Goal: Task Accomplishment & Management: Complete application form

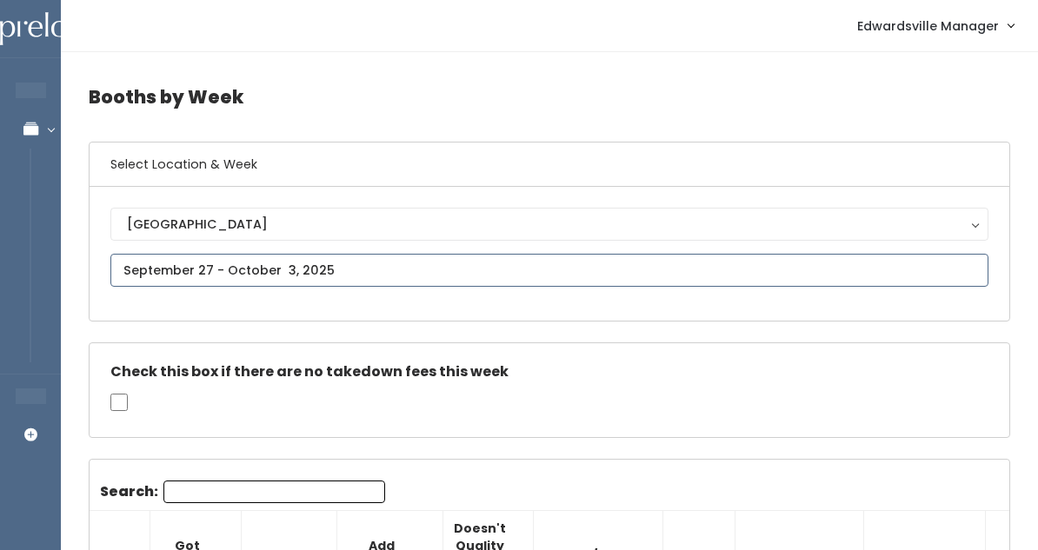
click at [273, 265] on input "text" at bounding box center [549, 270] width 878 height 33
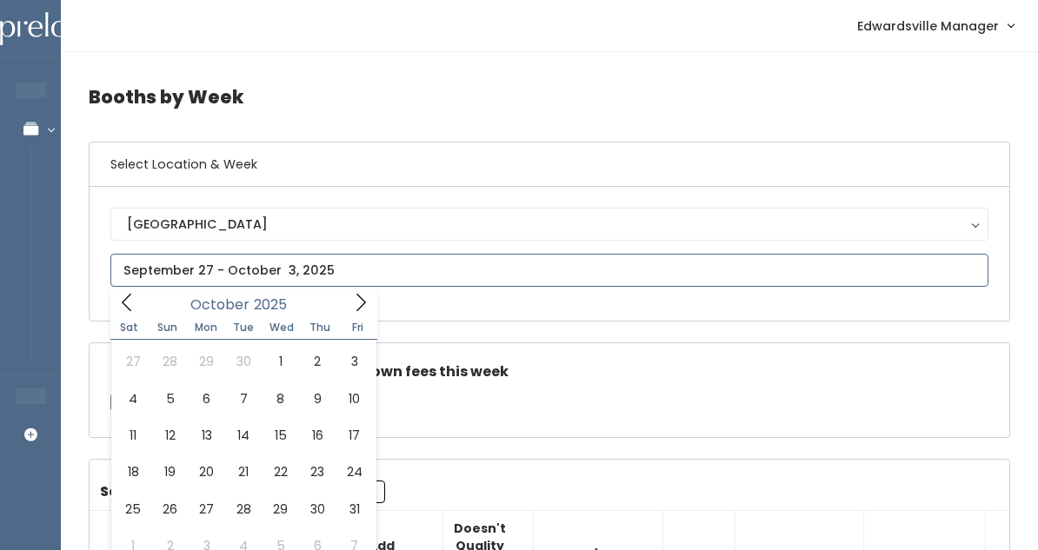
click at [365, 302] on icon at bounding box center [361, 302] width 10 height 17
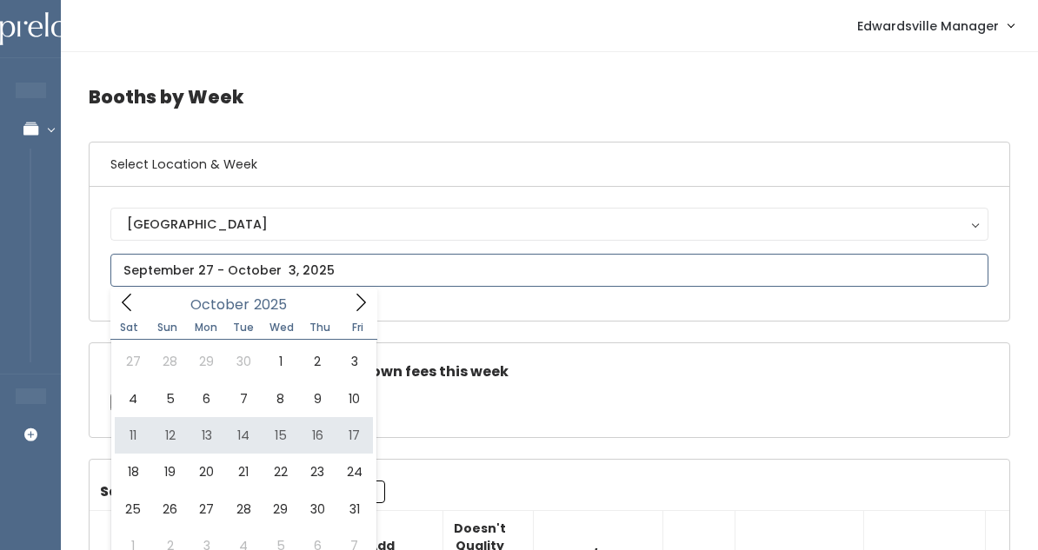
type input "October 11 to October 17"
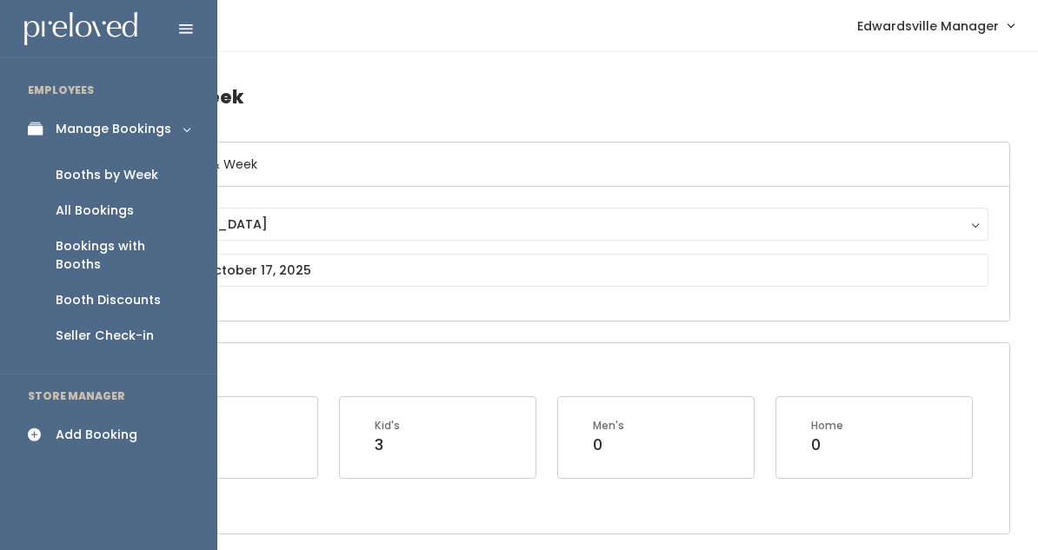
click at [56, 426] on div "Add Booking" at bounding box center [97, 435] width 82 height 18
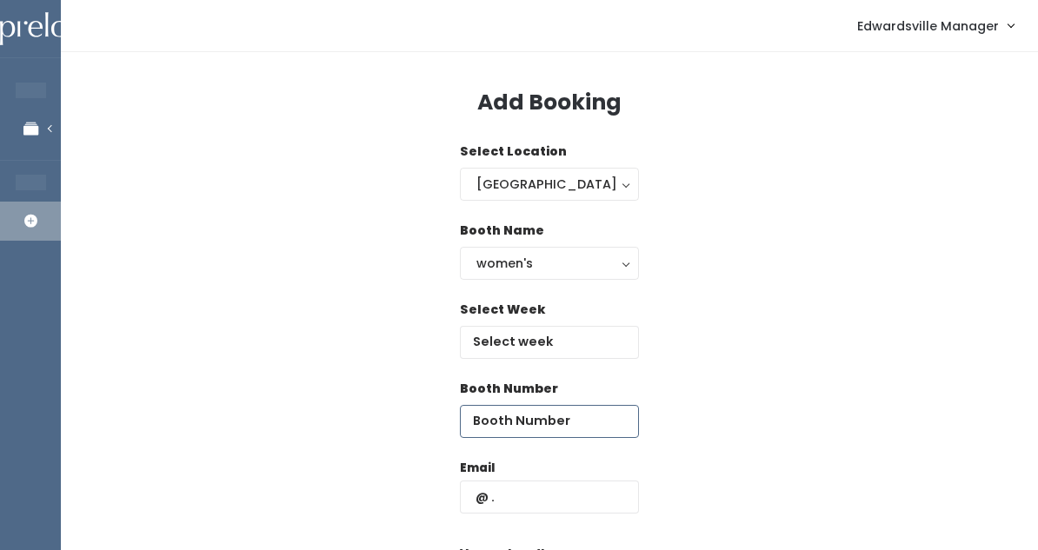
click at [510, 423] on input "number" at bounding box center [549, 421] width 179 height 33
type input "10"
click at [559, 474] on div "Email" at bounding box center [549, 495] width 179 height 73
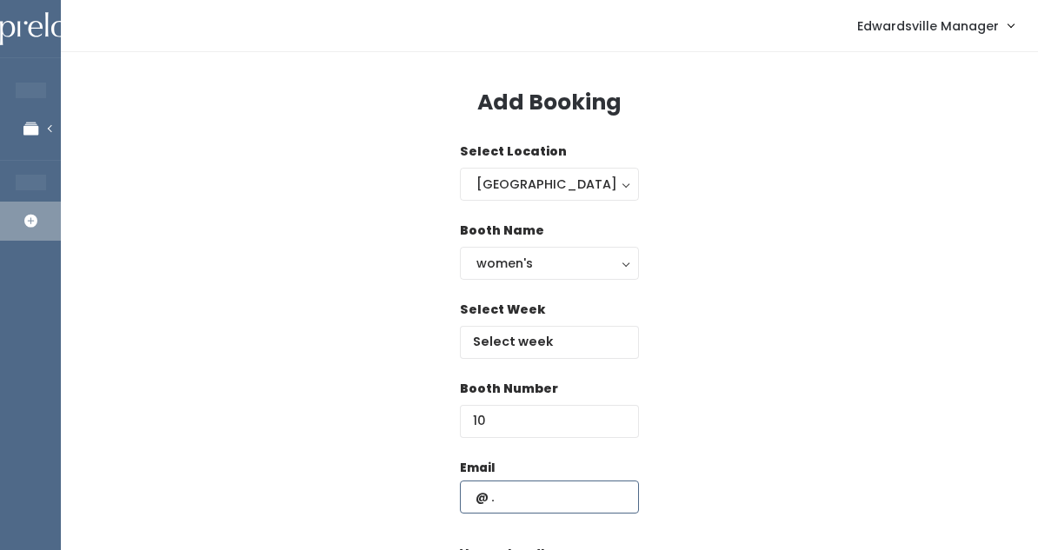
paste input "christy.kay.089@gmail.com"
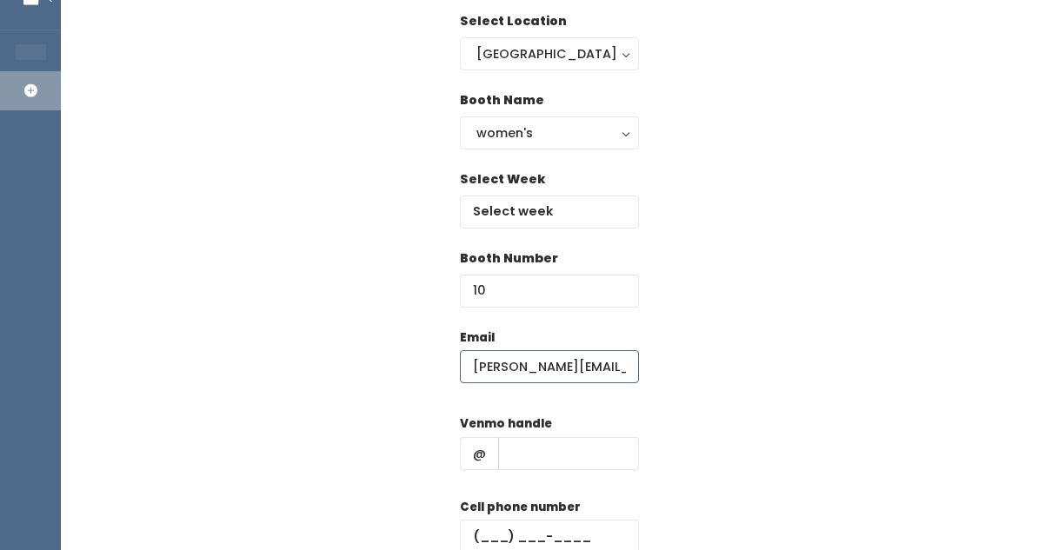
scroll to position [135, 0]
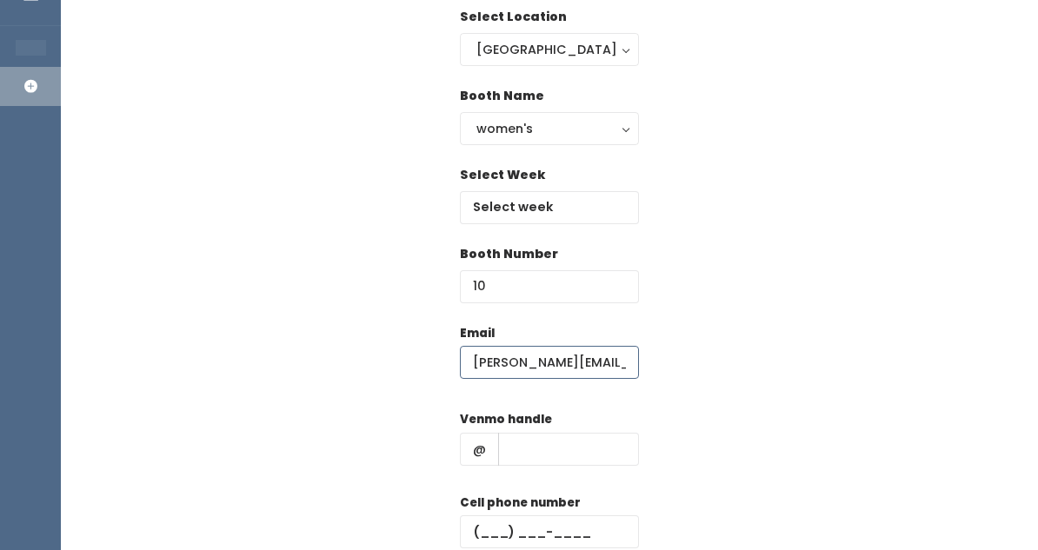
type input "christy.kay.089@gmail.com"
click at [541, 448] on input "text" at bounding box center [568, 449] width 141 height 33
paste input "christy-kay"
type input "christy-kay"
click at [492, 510] on div "Cell phone number" at bounding box center [549, 529] width 179 height 70
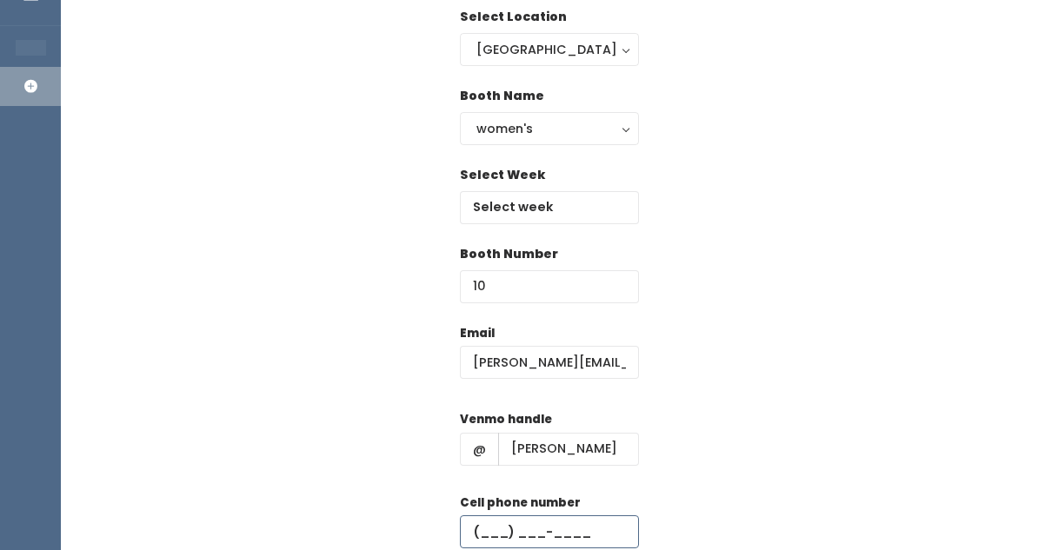
paste input "(618) 791-3369"
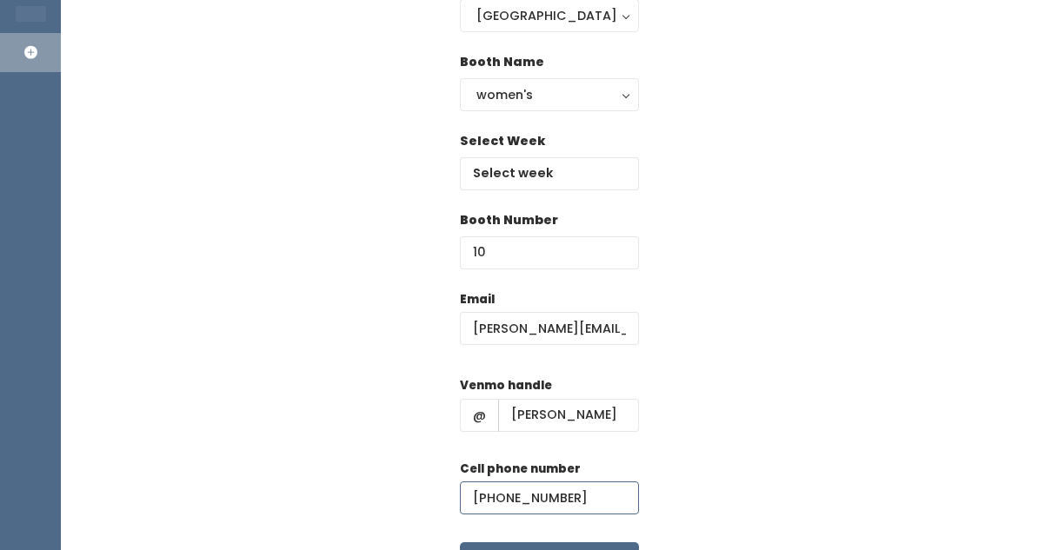
scroll to position [160, 0]
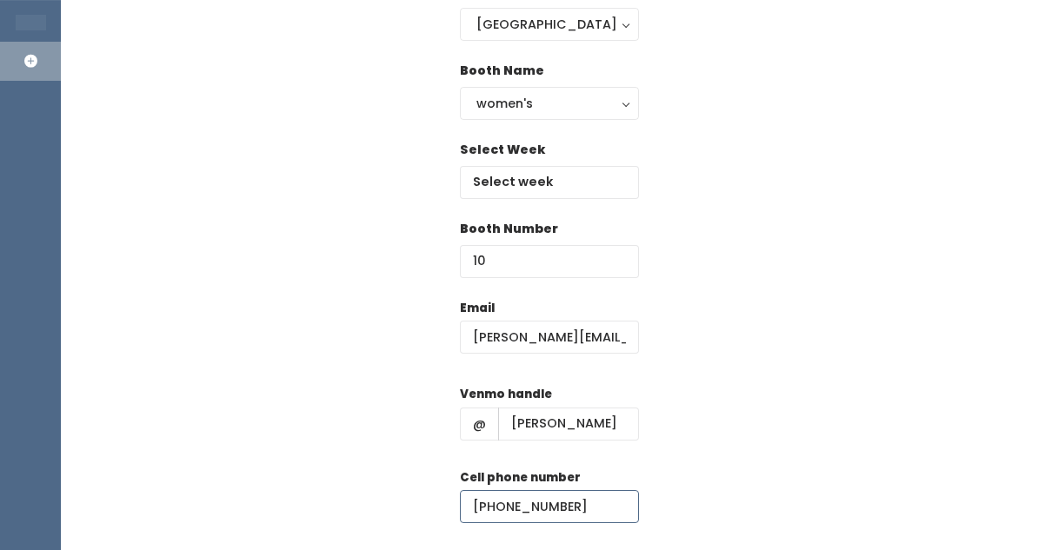
type input "(618) 791-3369"
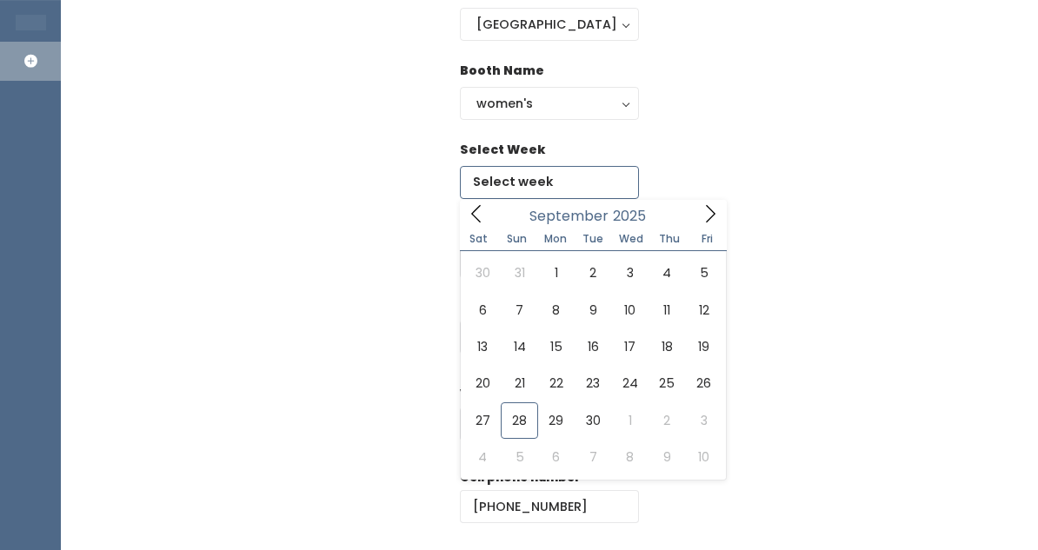
click at [547, 176] on input "text" at bounding box center [549, 182] width 179 height 33
click at [694, 209] on span at bounding box center [710, 213] width 33 height 27
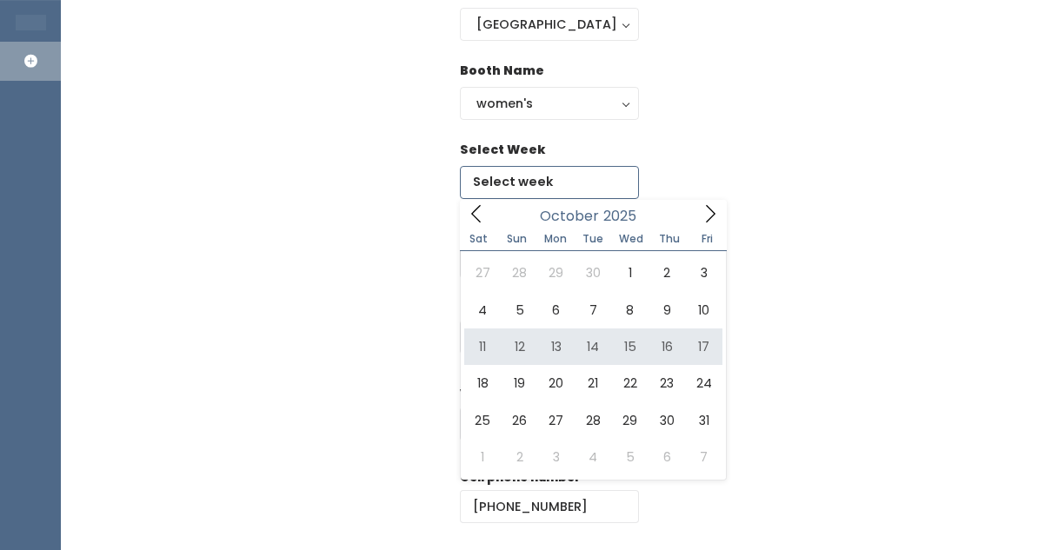
type input "October 11 to October 17"
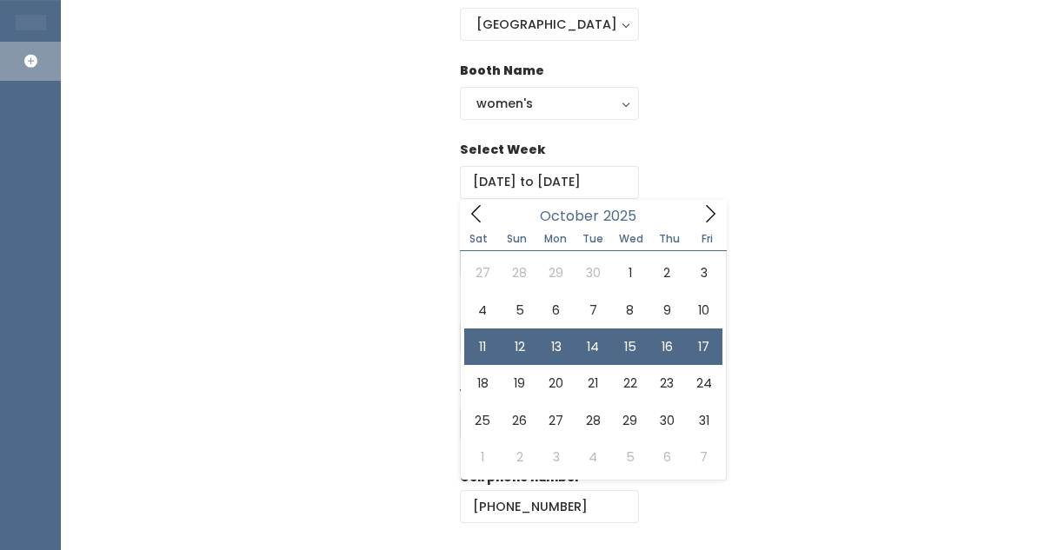
click at [815, 172] on div "Select Week October 11 to October 17" at bounding box center [549, 180] width 921 height 79
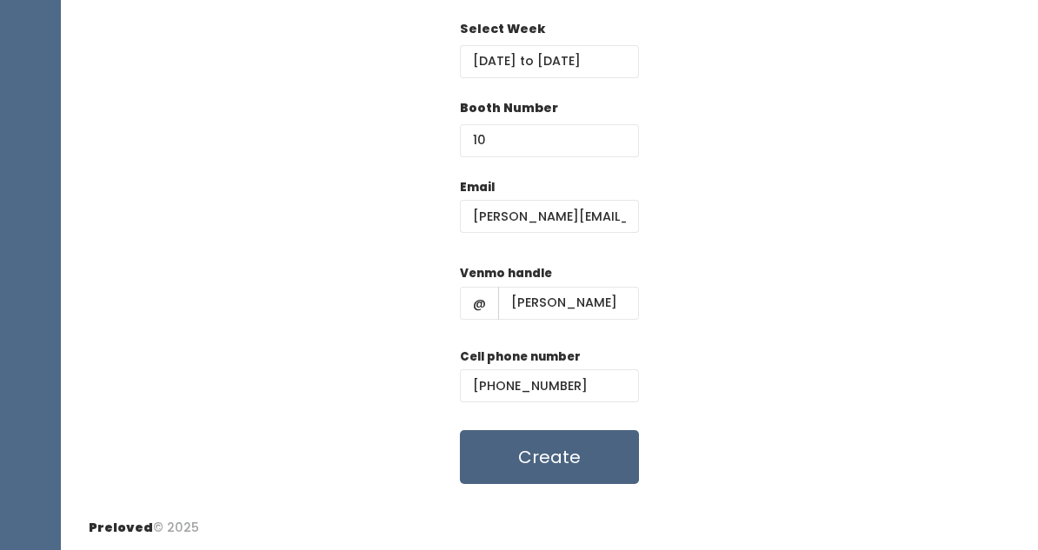
scroll to position [280, 0]
click at [534, 461] on button "Create" at bounding box center [549, 458] width 179 height 54
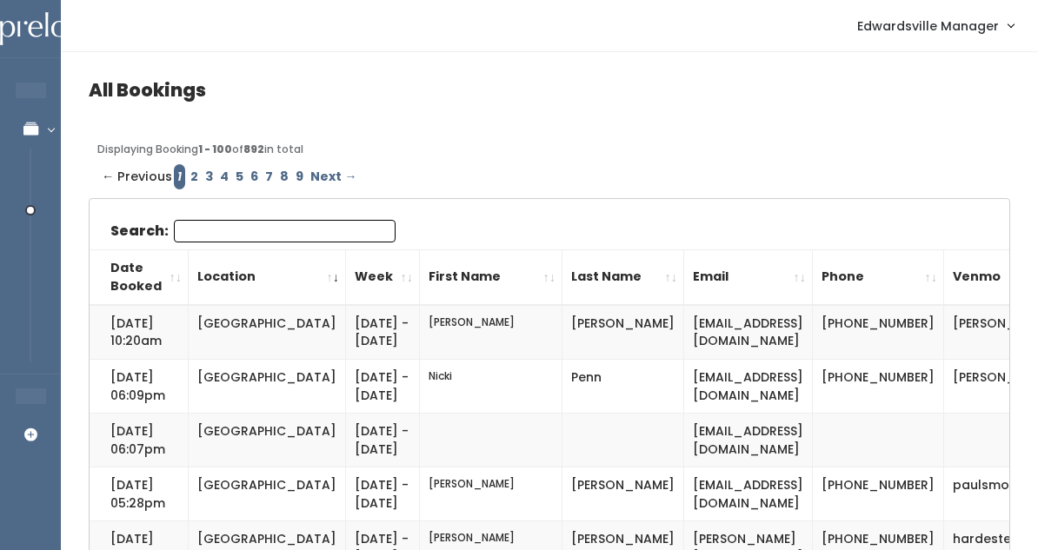
click at [232, 222] on input "Search:" at bounding box center [285, 231] width 222 height 23
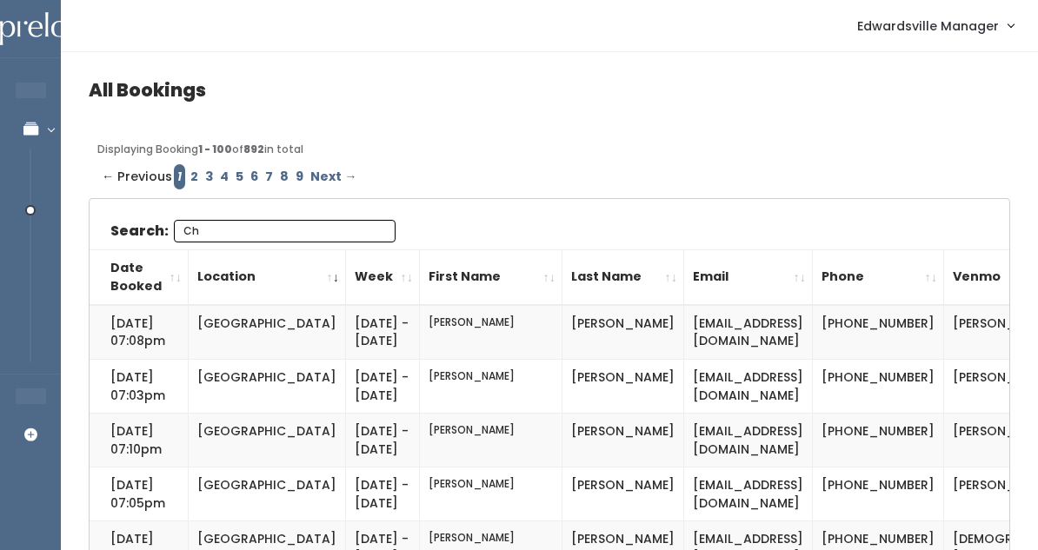
type input "C"
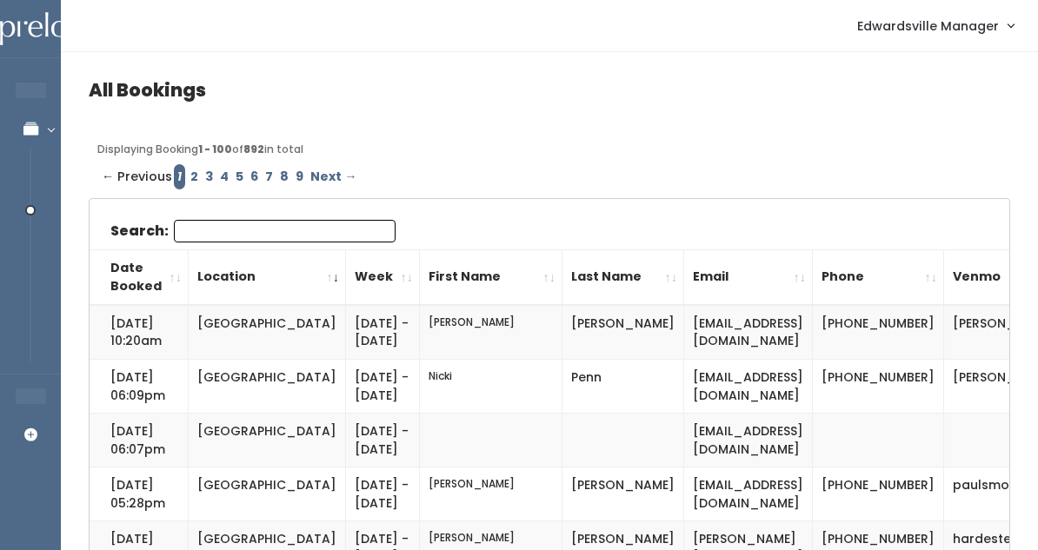
click at [187, 176] on link "2" at bounding box center [194, 176] width 15 height 25
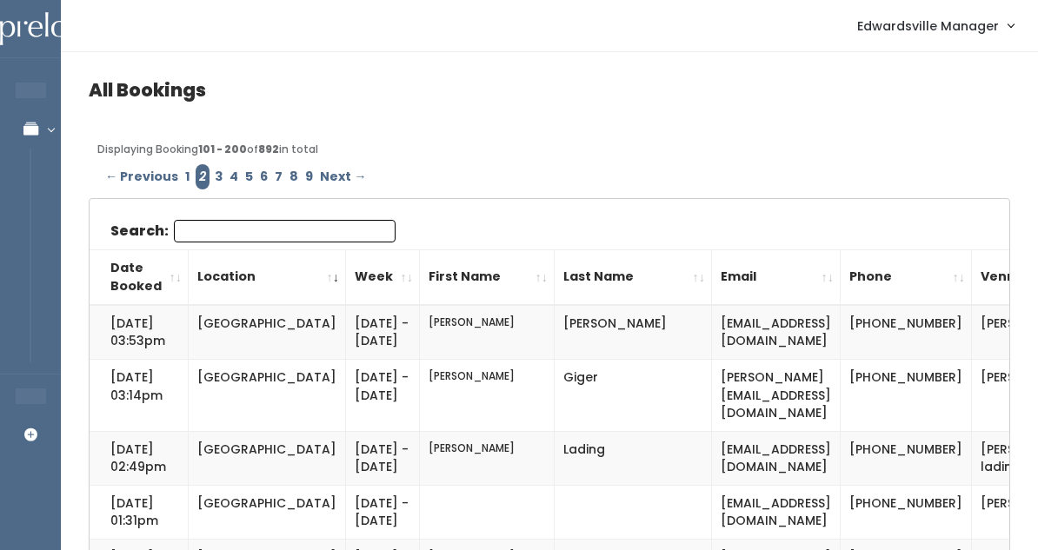
click at [203, 233] on input "Search:" at bounding box center [285, 231] width 222 height 23
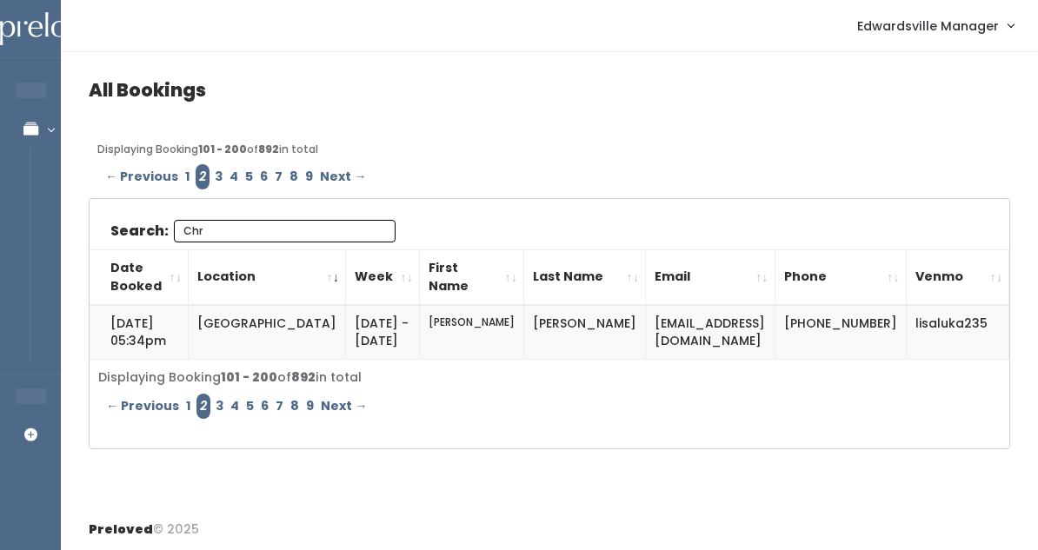
type input "Chr"
click at [215, 182] on link "3" at bounding box center [218, 176] width 15 height 25
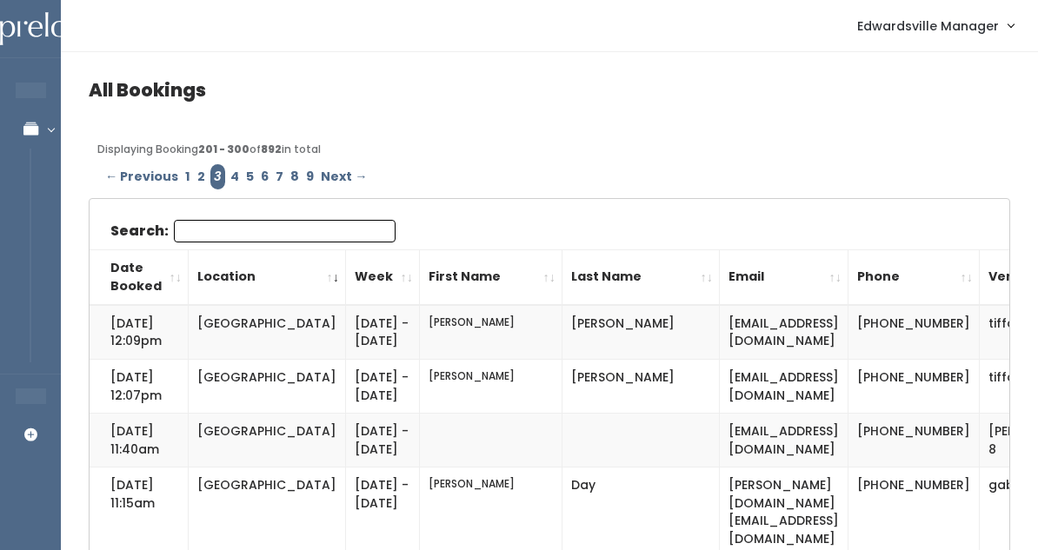
click at [202, 234] on input "Search:" at bounding box center [285, 231] width 222 height 23
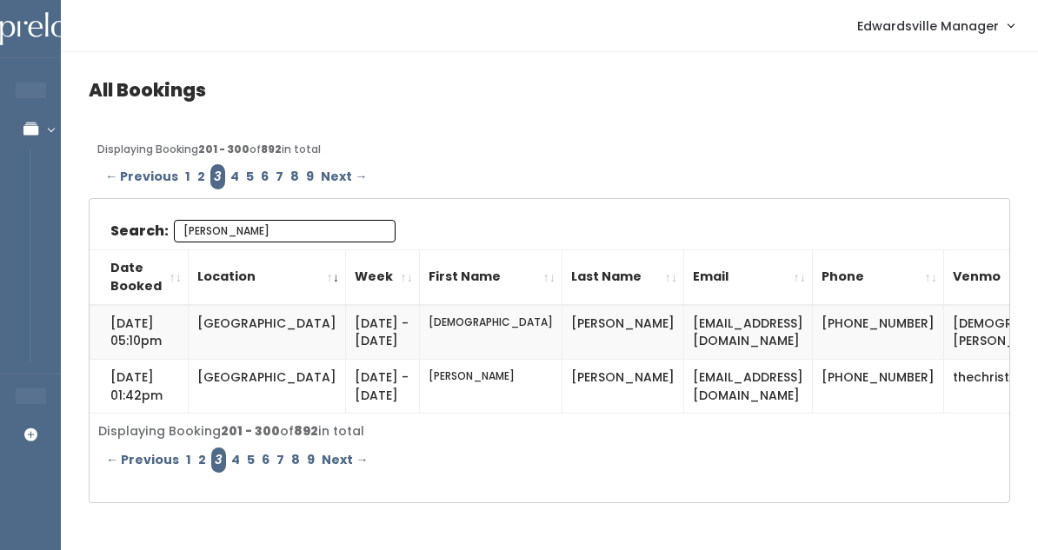
type input "[PERSON_NAME]"
drag, startPoint x: 0, startPoint y: 0, endPoint x: 234, endPoint y: 176, distance: 292.9
click at [234, 176] on link "4" at bounding box center [235, 176] width 16 height 25
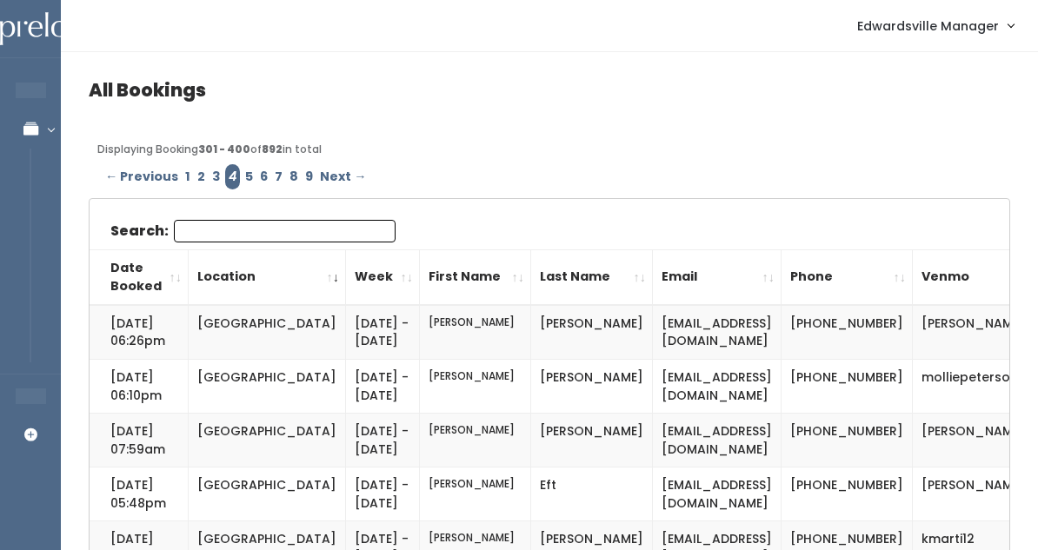
click at [234, 236] on input "Search:" at bounding box center [285, 231] width 222 height 23
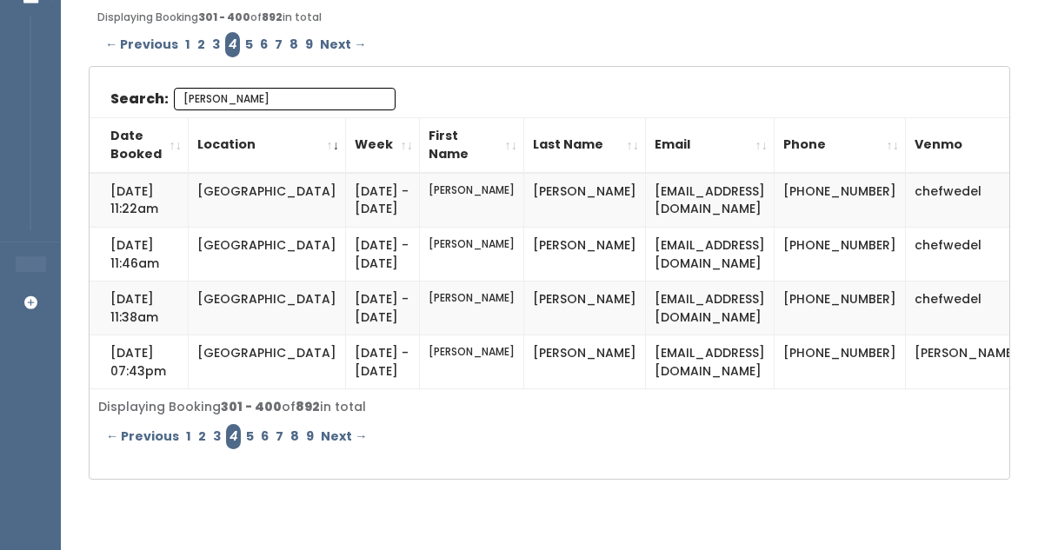
scroll to position [128, 0]
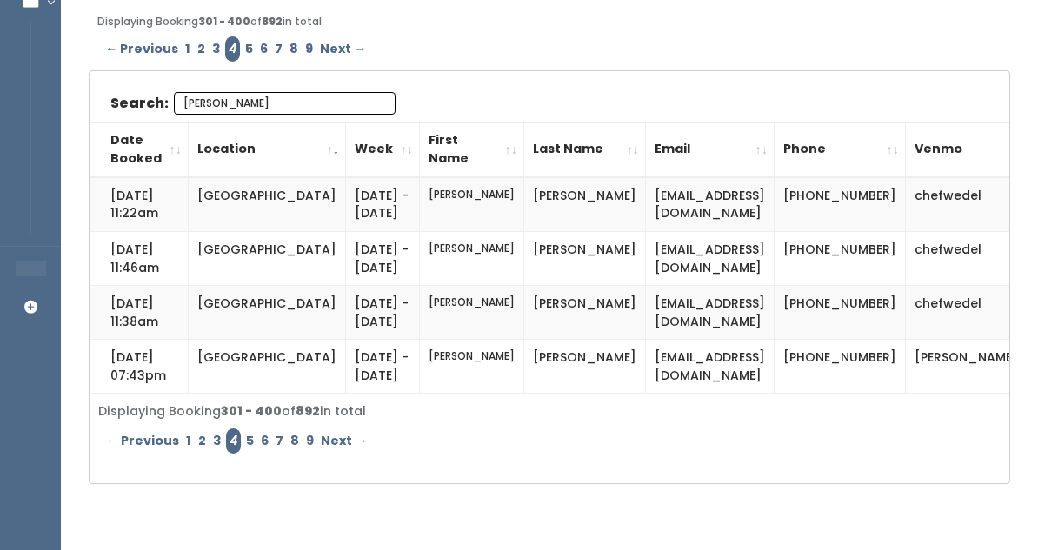
type input "Chris"
click at [245, 49] on link "5" at bounding box center [249, 49] width 15 height 25
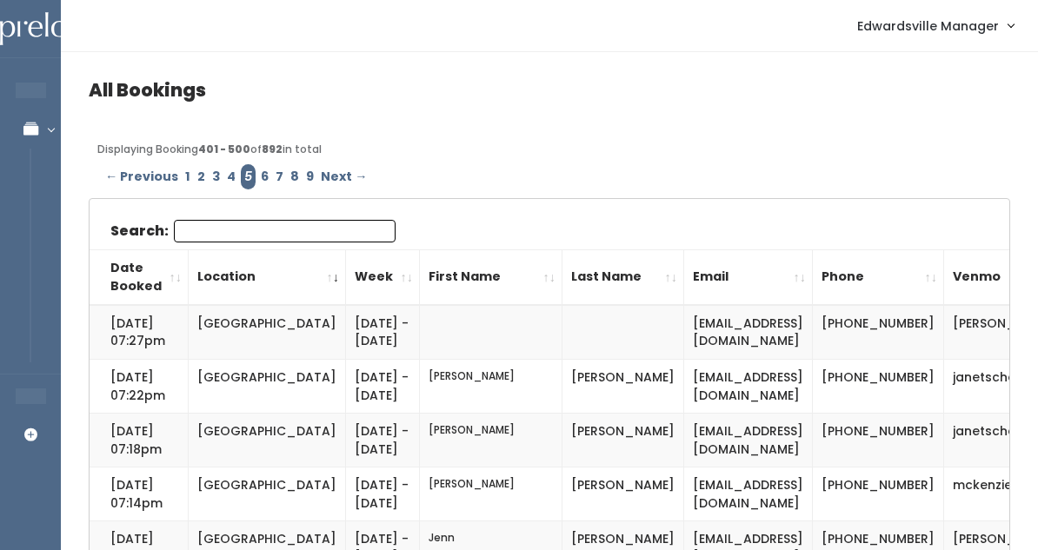
click at [242, 229] on input "Search:" at bounding box center [285, 231] width 222 height 23
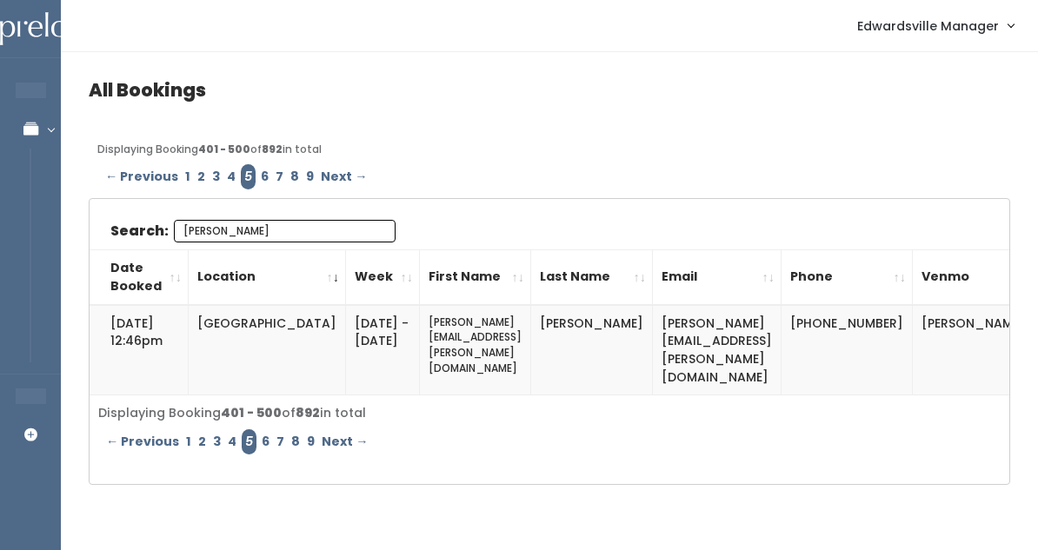
type input "[PERSON_NAME]"
drag, startPoint x: 488, startPoint y: 5, endPoint x: 757, endPoint y: 330, distance: 421.6
click at [757, 330] on td "[PERSON_NAME][EMAIL_ADDRESS][PERSON_NAME][DOMAIN_NAME]" at bounding box center [717, 350] width 129 height 90
drag, startPoint x: 788, startPoint y: 334, endPoint x: 604, endPoint y: 318, distance: 184.9
click at [653, 318] on td "[PERSON_NAME][EMAIL_ADDRESS][PERSON_NAME][DOMAIN_NAME]" at bounding box center [717, 350] width 129 height 90
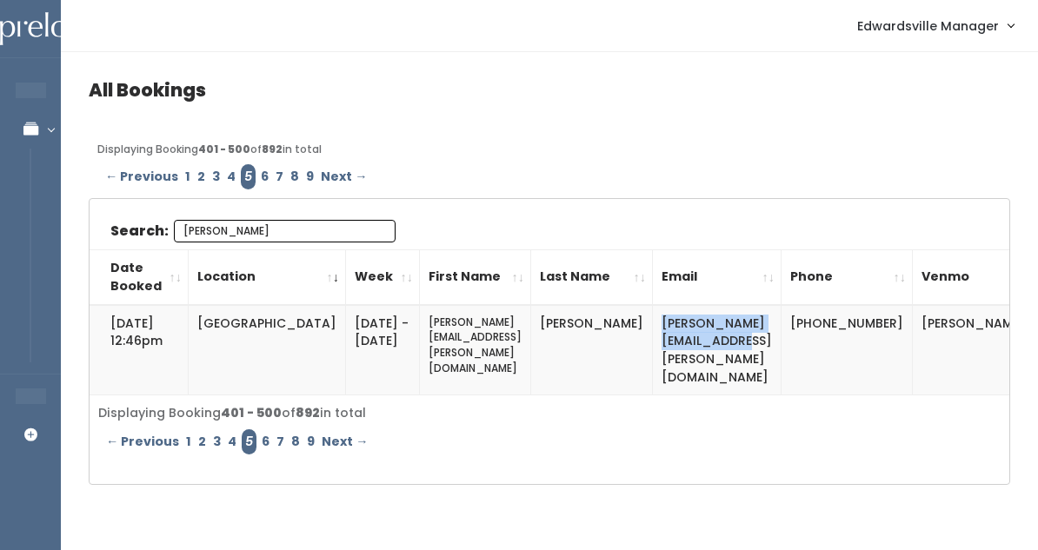
copy td "[PERSON_NAME][EMAIL_ADDRESS][PERSON_NAME][DOMAIN_NAME]"
drag, startPoint x: 976, startPoint y: 329, endPoint x: 884, endPoint y: 319, distance: 92.7
click at [913, 319] on td "christy-kay" at bounding box center [980, 350] width 134 height 90
copy td "christy-kay"
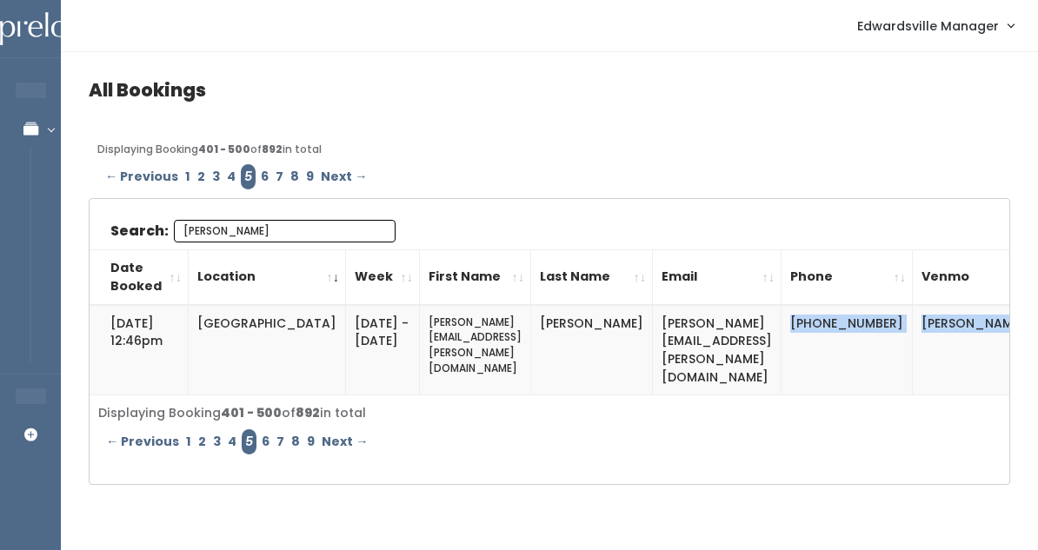
drag, startPoint x: 815, startPoint y: 319, endPoint x: 883, endPoint y: 351, distance: 75.0
click at [883, 351] on tr "Aug 29, 2025 @ 12:46pm Edwardsville Sep 27 - Oct 3 christy.kay.089@gmail.com Ka…" at bounding box center [568, 350] width 957 height 90
click at [851, 362] on td "(618) 791-3369" at bounding box center [846, 350] width 131 height 90
drag, startPoint x: 813, startPoint y: 321, endPoint x: 870, endPoint y: 356, distance: 66.8
click at [870, 356] on td "(618) 791-3369" at bounding box center [846, 350] width 131 height 90
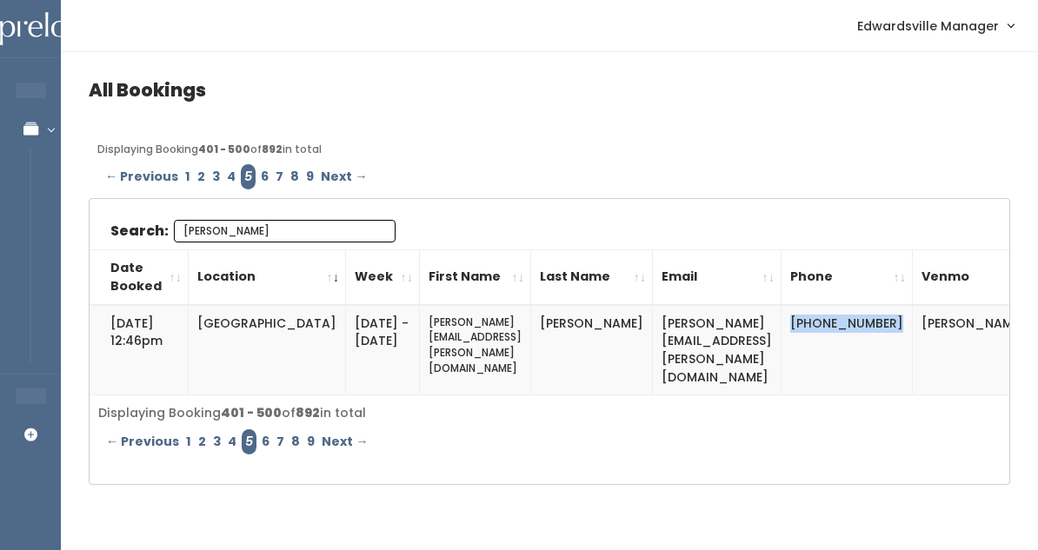
copy td "(618) 791-3369"
click at [444, 5] on nav "Edwardsville Manager Admin Home My bookings Account settings Logout" at bounding box center [549, 26] width 977 height 52
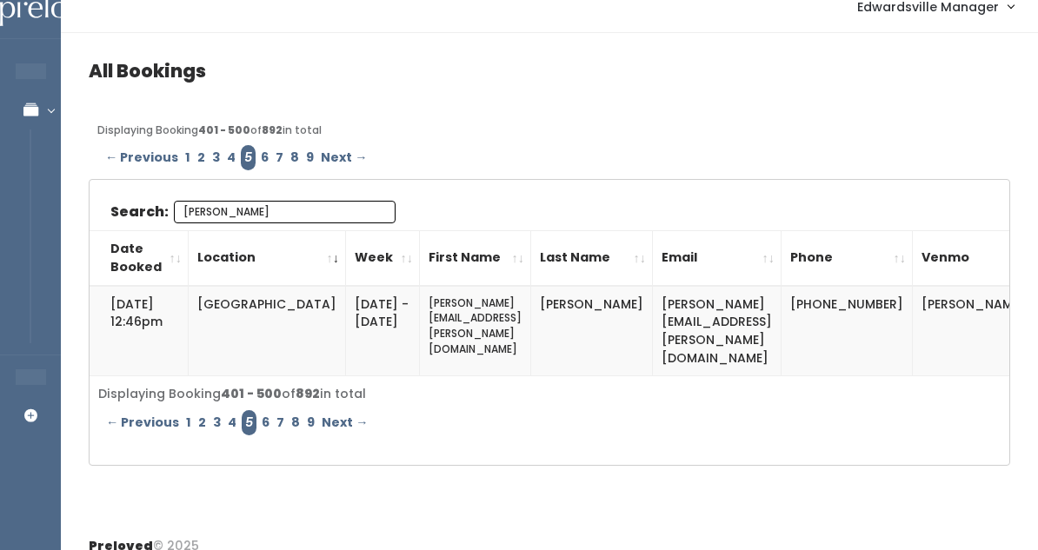
scroll to position [18, 0]
click at [748, 113] on div "All Bookings Displaying Booking 401 - 500 of 892 in total ← Previous 1 2 3 4 5 …" at bounding box center [549, 279] width 977 height 490
click at [373, 210] on input "Christy" at bounding box center [285, 213] width 222 height 23
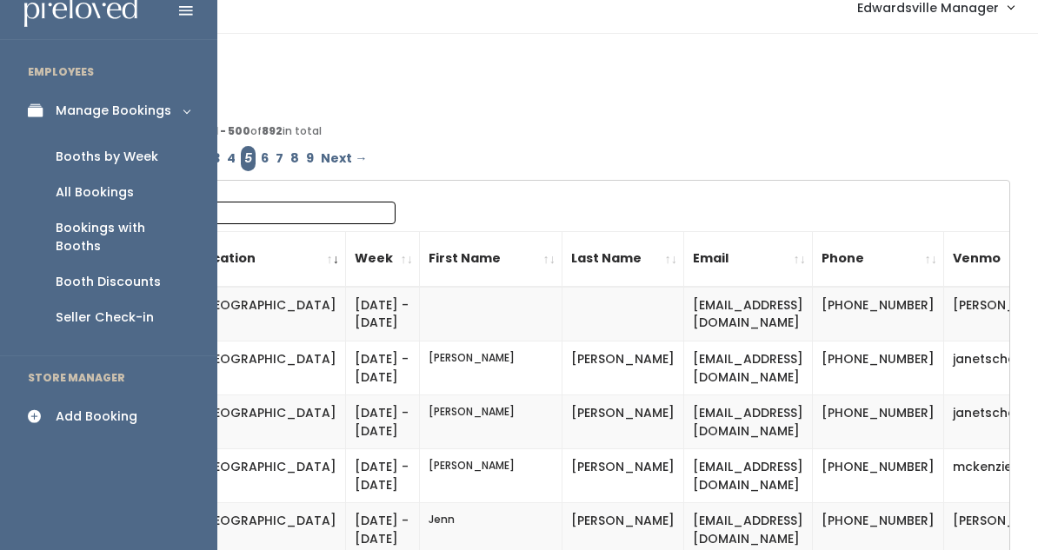
click at [63, 185] on div "All Bookings" at bounding box center [95, 192] width 78 height 18
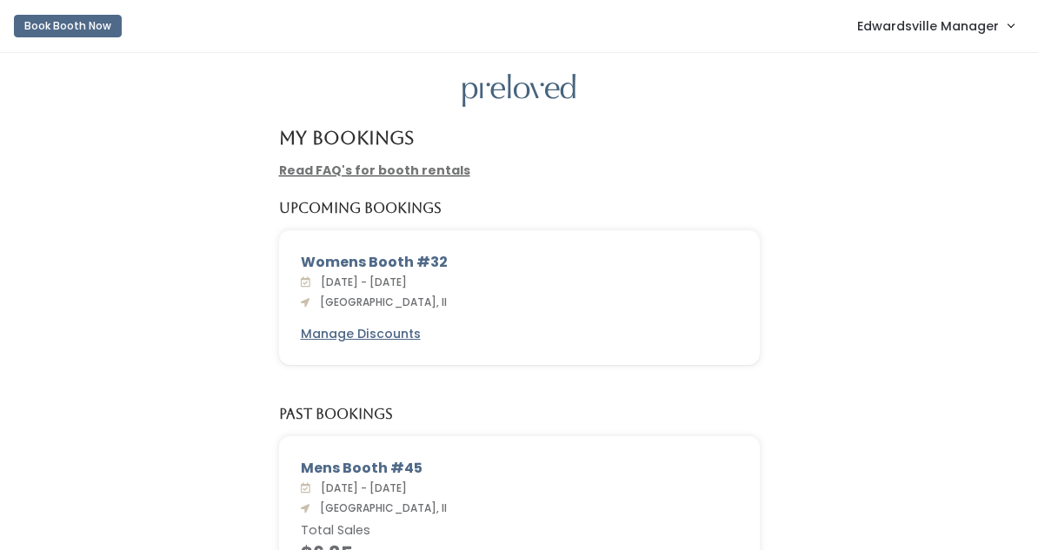
click at [970, 17] on span "Edwardsville Manager" at bounding box center [928, 26] width 142 height 19
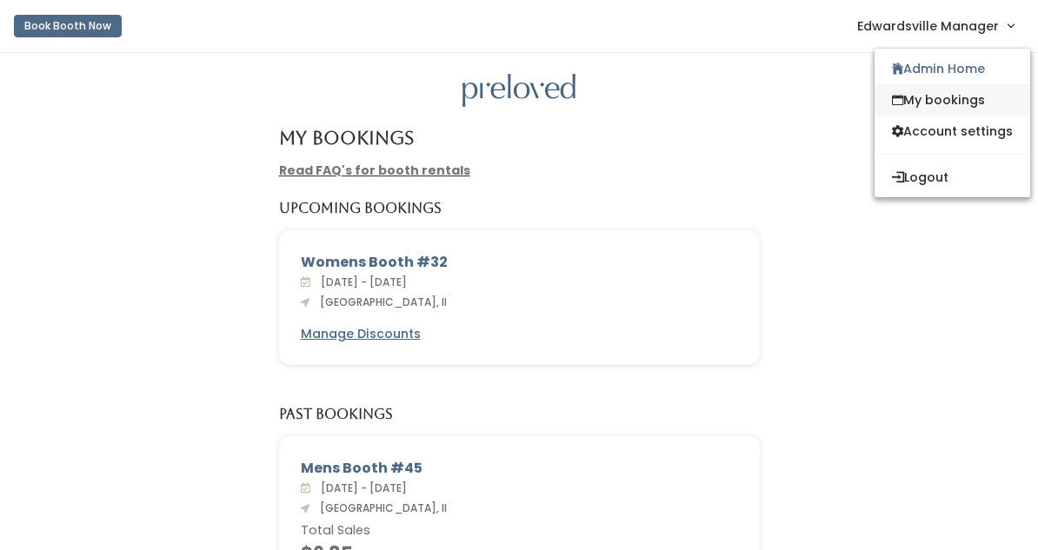
click at [927, 96] on link "My bookings" at bounding box center [952, 99] width 156 height 31
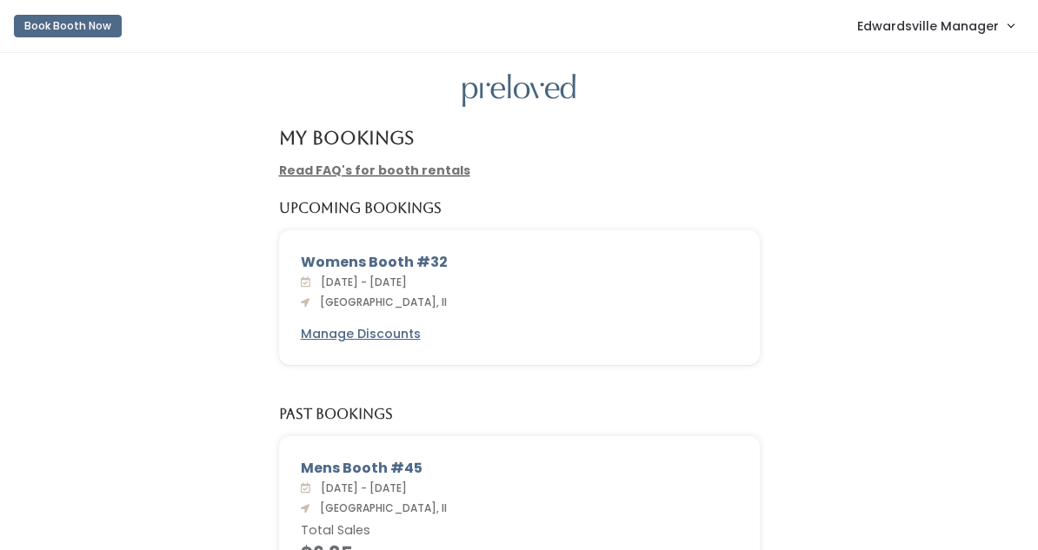
click at [922, 32] on span "Edwardsville Manager" at bounding box center [928, 26] width 142 height 19
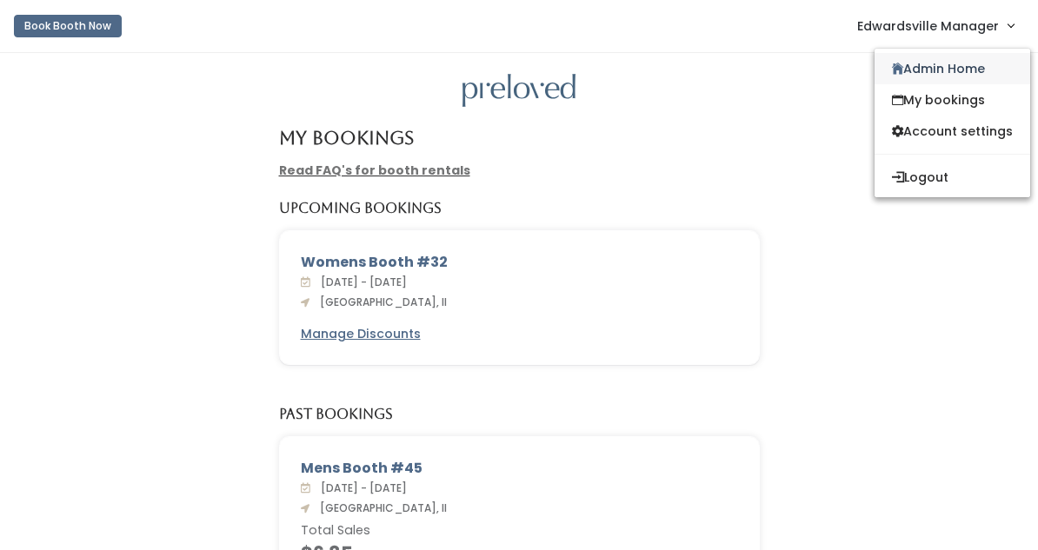
click at [904, 64] on link "Admin Home" at bounding box center [952, 68] width 156 height 31
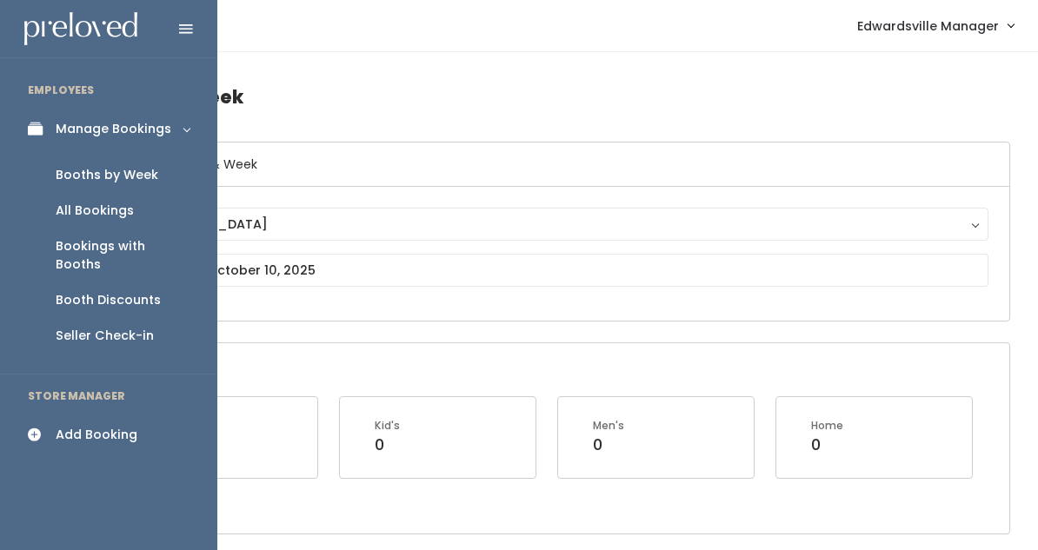
click at [80, 219] on link "All Bookings" at bounding box center [108, 211] width 217 height 36
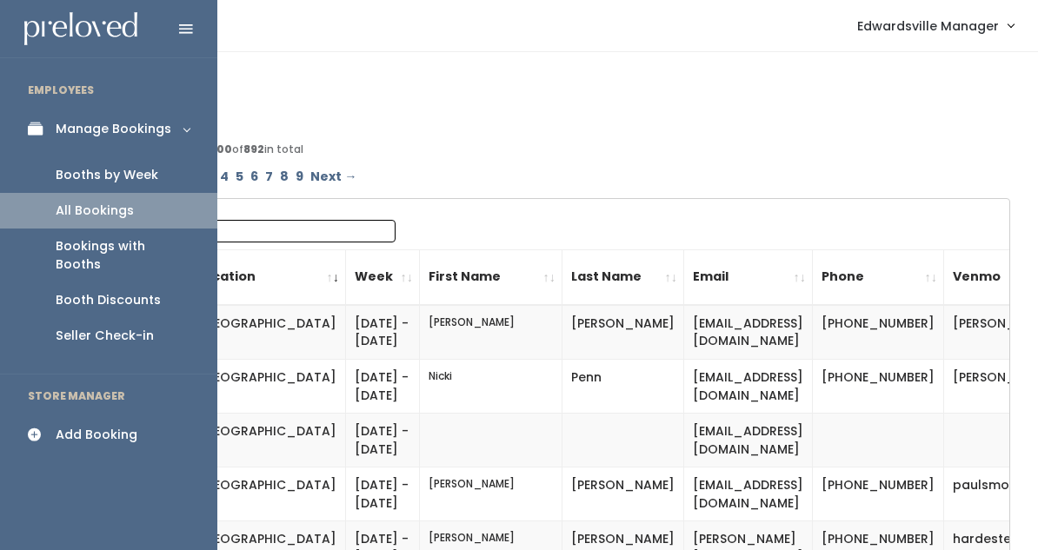
click at [89, 179] on div "Booths by Week" at bounding box center [107, 175] width 103 height 18
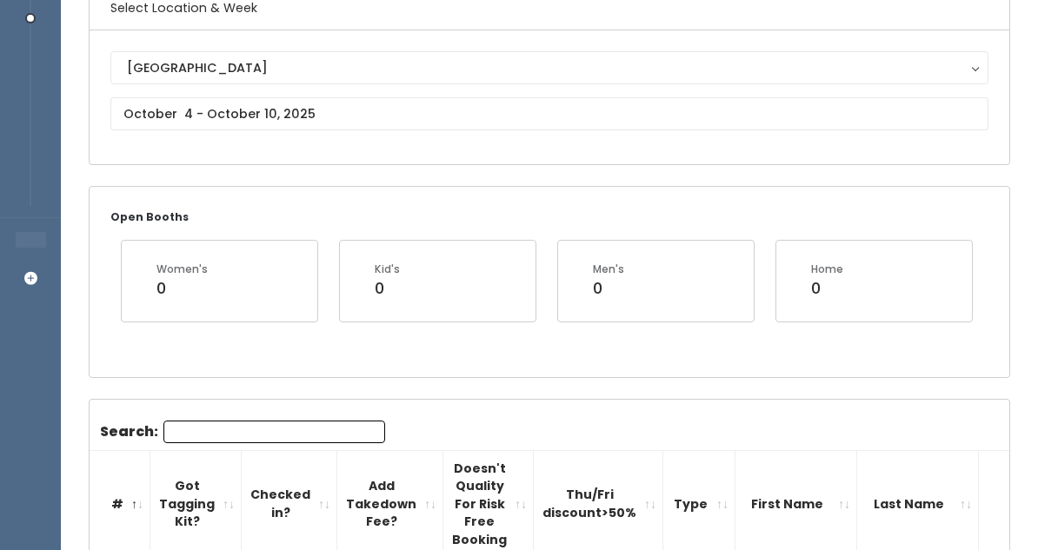
scroll to position [105, 0]
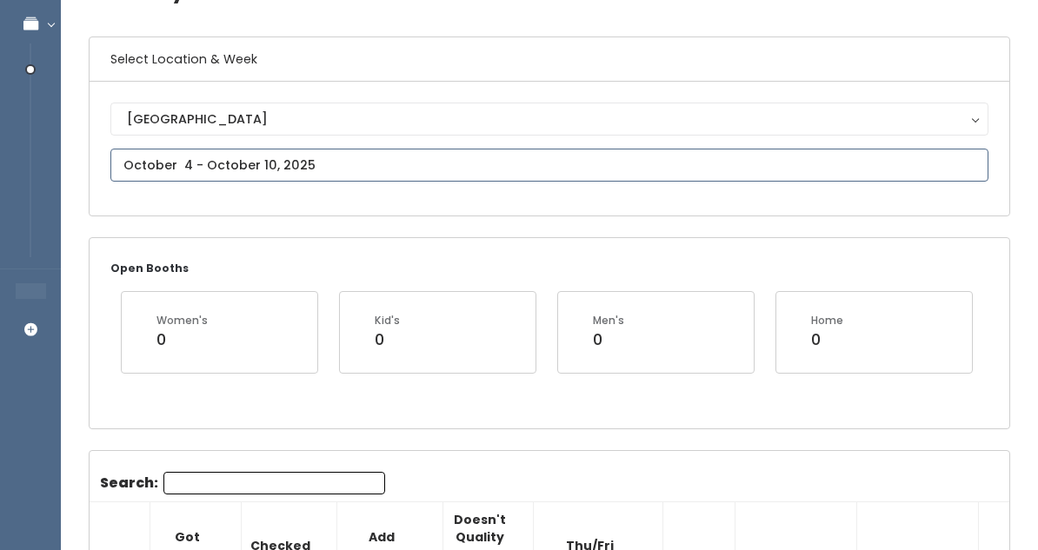
click at [209, 163] on input "text" at bounding box center [549, 165] width 878 height 33
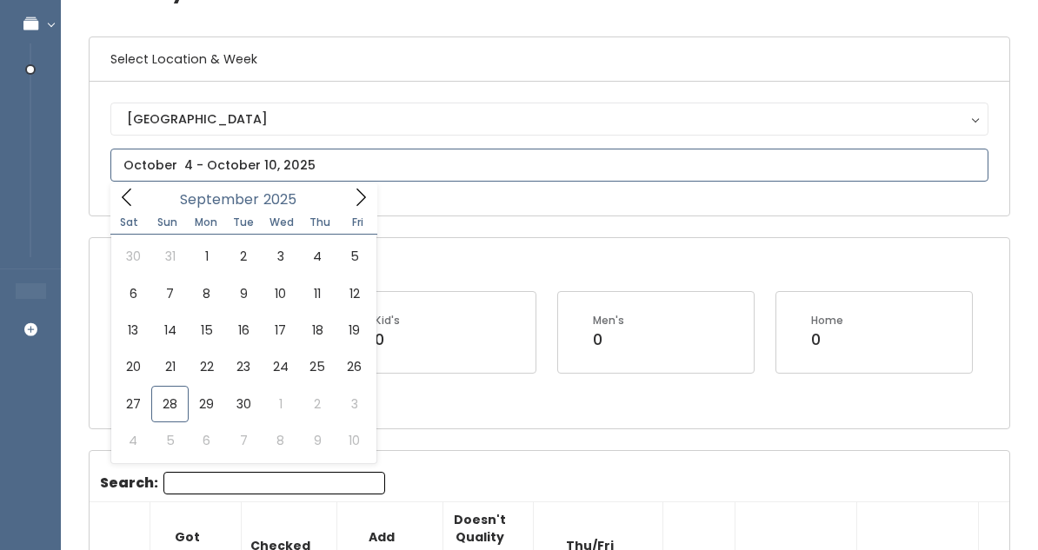
click at [353, 187] on span at bounding box center [360, 196] width 33 height 27
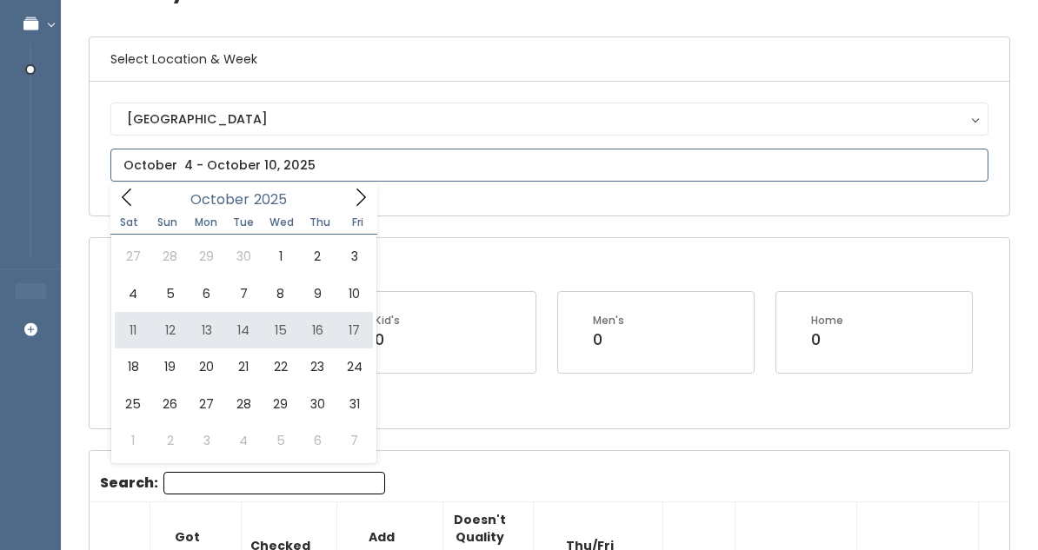
type input "October 11 to October 17"
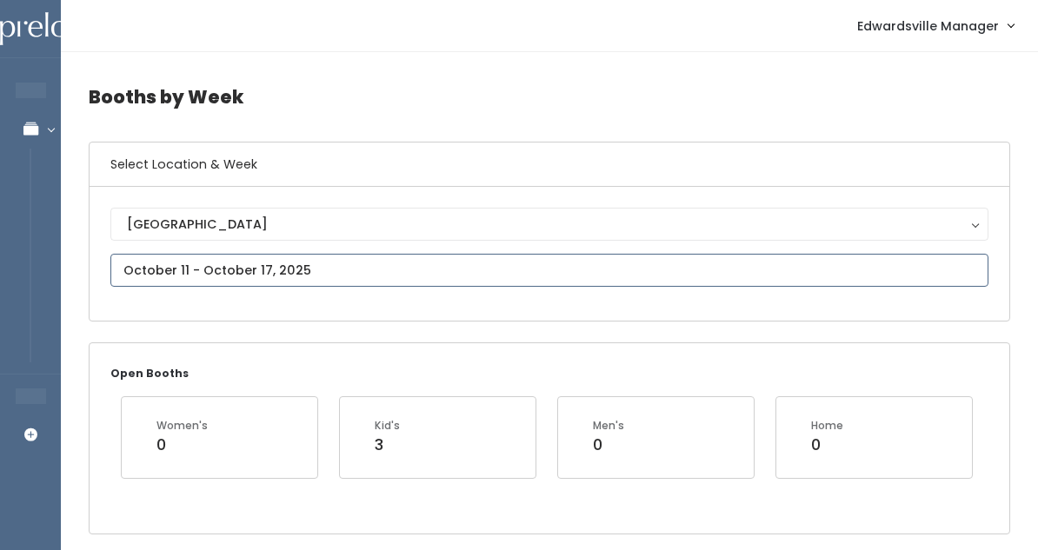
click at [475, 286] on input "text" at bounding box center [549, 270] width 878 height 33
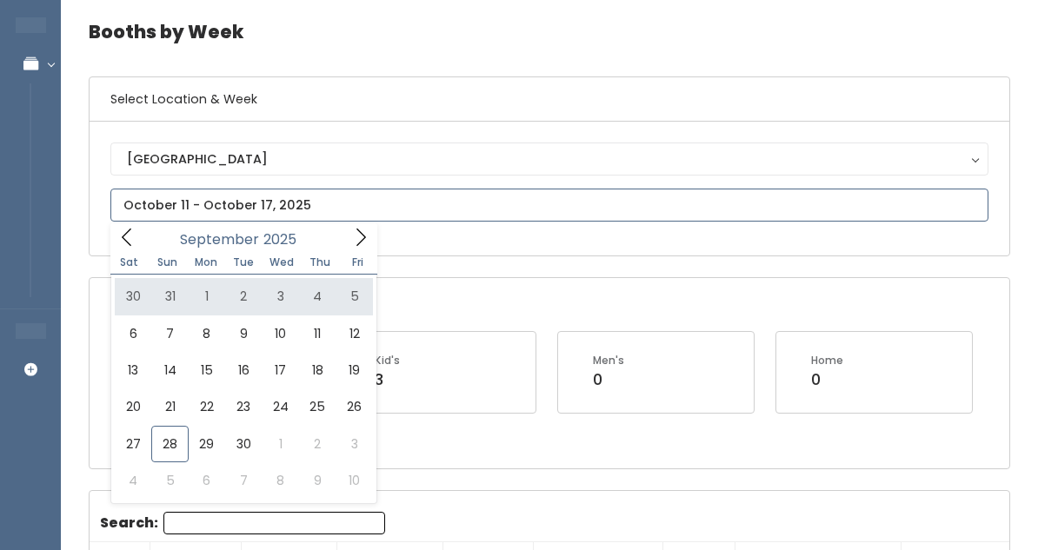
scroll to position [83, 0]
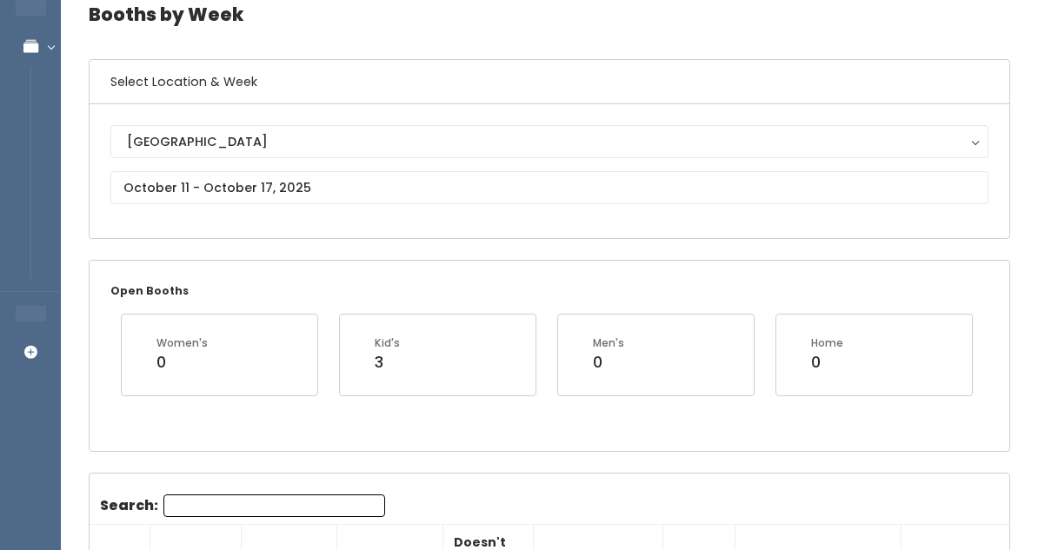
click at [537, 229] on div "Edwardsville Edwardsville" at bounding box center [550, 171] width 920 height 134
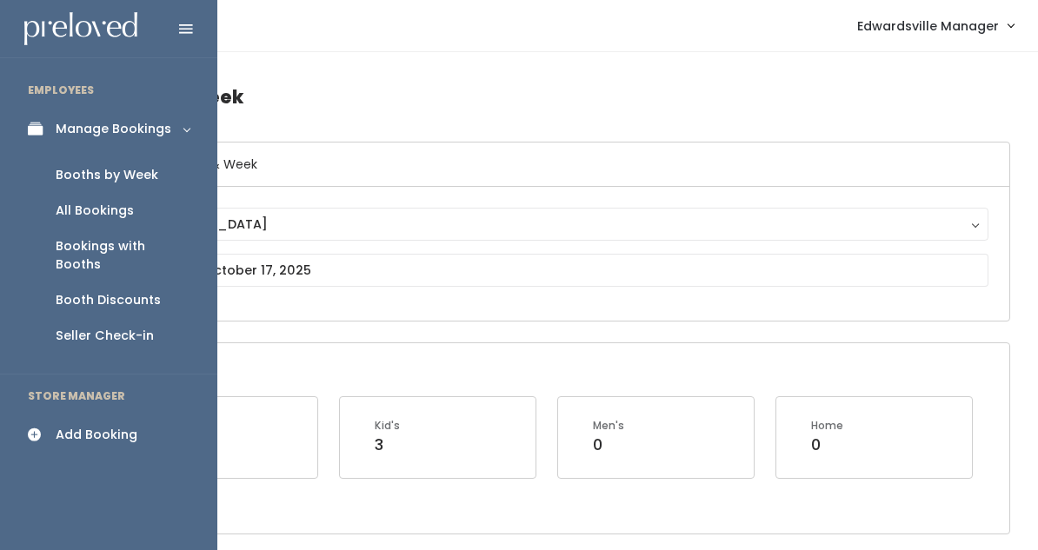
scroll to position [0, 0]
click at [68, 209] on div "All Bookings" at bounding box center [95, 211] width 78 height 18
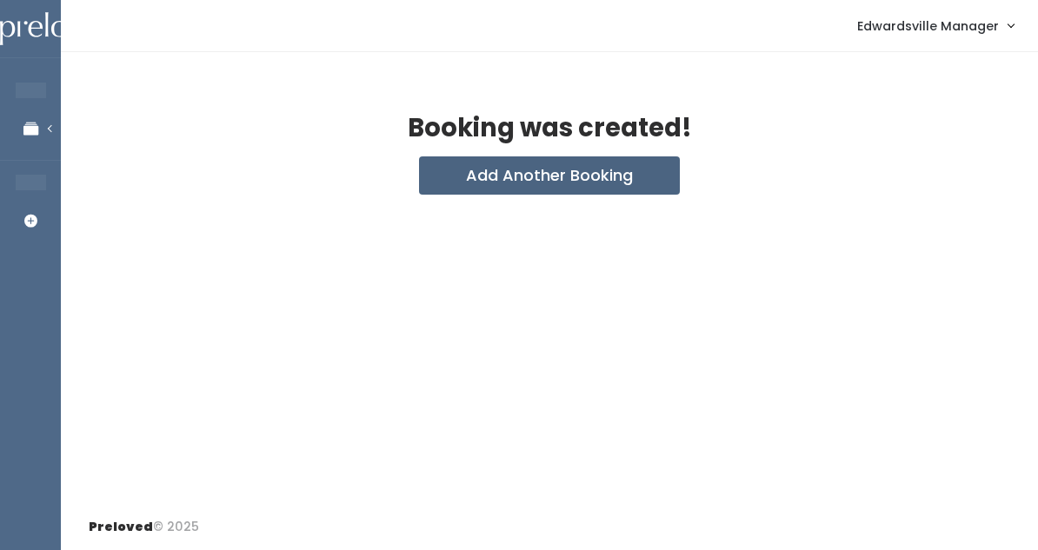
click at [469, 182] on button "Add Another Booking" at bounding box center [549, 175] width 261 height 38
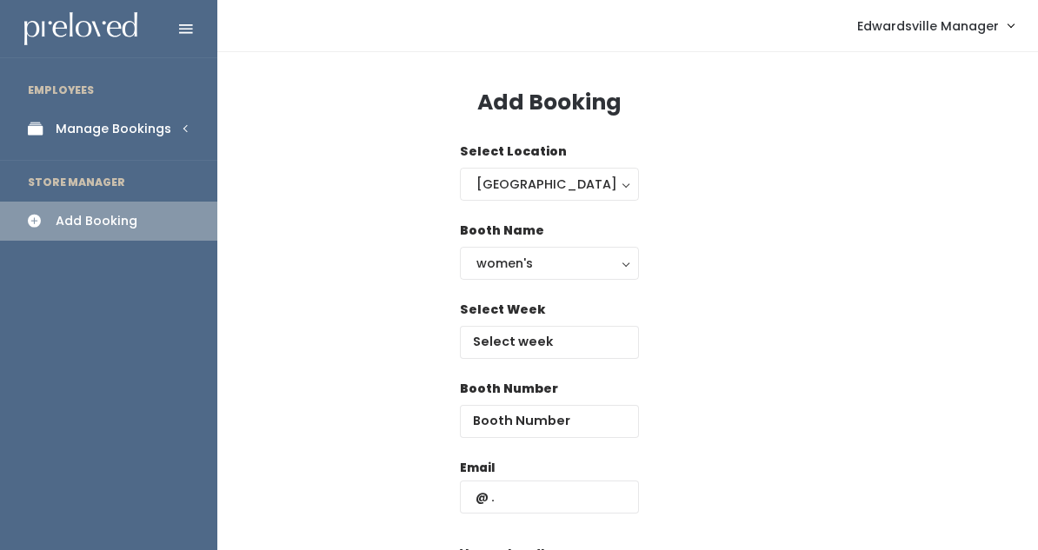
click at [59, 141] on link "Manage Bookings" at bounding box center [108, 129] width 217 height 39
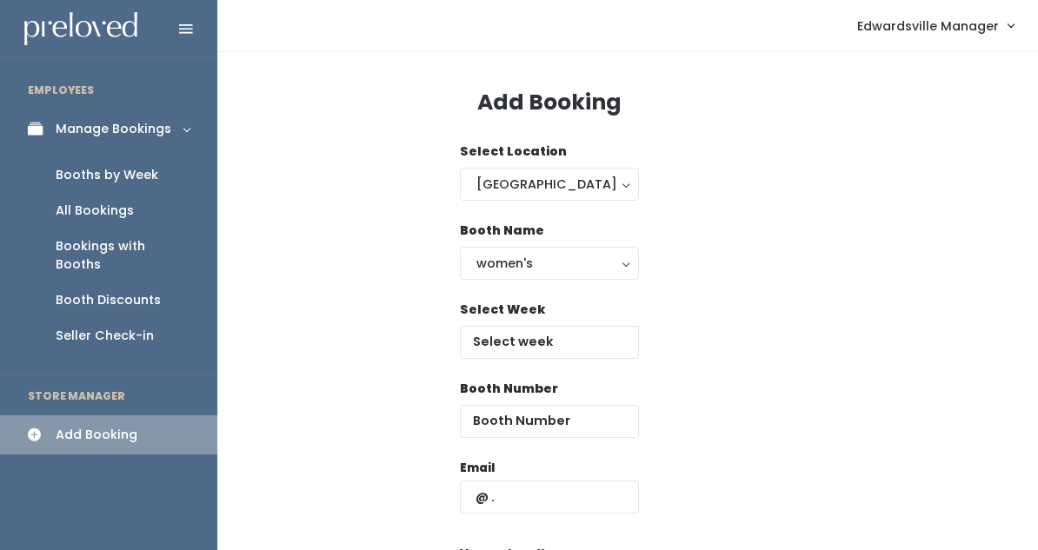
click at [88, 176] on div "Booths by Week" at bounding box center [107, 175] width 103 height 18
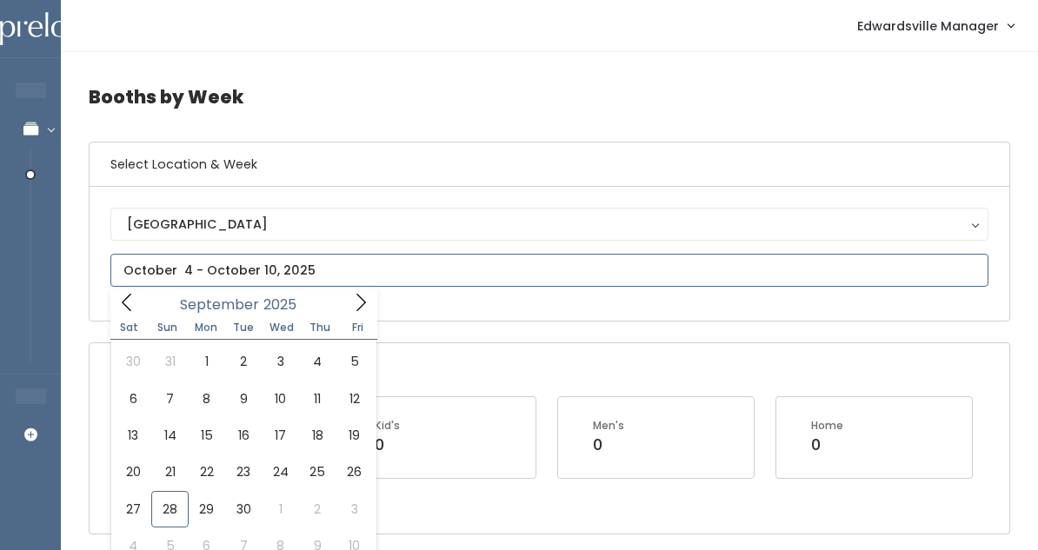
click at [293, 278] on input "text" at bounding box center [549, 270] width 878 height 33
click at [362, 303] on icon at bounding box center [360, 302] width 19 height 19
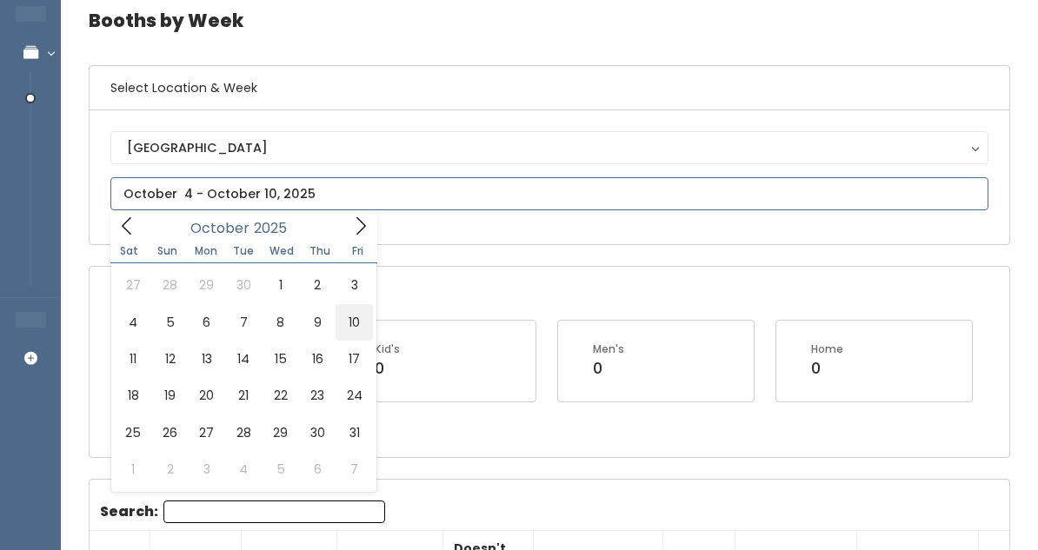
scroll to position [80, 0]
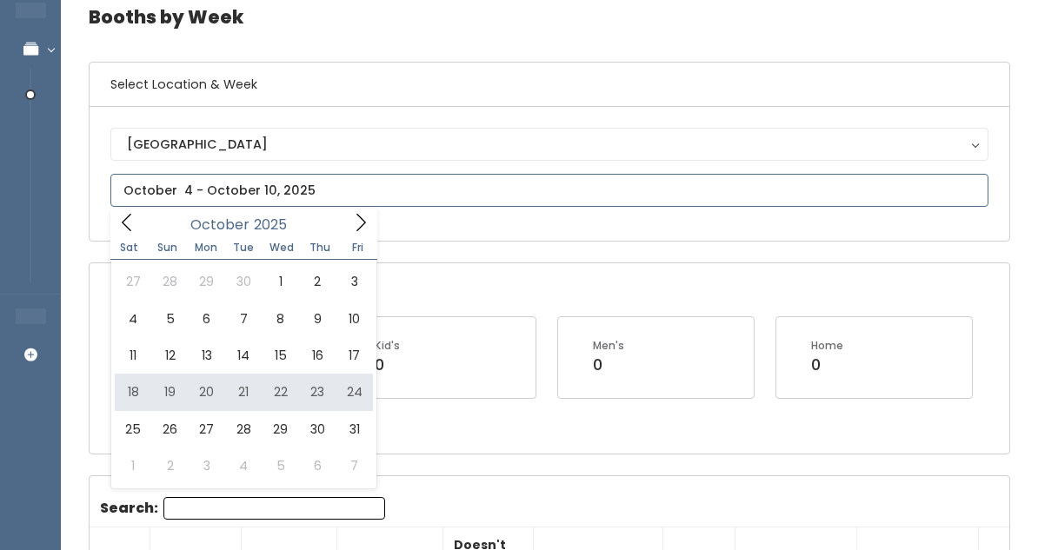
type input "October 18 to October 24"
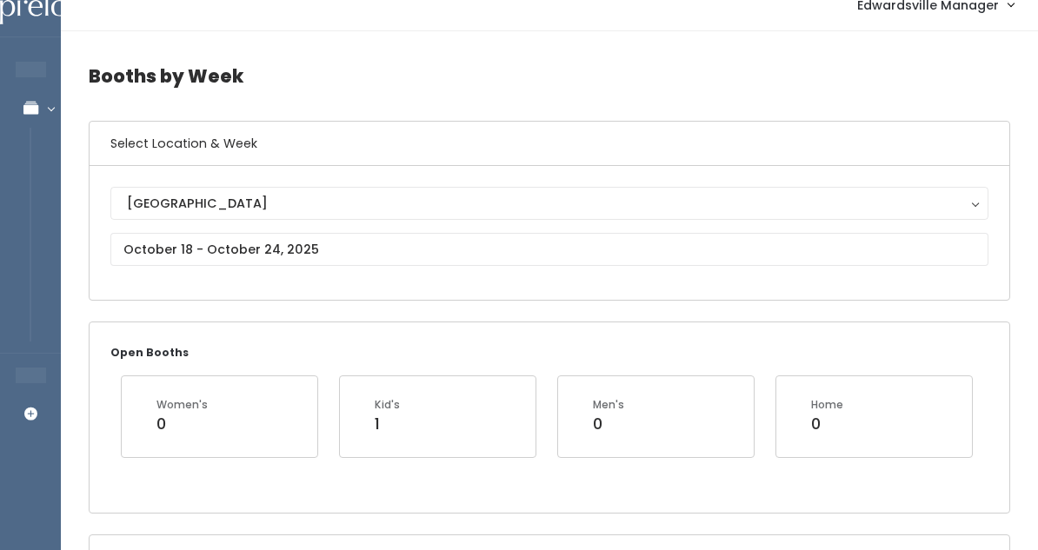
scroll to position [23, 0]
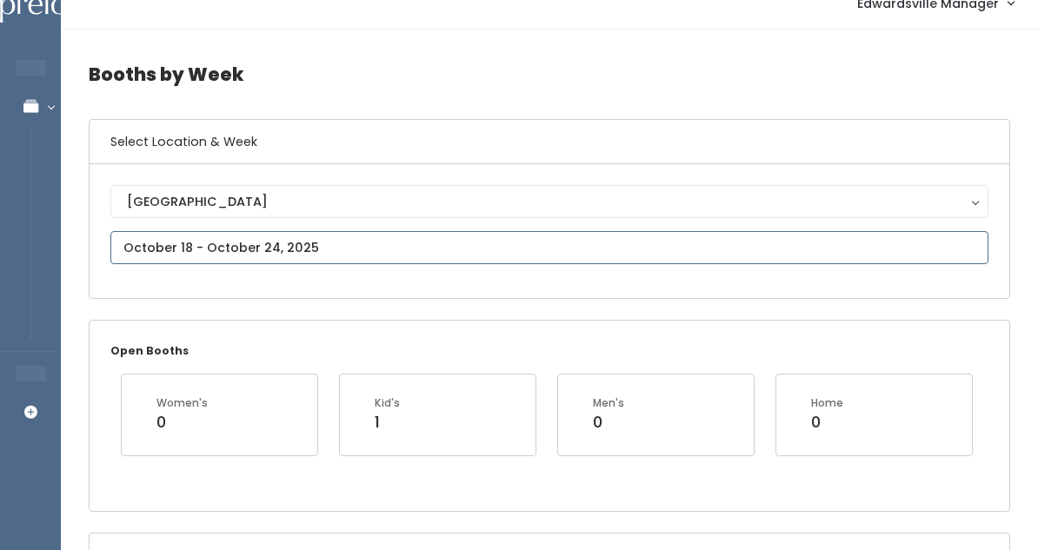
click at [468, 242] on input "text" at bounding box center [549, 247] width 878 height 33
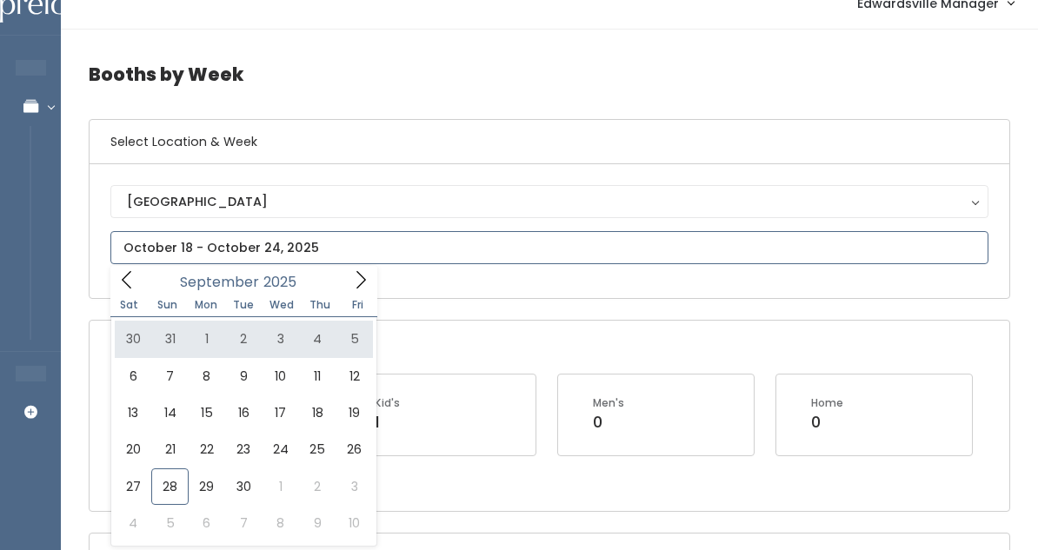
click at [356, 292] on span at bounding box center [360, 279] width 33 height 27
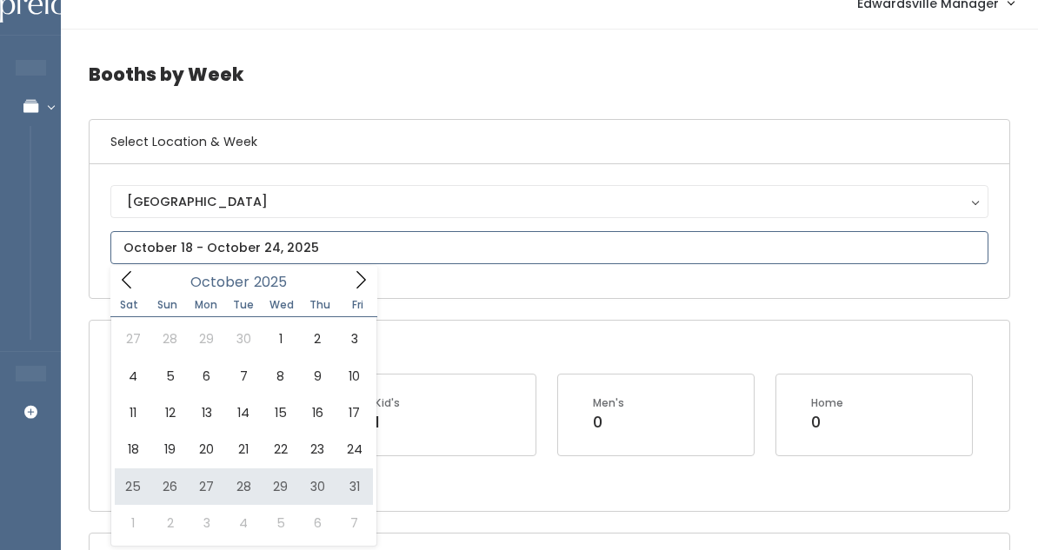
type input "October 25 to October 31"
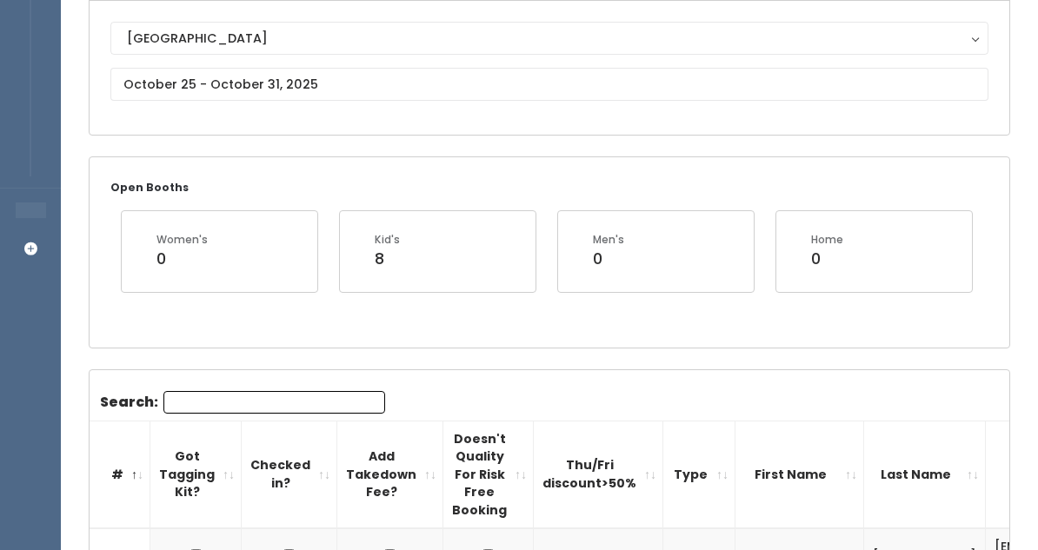
scroll to position [184, 0]
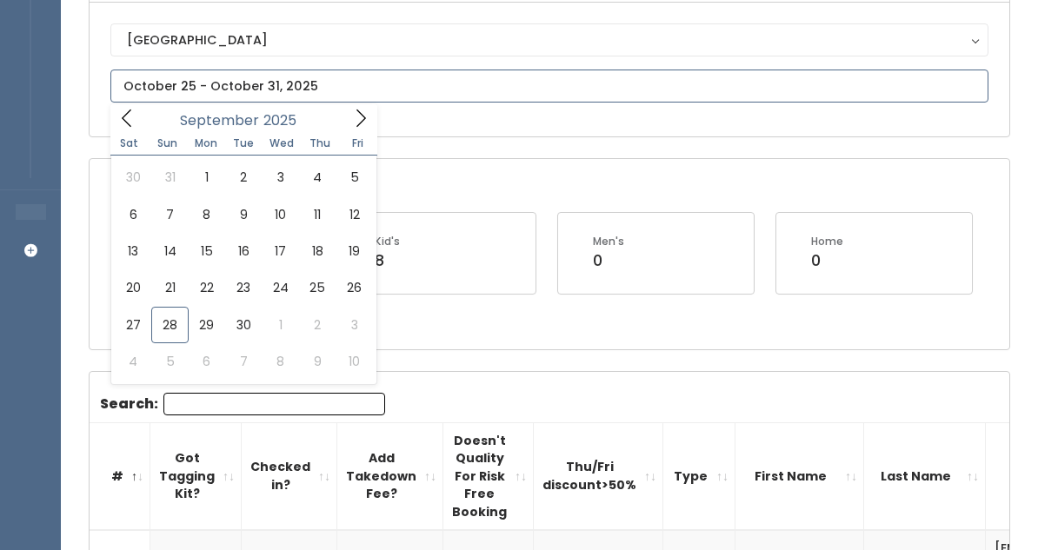
click at [494, 96] on input "text" at bounding box center [549, 86] width 878 height 33
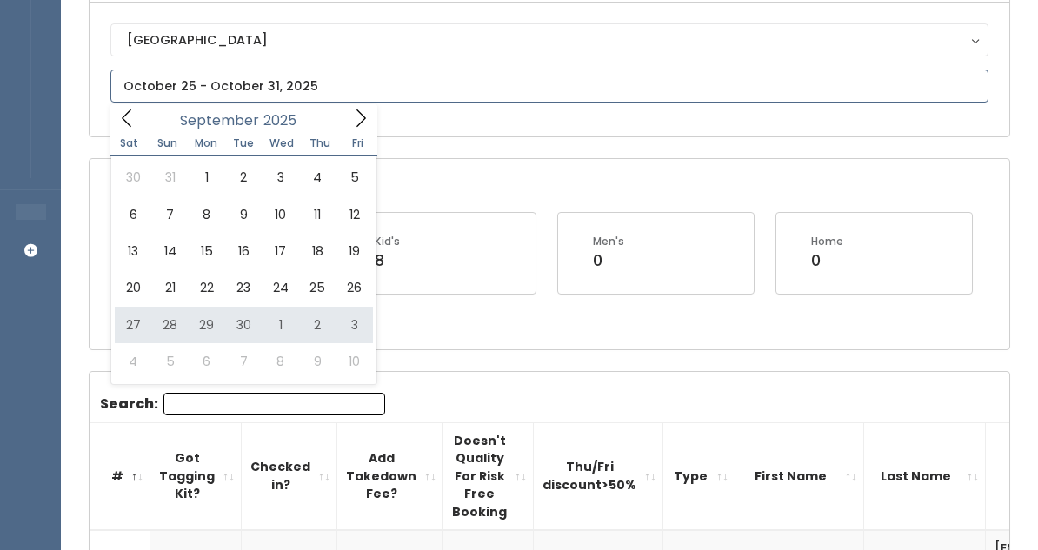
type input "[DATE] to [DATE]"
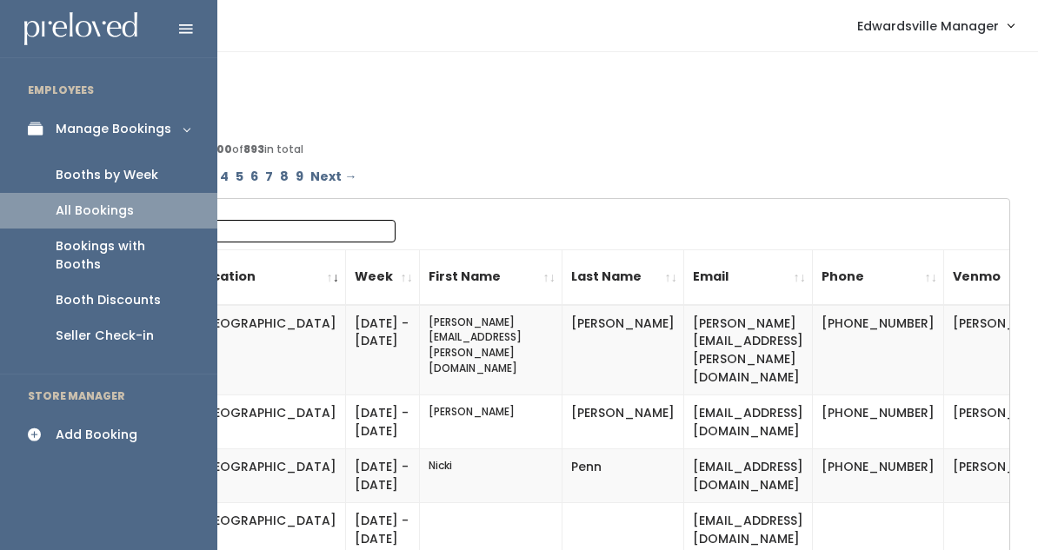
click at [55, 176] on link "Booths by Week" at bounding box center [108, 175] width 217 height 36
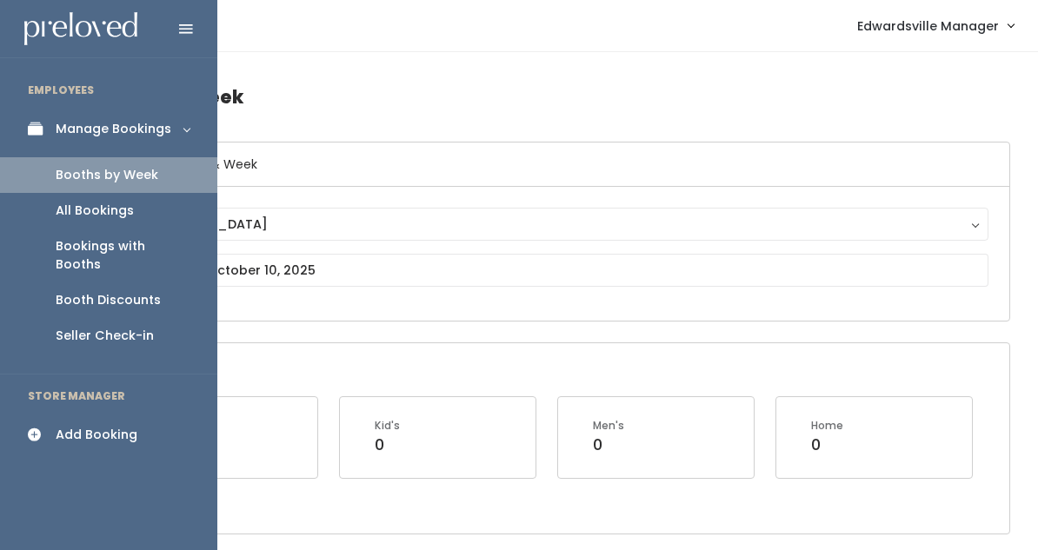
click at [75, 202] on div "All Bookings" at bounding box center [95, 211] width 78 height 18
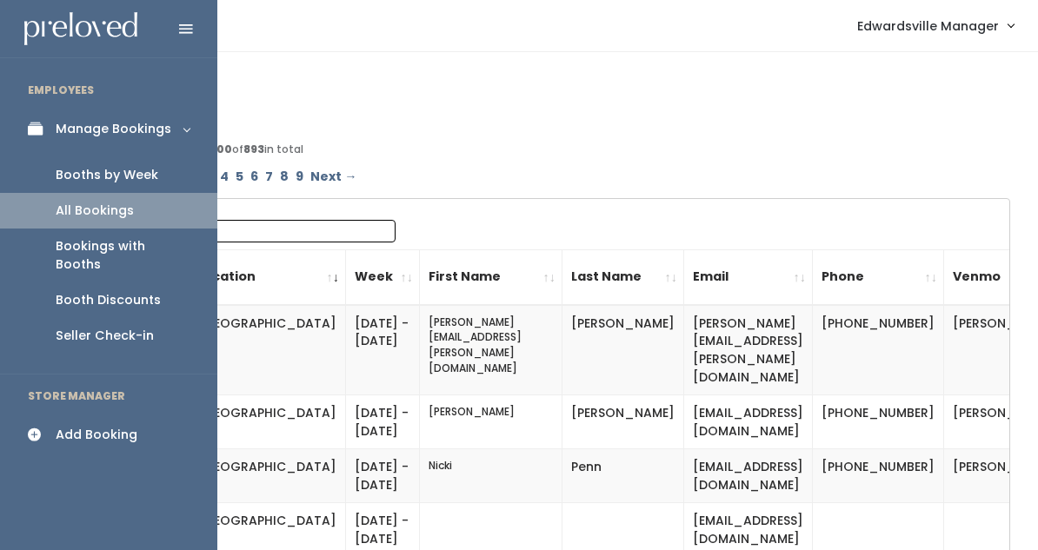
click at [65, 170] on div "Booths by Week" at bounding box center [107, 175] width 103 height 18
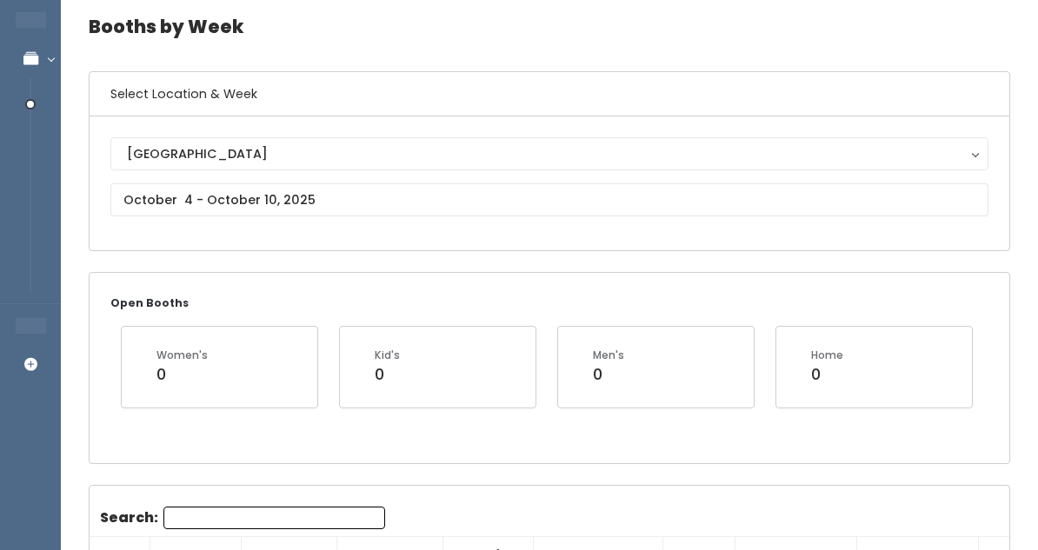
scroll to position [103, 0]
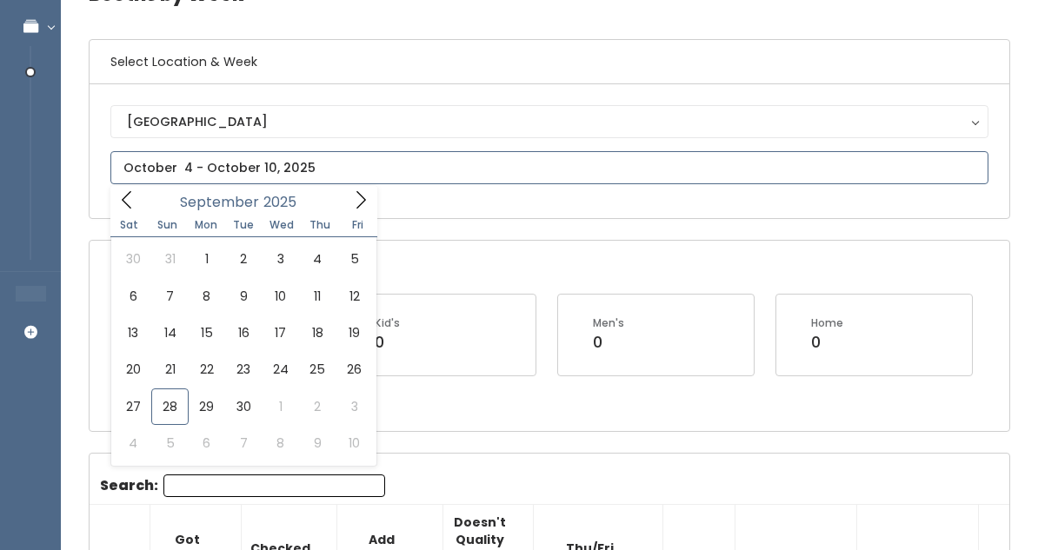
click at [223, 175] on input "text" at bounding box center [549, 167] width 878 height 33
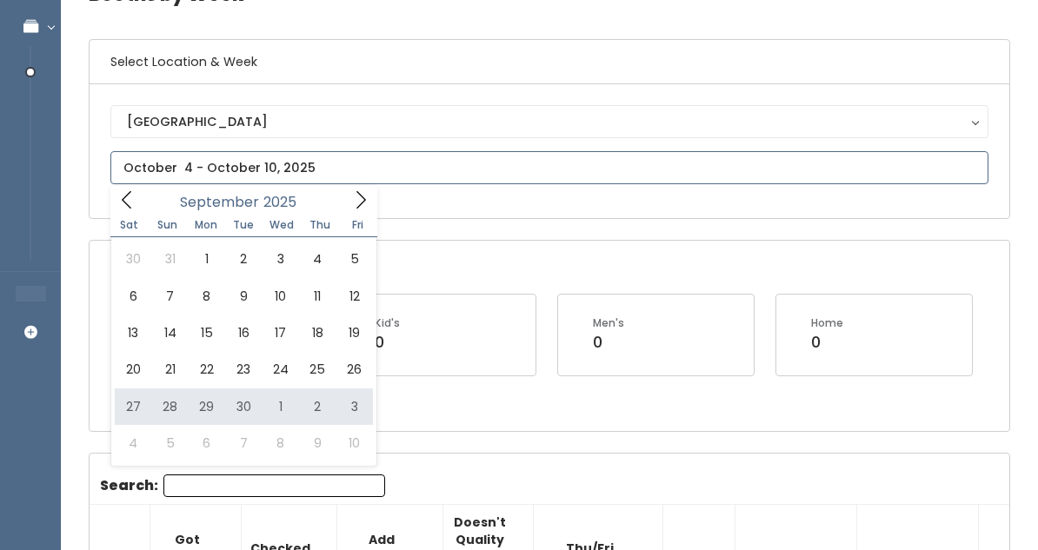
type input "September 27 to October 3"
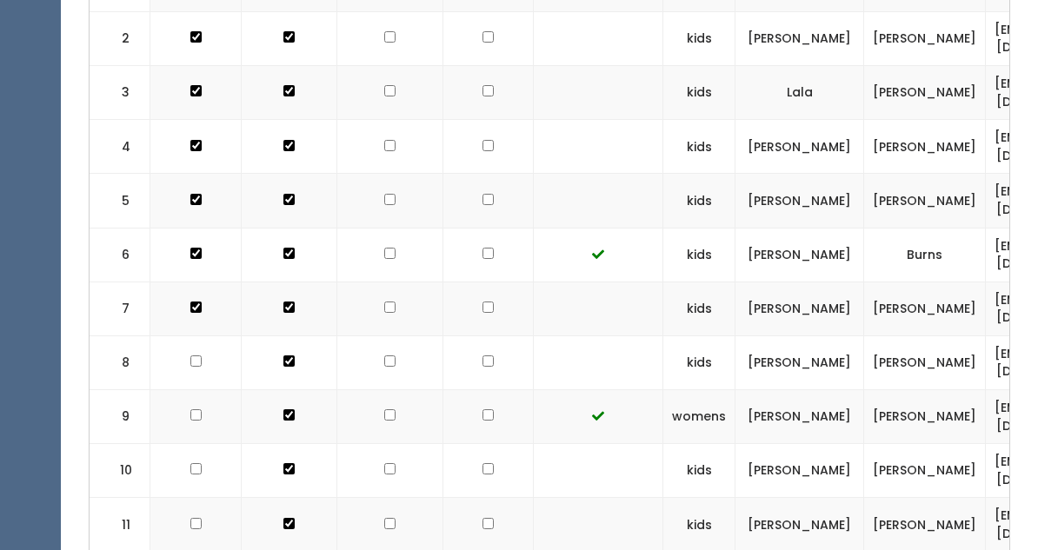
scroll to position [664, 0]
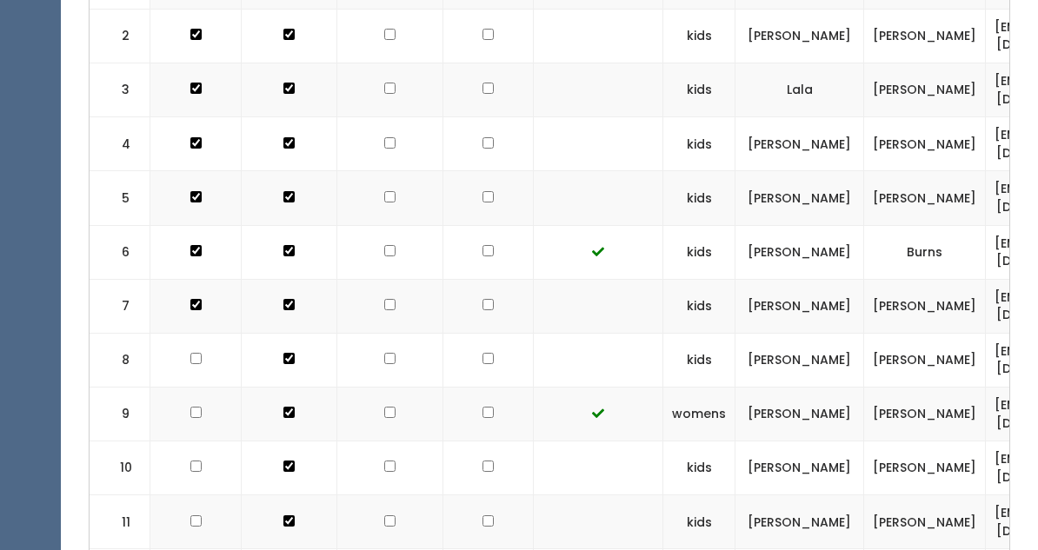
click at [315, 388] on td at bounding box center [290, 415] width 96 height 54
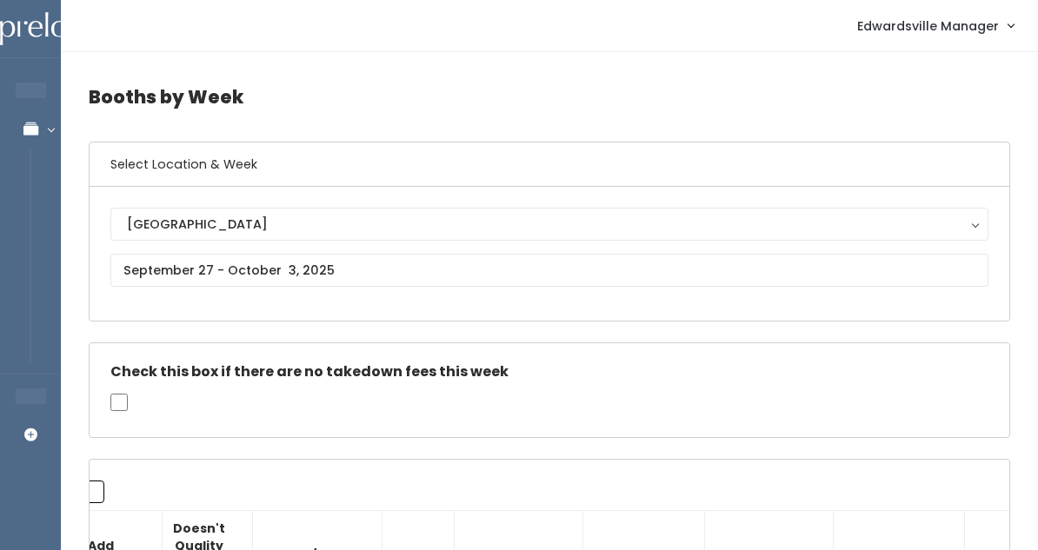
scroll to position [0, 0]
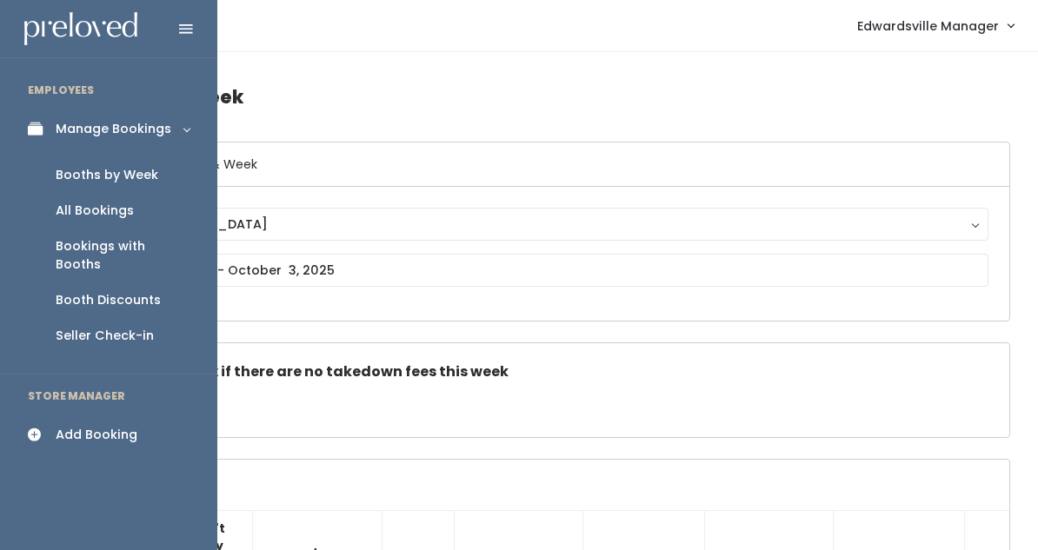
click at [90, 181] on div "Booths by Week" at bounding box center [107, 175] width 103 height 18
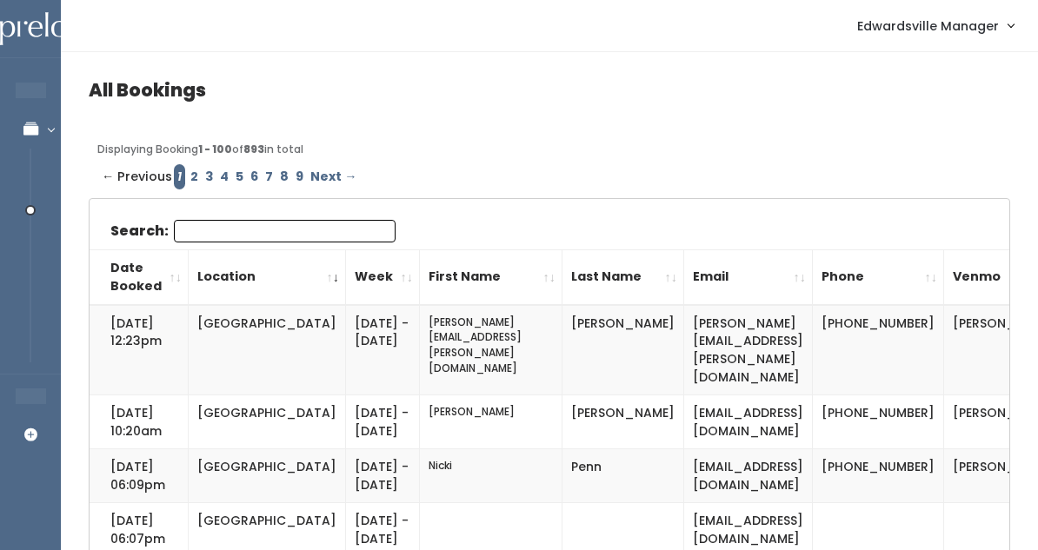
click at [214, 239] on input "Search:" at bounding box center [285, 231] width 222 height 23
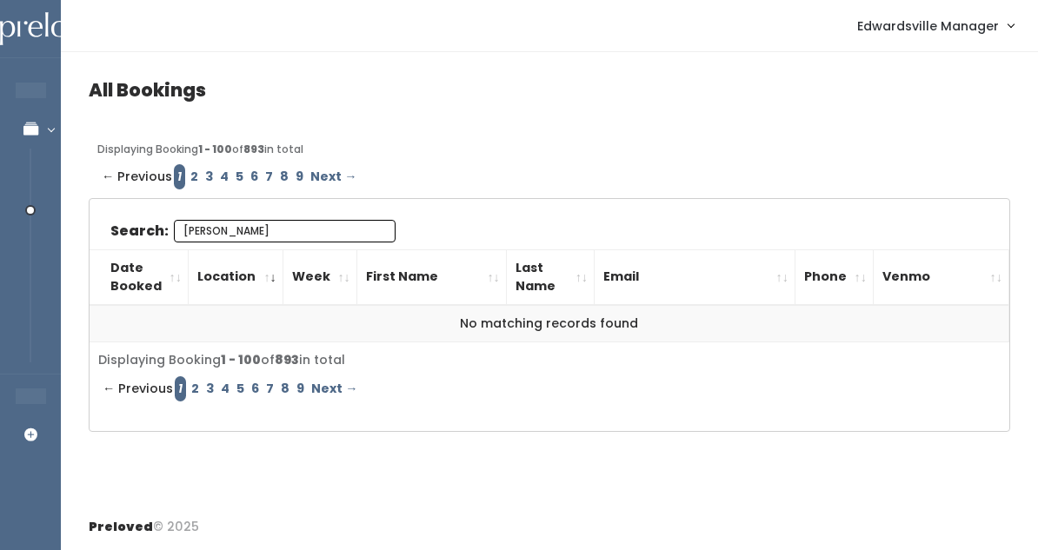
type input "[PERSON_NAME]"
click at [189, 176] on link "2" at bounding box center [194, 176] width 15 height 25
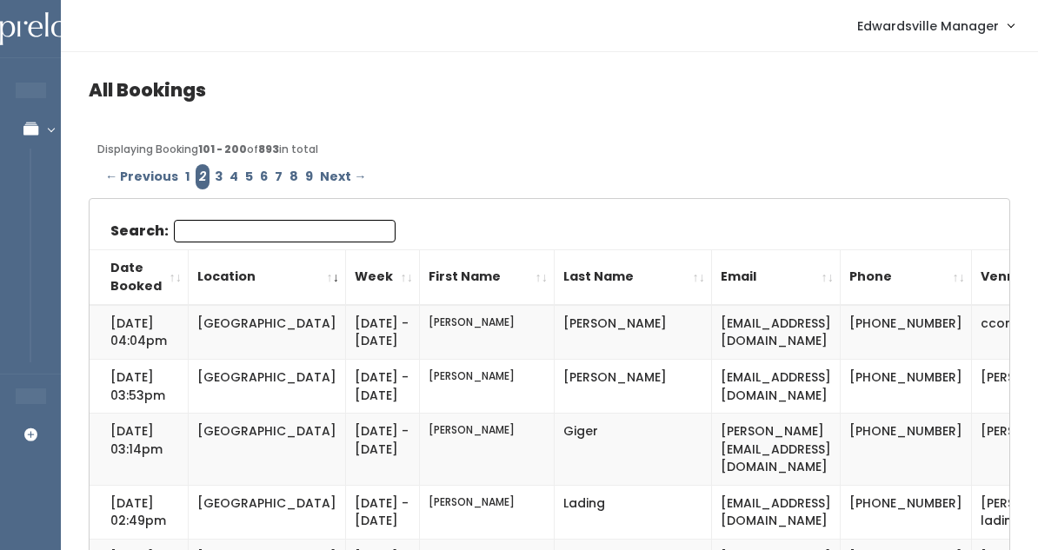
click at [202, 225] on input "Search:" at bounding box center [285, 231] width 222 height 23
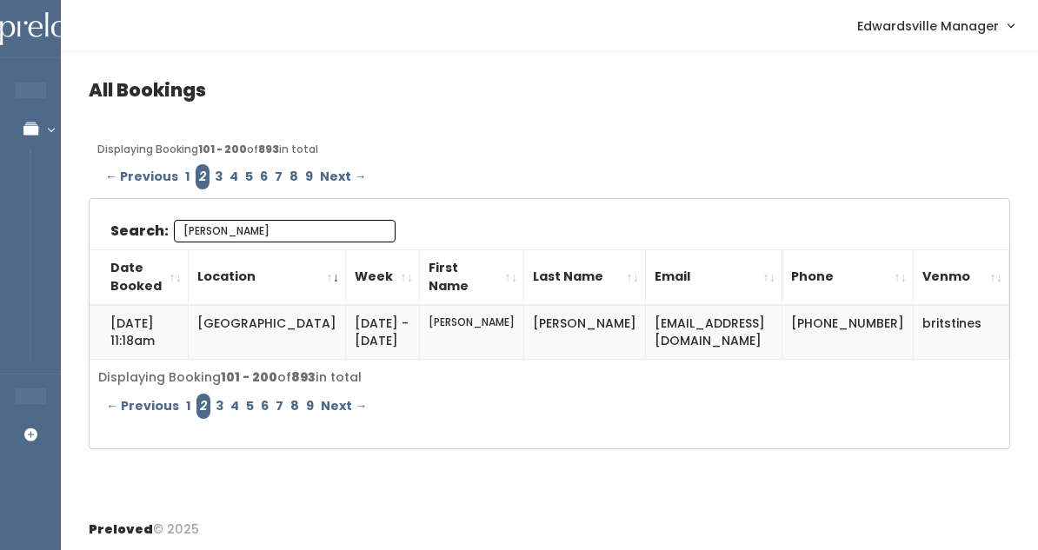
type input "[PERSON_NAME]"
drag, startPoint x: 699, startPoint y: 326, endPoint x: 533, endPoint y: 322, distance: 166.0
click at [646, 322] on td "[EMAIL_ADDRESS][DOMAIN_NAME]" at bounding box center [714, 332] width 136 height 55
copy td "[EMAIL_ADDRESS][DOMAIN_NAME]"
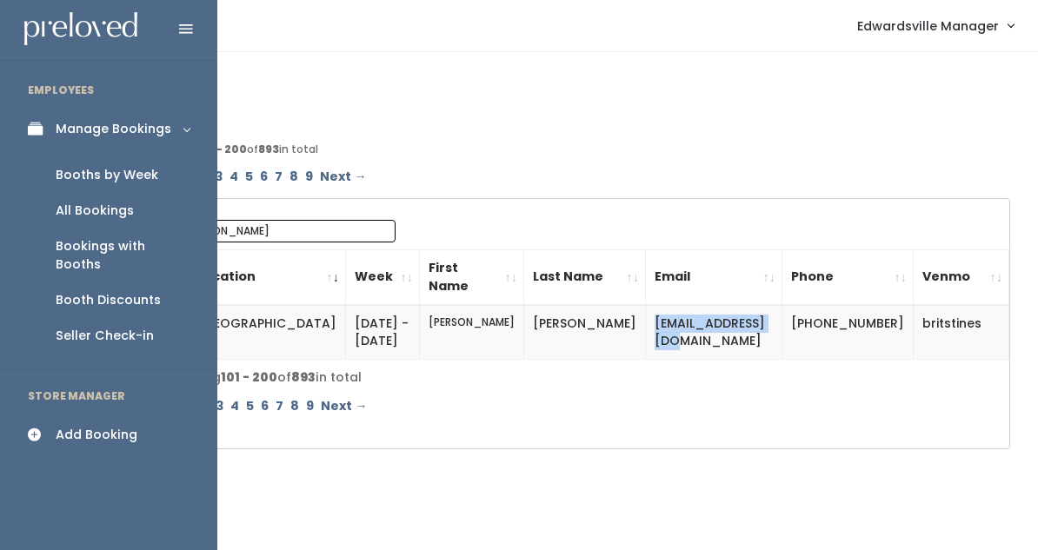
click at [82, 203] on div "All Bookings" at bounding box center [95, 211] width 78 height 18
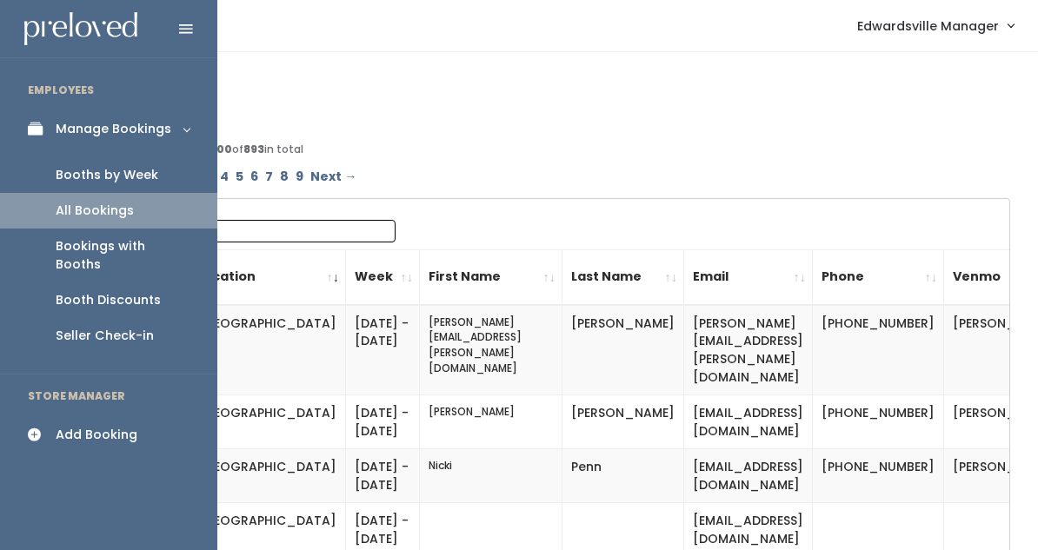
click at [105, 426] on div "Add Booking" at bounding box center [97, 435] width 82 height 18
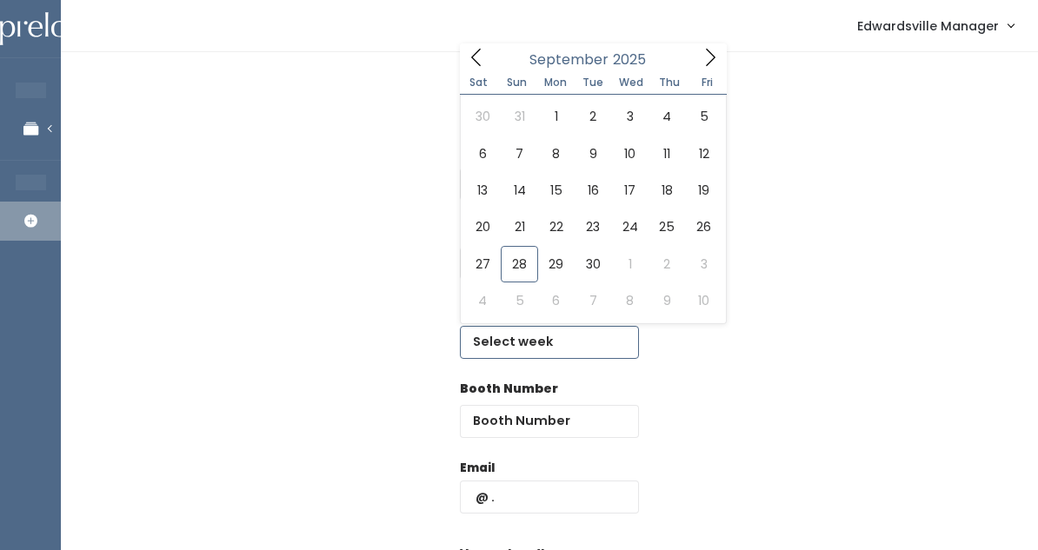
click at [513, 349] on input "text" at bounding box center [549, 342] width 179 height 33
type input "[DATE] to [DATE]"
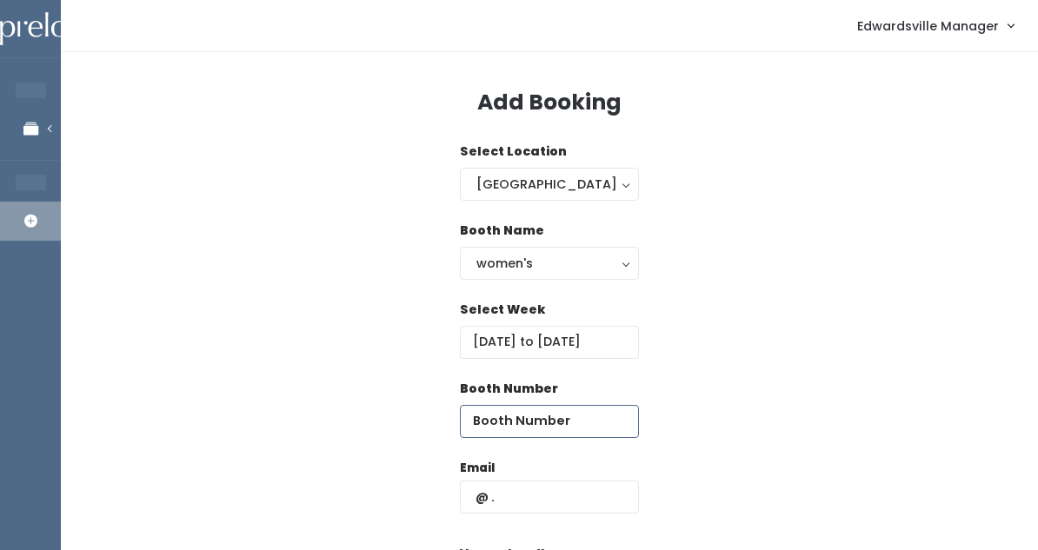
click at [535, 426] on input "number" at bounding box center [549, 421] width 179 height 33
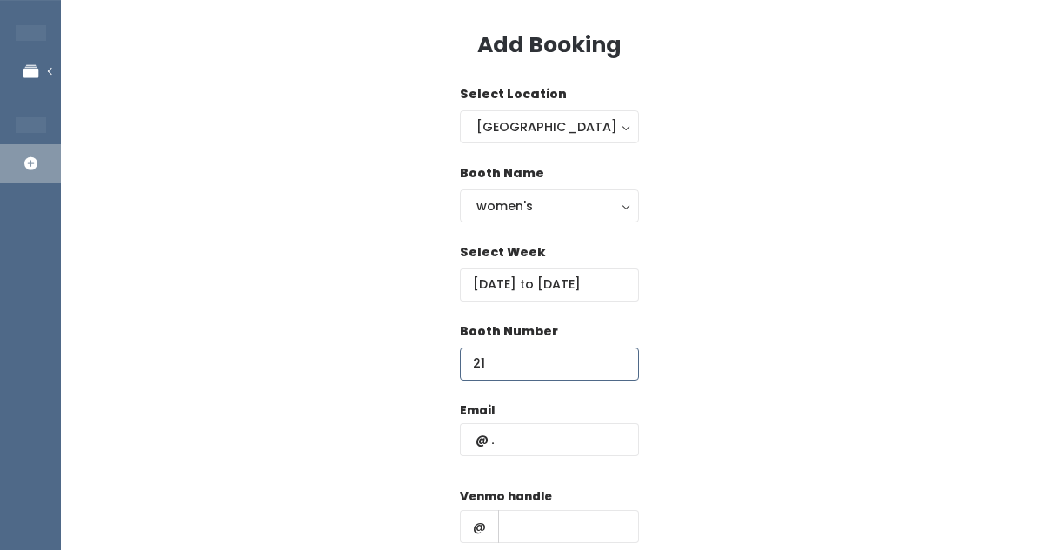
scroll to position [67, 0]
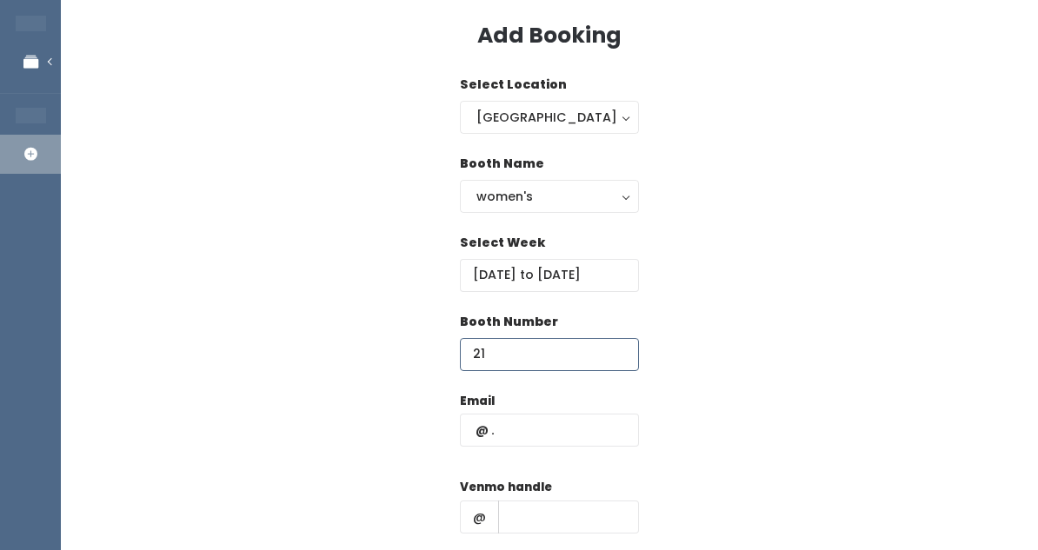
type input "21"
click at [535, 451] on div "Email" at bounding box center [549, 428] width 179 height 73
paste input "[EMAIL_ADDRESS][DOMAIN_NAME]"
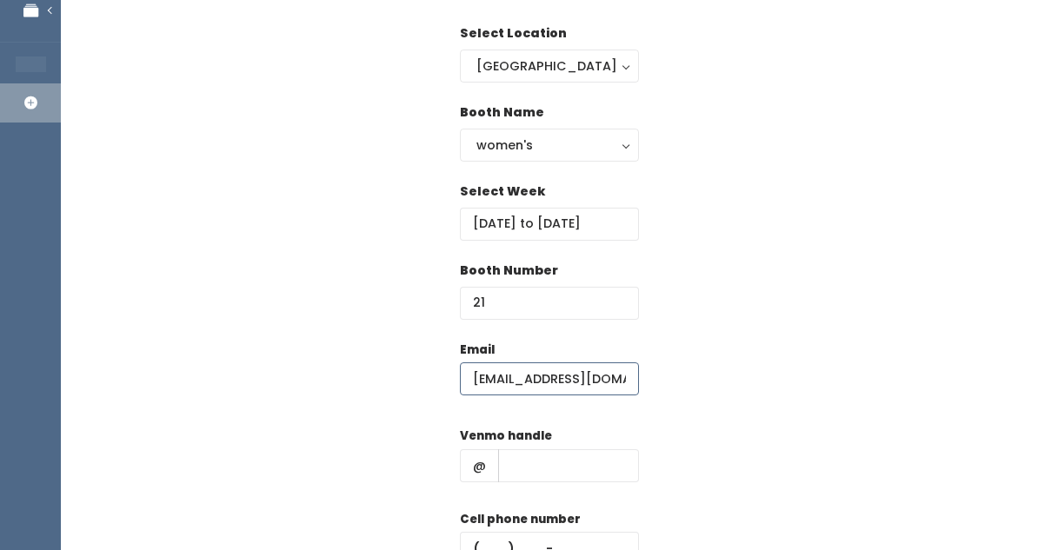
scroll to position [153, 0]
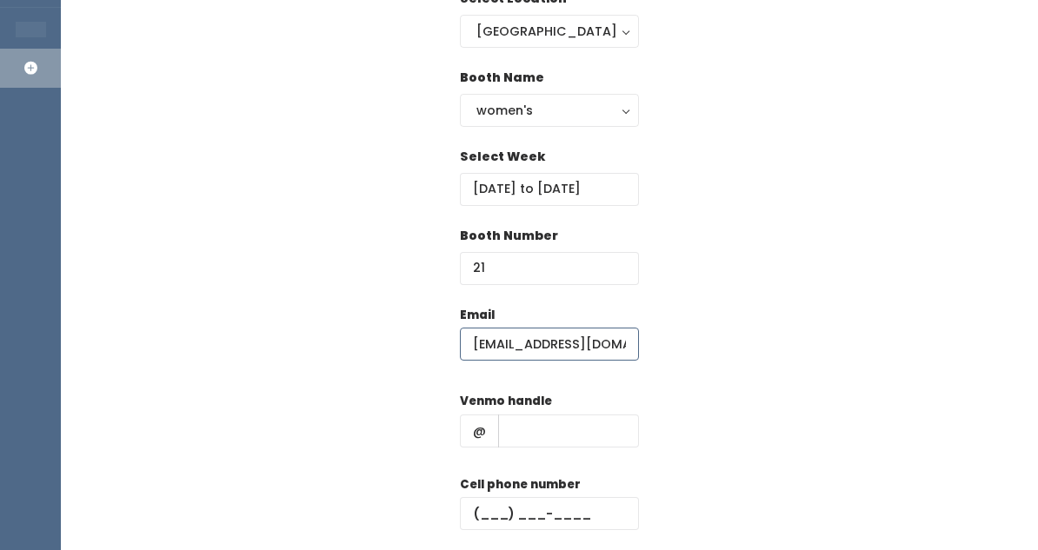
type input "bkc_10@hotmail.com"
click at [528, 422] on input "text" at bounding box center [568, 431] width 141 height 33
paste input "britstines"
type input "britstines"
paste input "[PHONE_NUMBER]"
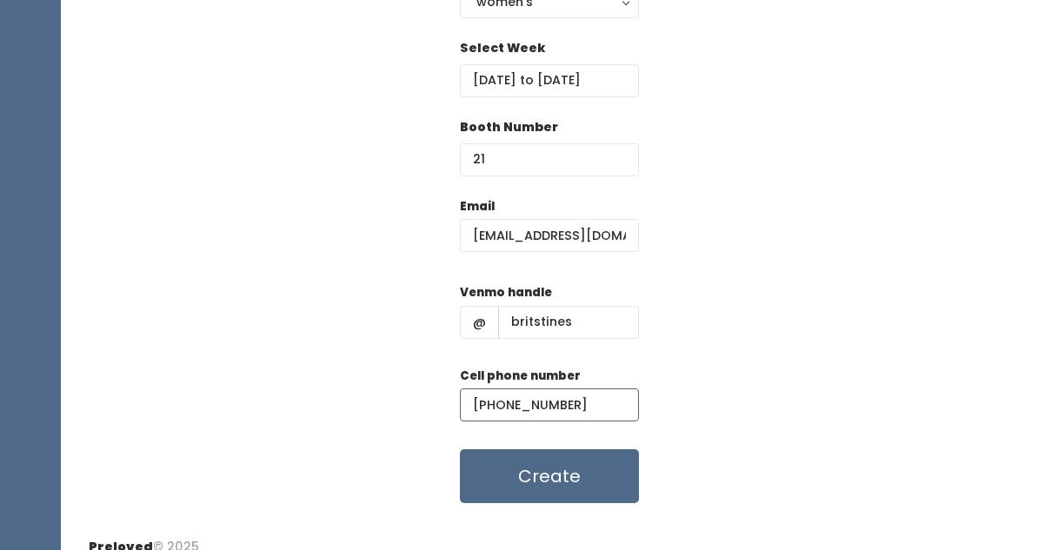
scroll to position [264, 0]
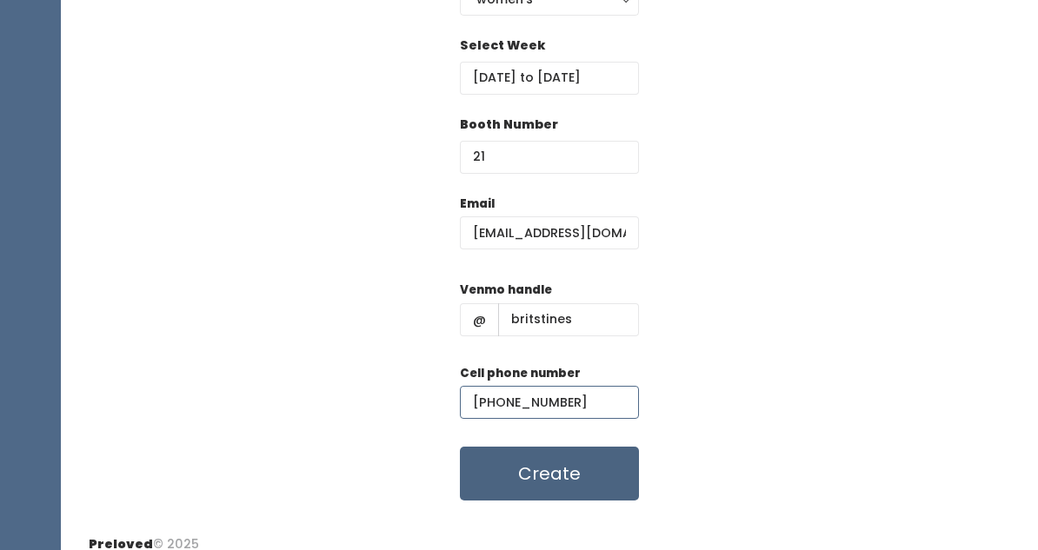
type input "[PHONE_NUMBER]"
click at [546, 473] on button "Create" at bounding box center [549, 474] width 179 height 54
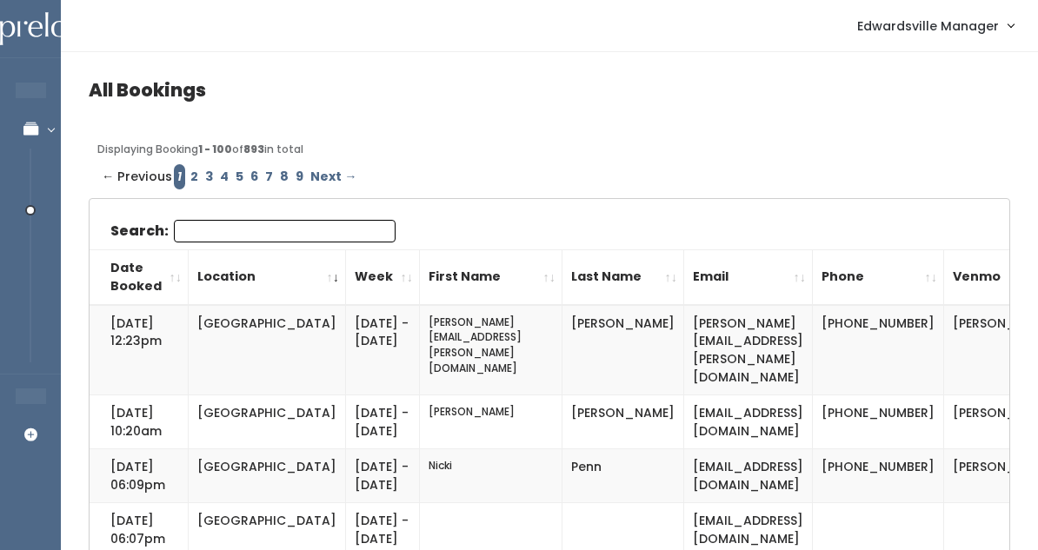
click at [193, 176] on link "2" at bounding box center [194, 176] width 15 height 25
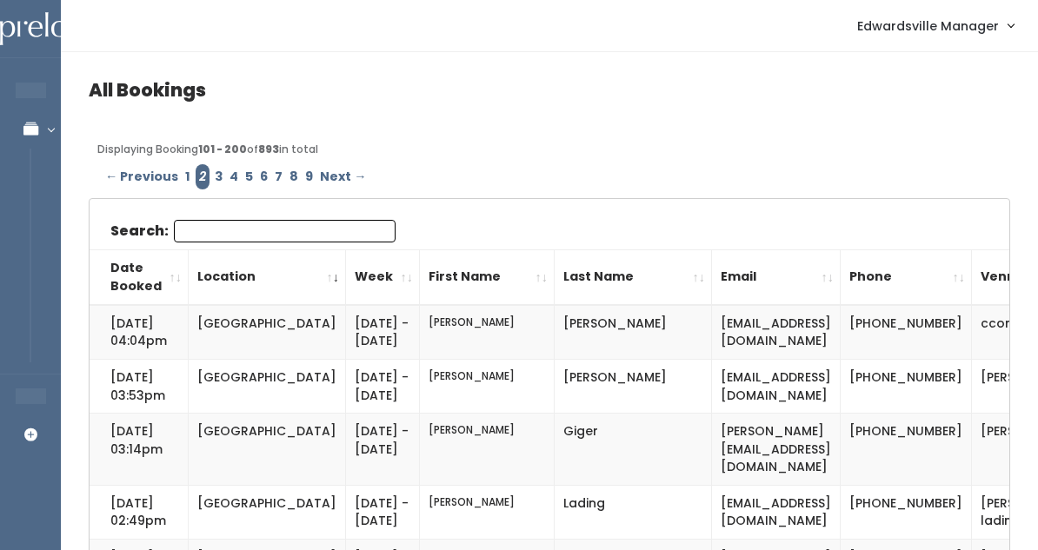
click at [205, 226] on input "Search:" at bounding box center [285, 231] width 222 height 23
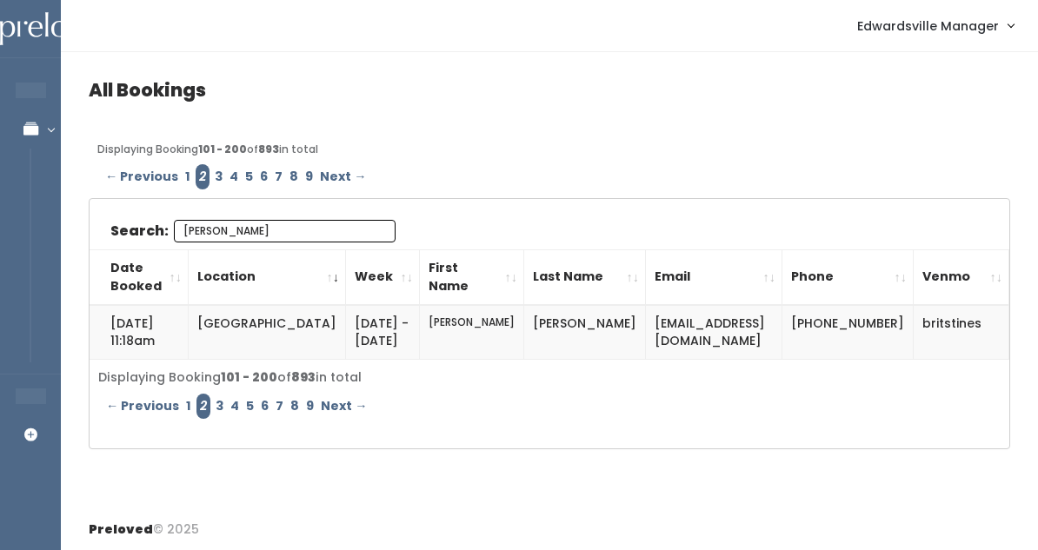
type input "stines"
drag, startPoint x: 925, startPoint y: 312, endPoint x: 849, endPoint y: 327, distance: 77.0
click at [913, 326] on td "britstines" at bounding box center [961, 332] width 96 height 55
drag, startPoint x: 849, startPoint y: 327, endPoint x: 913, endPoint y: 327, distance: 64.3
click at [913, 327] on td "britstines" at bounding box center [961, 332] width 96 height 55
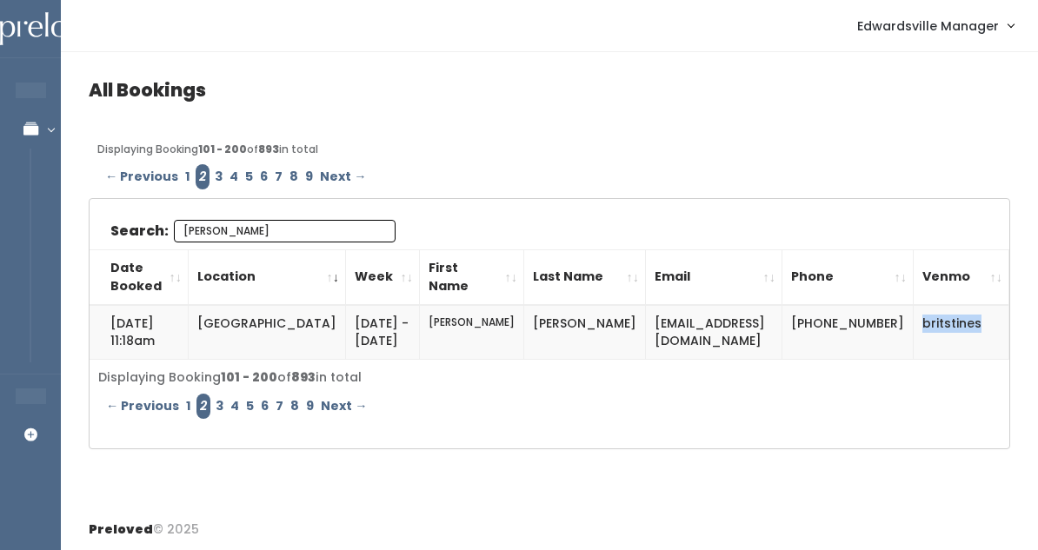
copy td "britstines"
click at [756, 2] on nav "Edwardsville Manager Admin Home My bookings Account settings Logout" at bounding box center [549, 26] width 977 height 52
click at [651, 1] on nav "Edwardsville Manager Admin Home My bookings Account settings Logout" at bounding box center [549, 26] width 977 height 52
drag, startPoint x: 771, startPoint y: 321, endPoint x: 833, endPoint y: 349, distance: 67.7
click at [833, 349] on td "(618) 401-2788" at bounding box center [847, 332] width 131 height 55
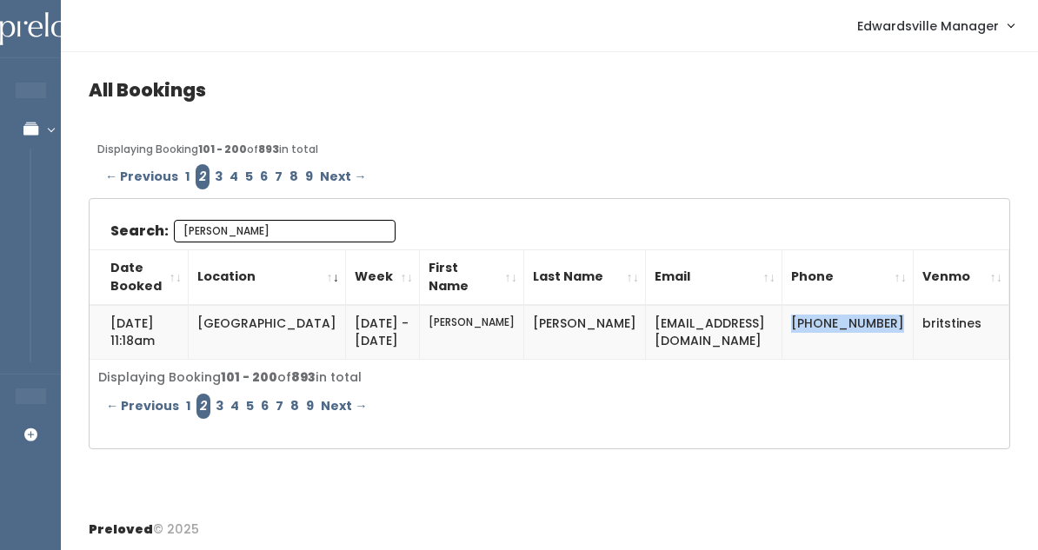
copy td "(618) 401-2788"
click at [372, 224] on input "stines" at bounding box center [285, 231] width 222 height 23
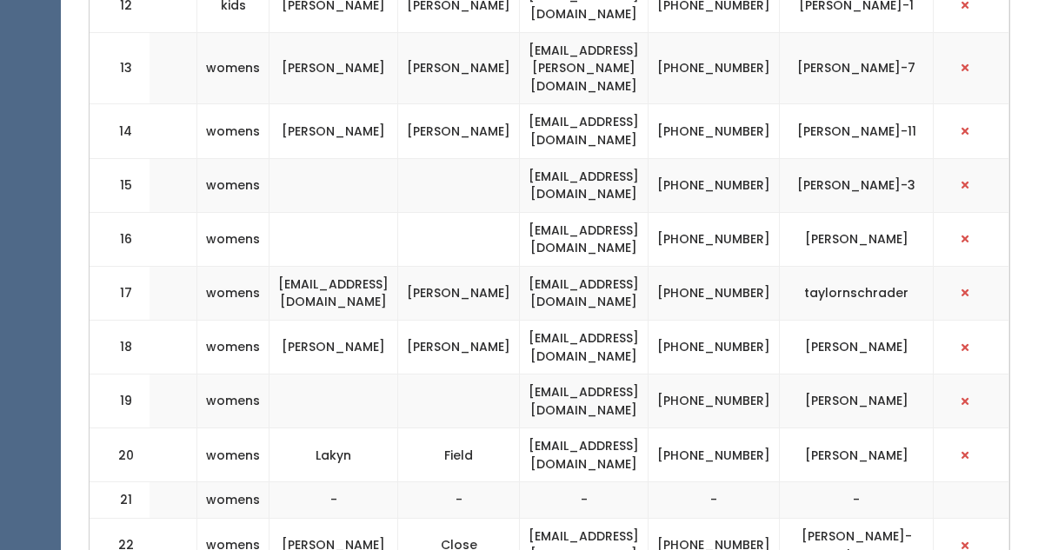
scroll to position [1277, 0]
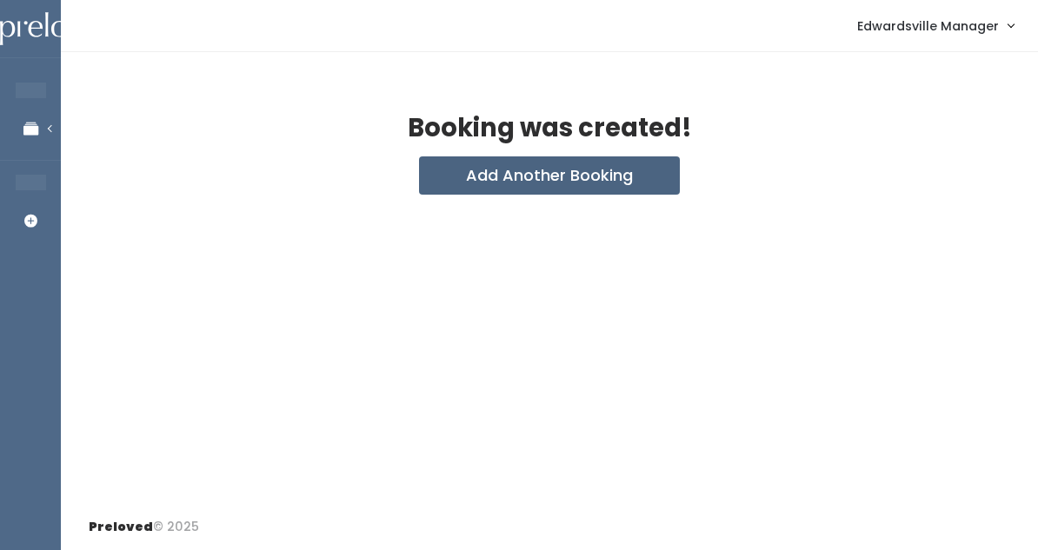
click at [543, 159] on button "Add Another Booking" at bounding box center [549, 175] width 261 height 38
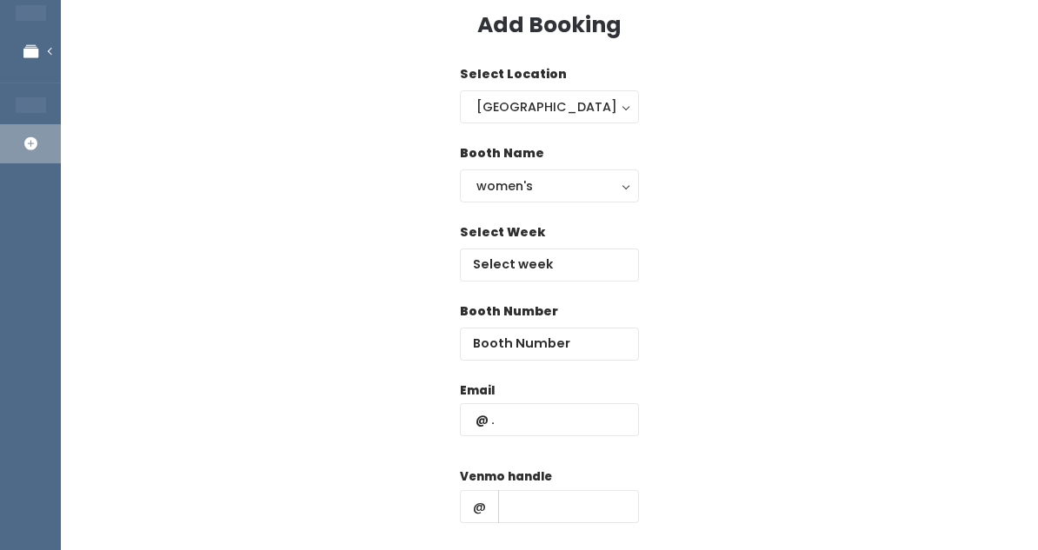
scroll to position [83, 0]
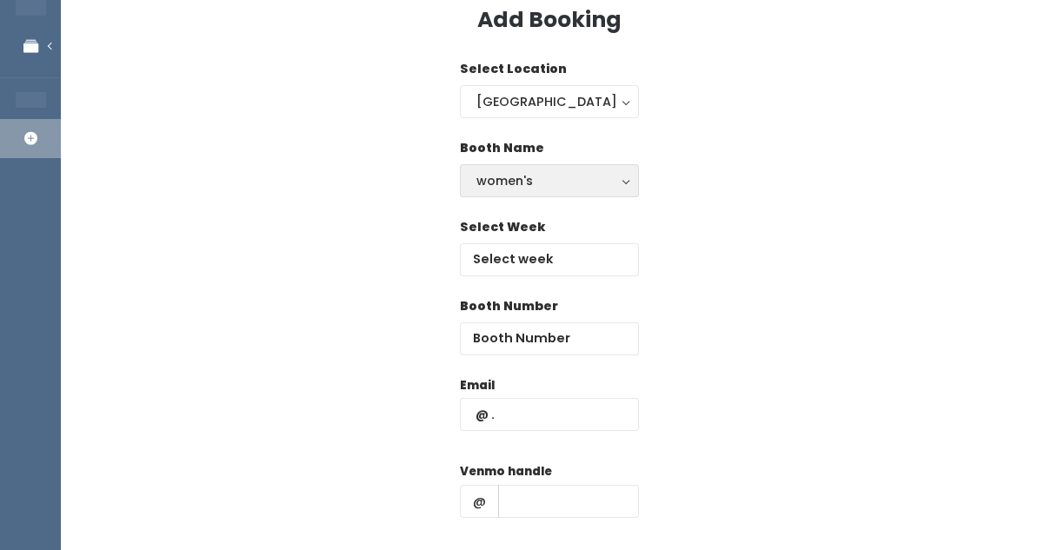
click at [512, 178] on div "women's" at bounding box center [549, 180] width 146 height 19
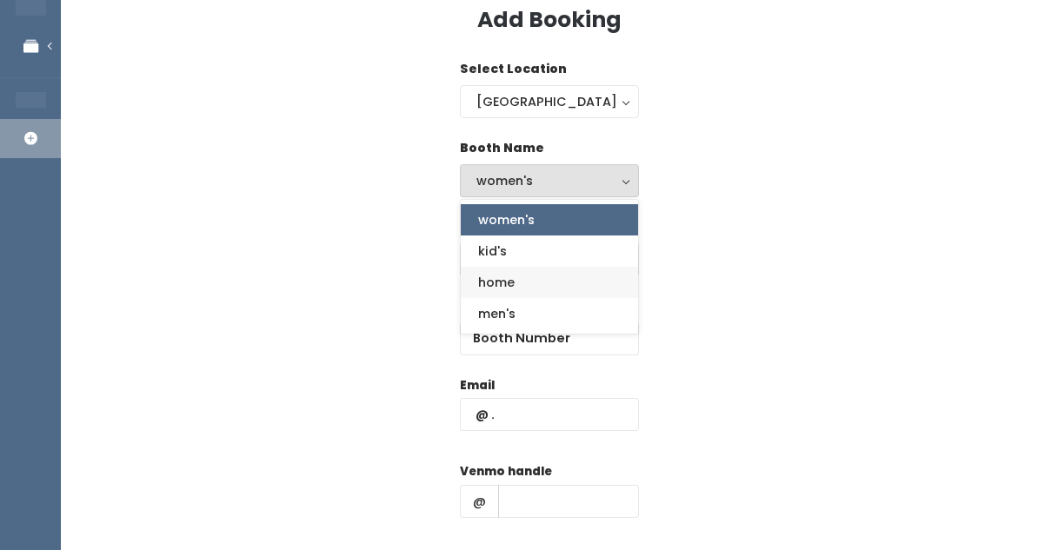
click at [503, 274] on span "home" at bounding box center [496, 282] width 37 height 19
select select "home"
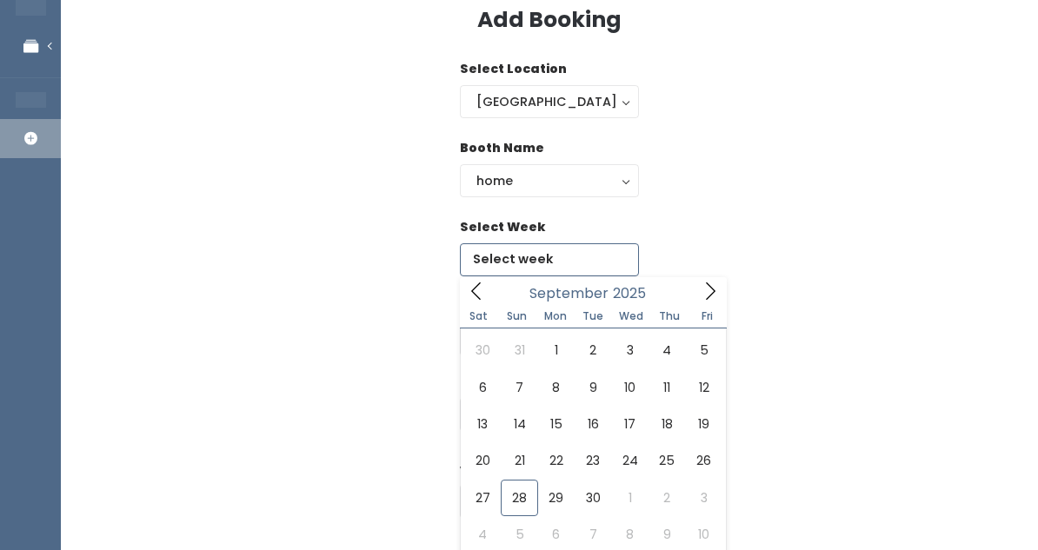
click at [503, 259] on input "text" at bounding box center [549, 259] width 179 height 33
type input "September 27 to October 3"
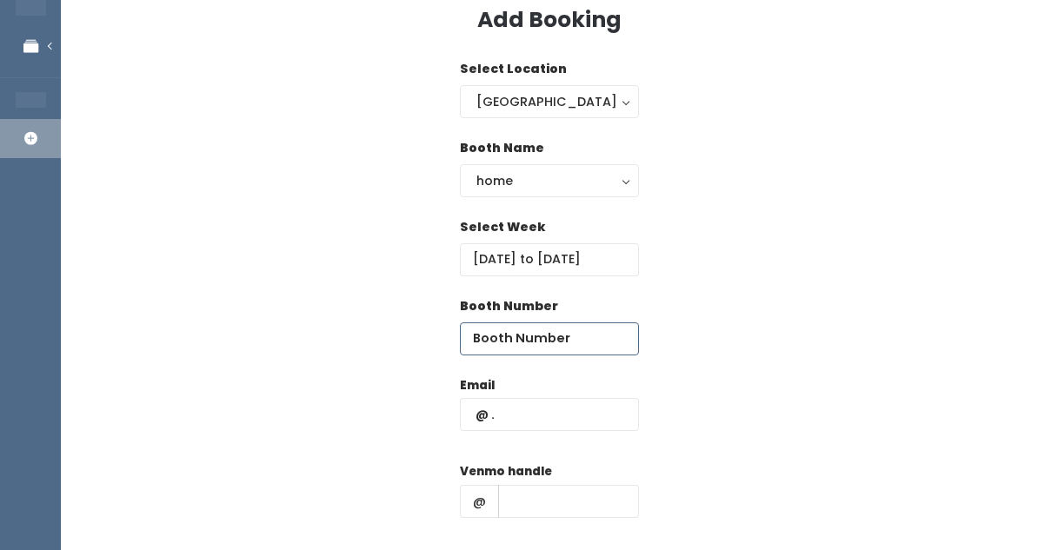
click at [527, 341] on input "number" at bounding box center [549, 338] width 179 height 33
click at [527, 341] on input "50" at bounding box center [549, 338] width 179 height 33
type input "50"
type input "edwardsville@preloved.love"
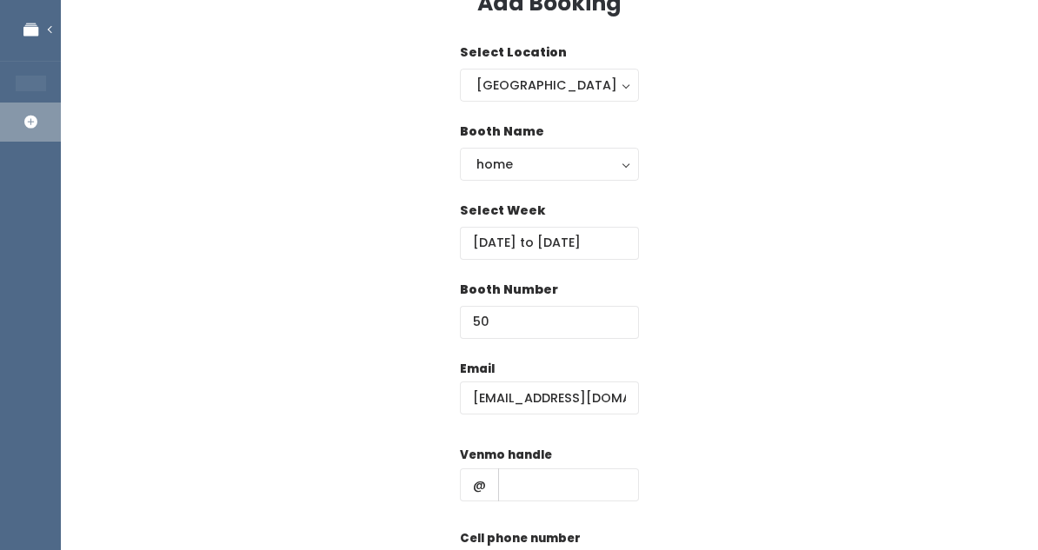
scroll to position [103, 0]
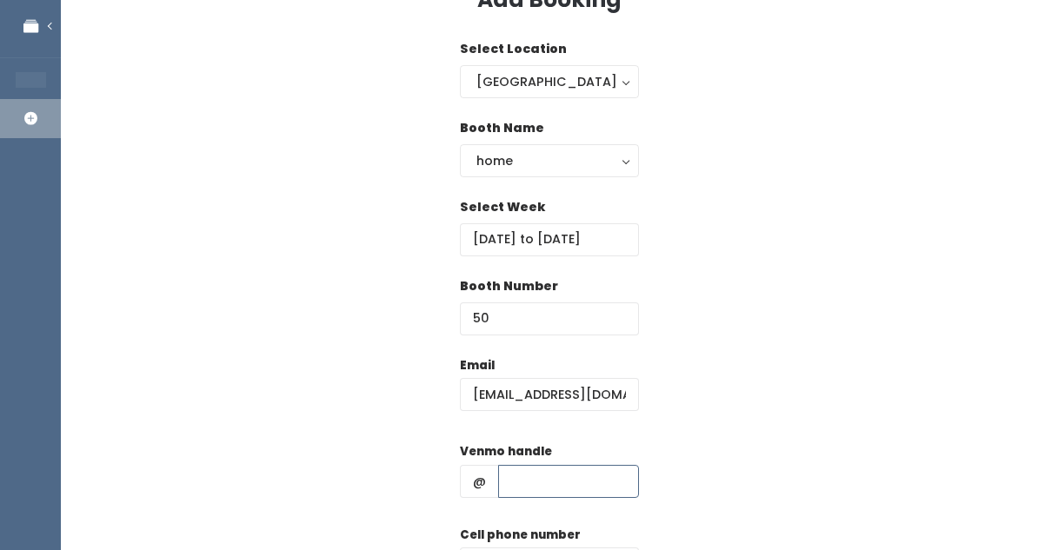
click at [526, 482] on input "text" at bounding box center [568, 481] width 141 height 33
type input "p"
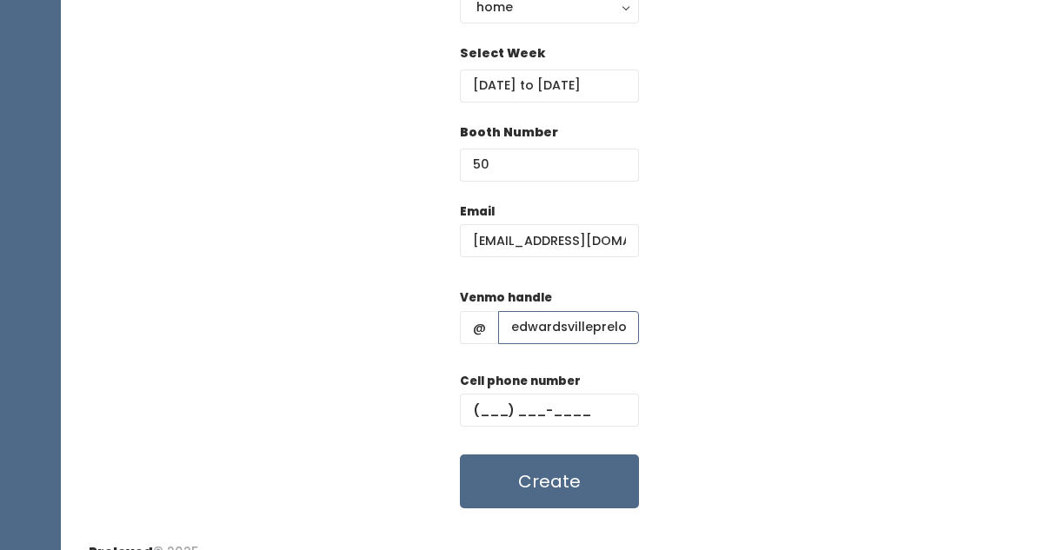
scroll to position [261, 0]
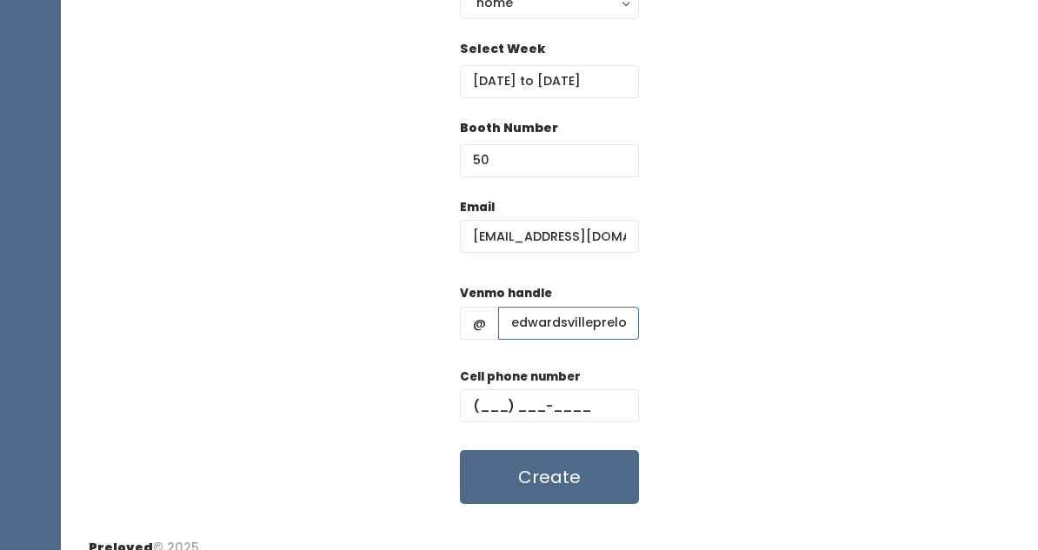
type input "edwardsvillepreloved"
type input "(618) 980-0555"
click at [554, 477] on button "Create" at bounding box center [549, 477] width 179 height 54
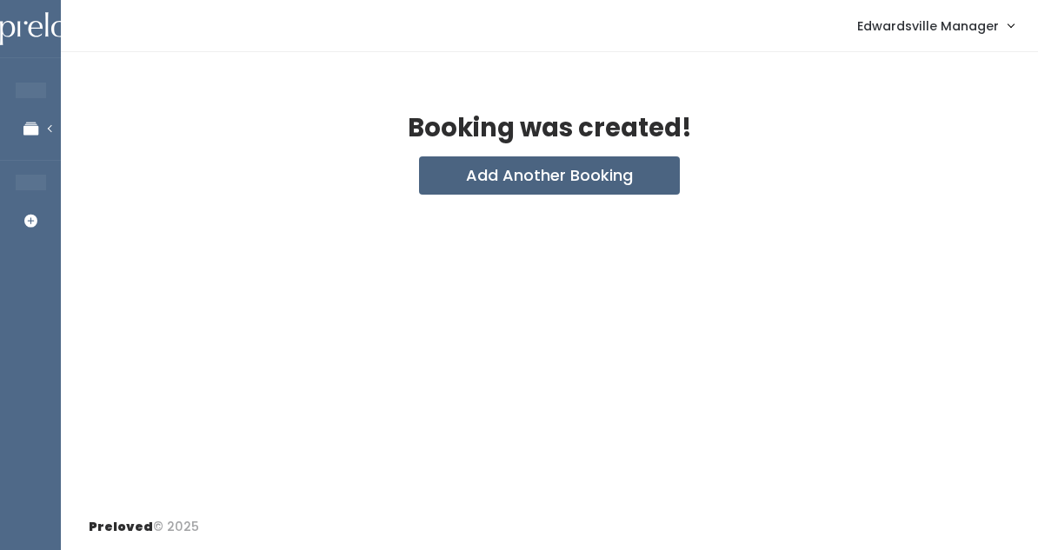
click at [531, 167] on button "Add Another Booking" at bounding box center [549, 175] width 261 height 38
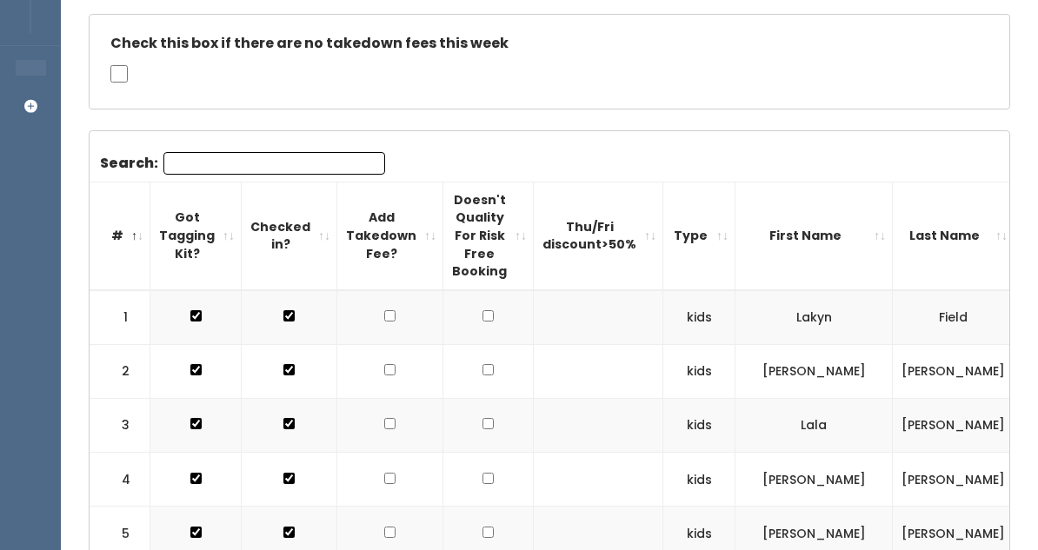
click at [209, 163] on input "Search:" at bounding box center [274, 163] width 222 height 23
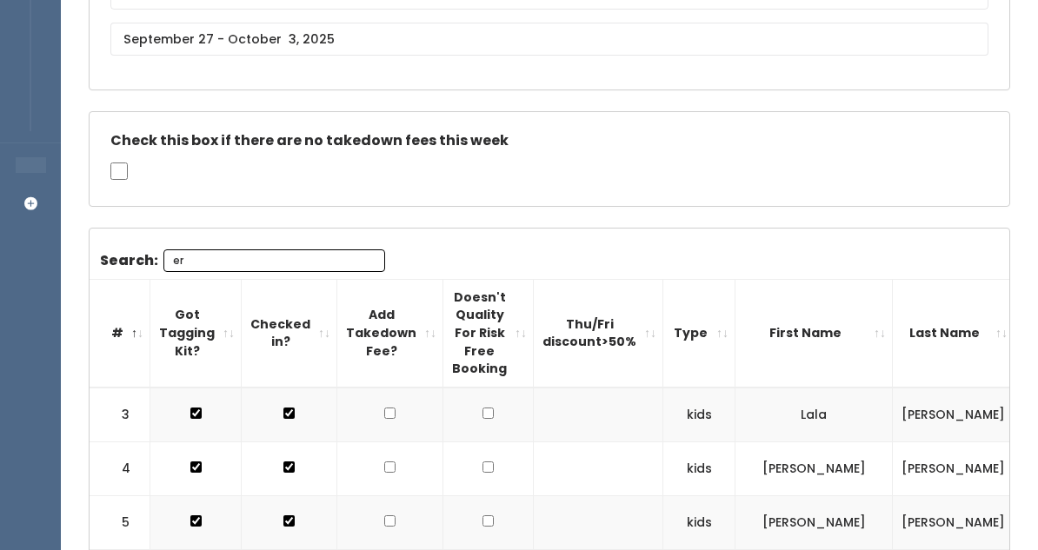
type input "e"
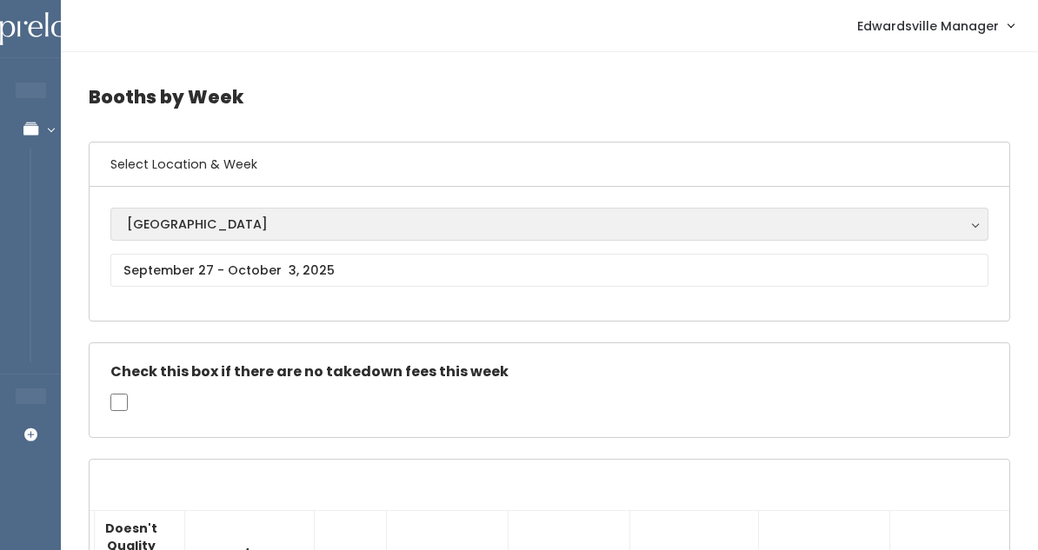
scroll to position [0, 0]
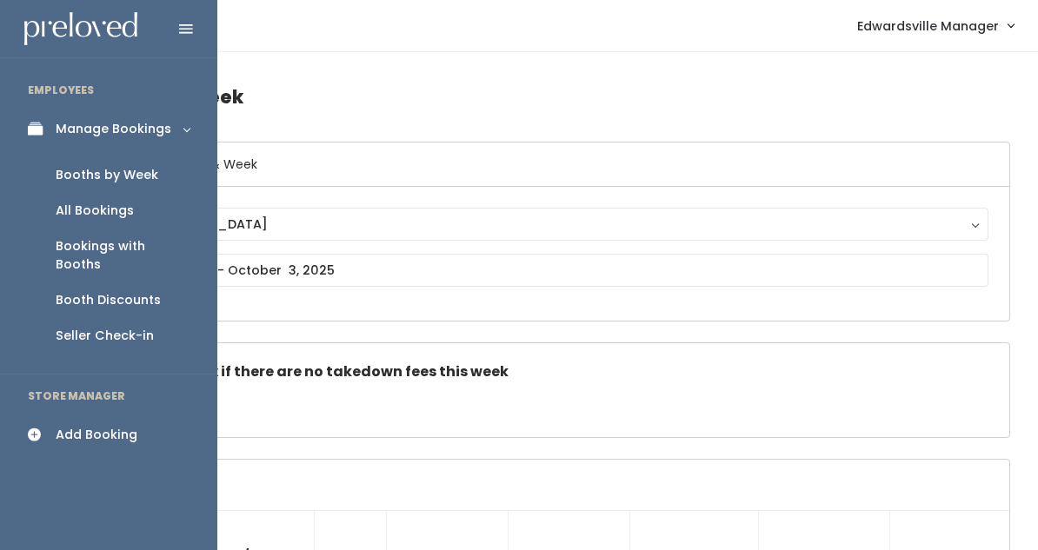
type input "al"
click at [73, 210] on div "All Bookings" at bounding box center [95, 211] width 78 height 18
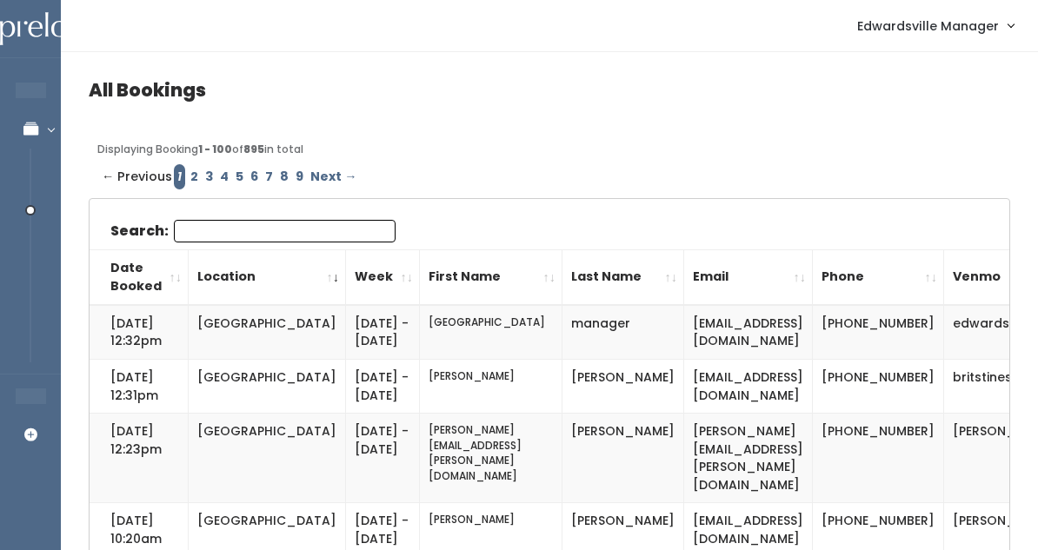
click at [213, 229] on input "Search:" at bounding box center [285, 231] width 222 height 23
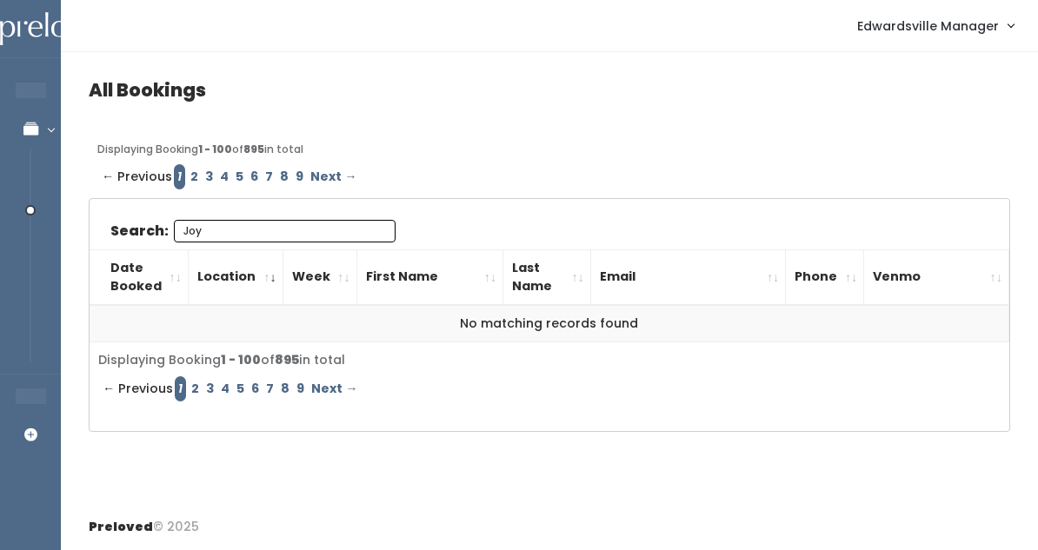
type input "Joy"
click at [187, 171] on link "2" at bounding box center [194, 176] width 15 height 25
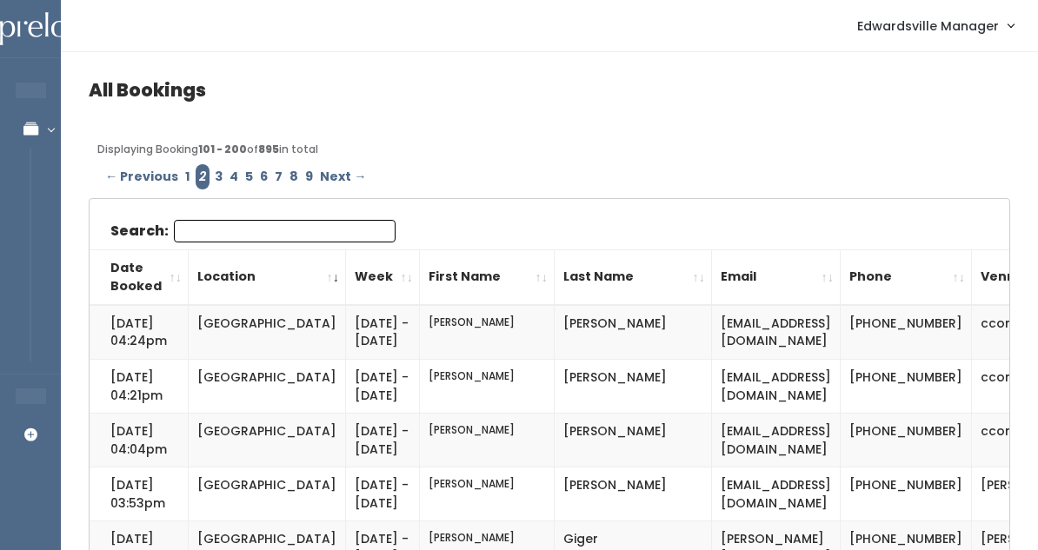
click at [219, 227] on input "Search:" at bounding box center [285, 231] width 222 height 23
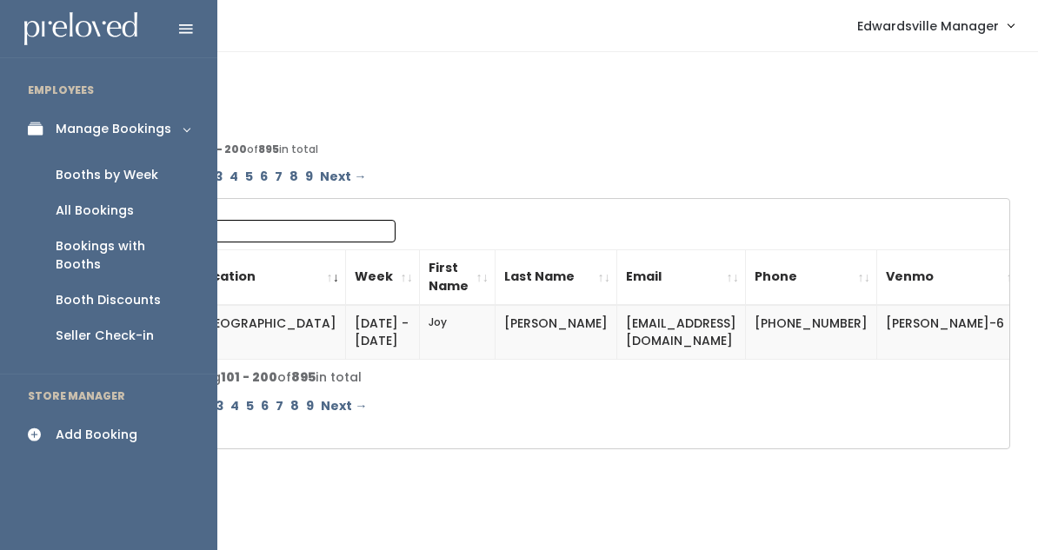
type input "Joy"
click at [91, 219] on link "All Bookings" at bounding box center [108, 211] width 217 height 36
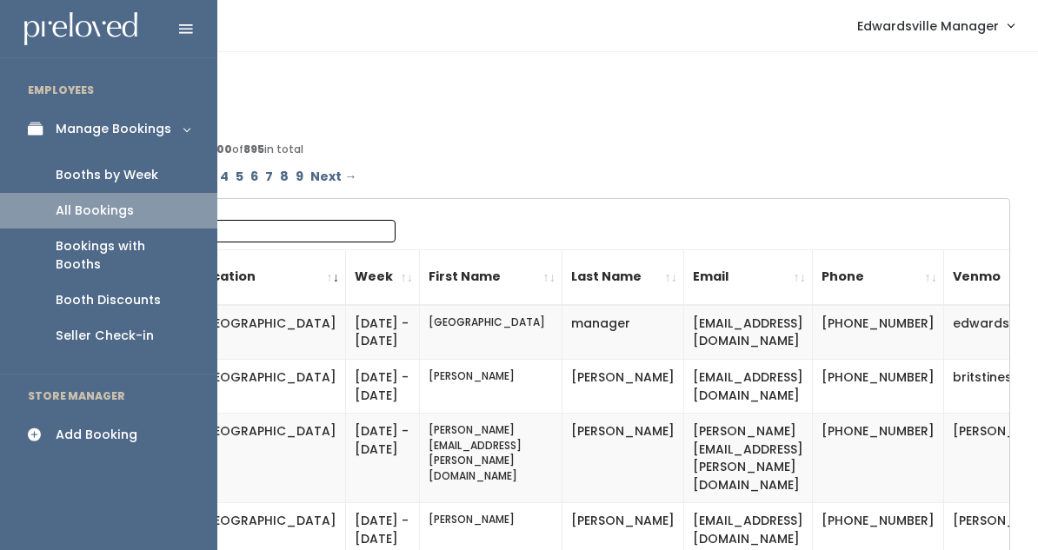
click at [89, 169] on div "Booths by Week" at bounding box center [107, 175] width 103 height 18
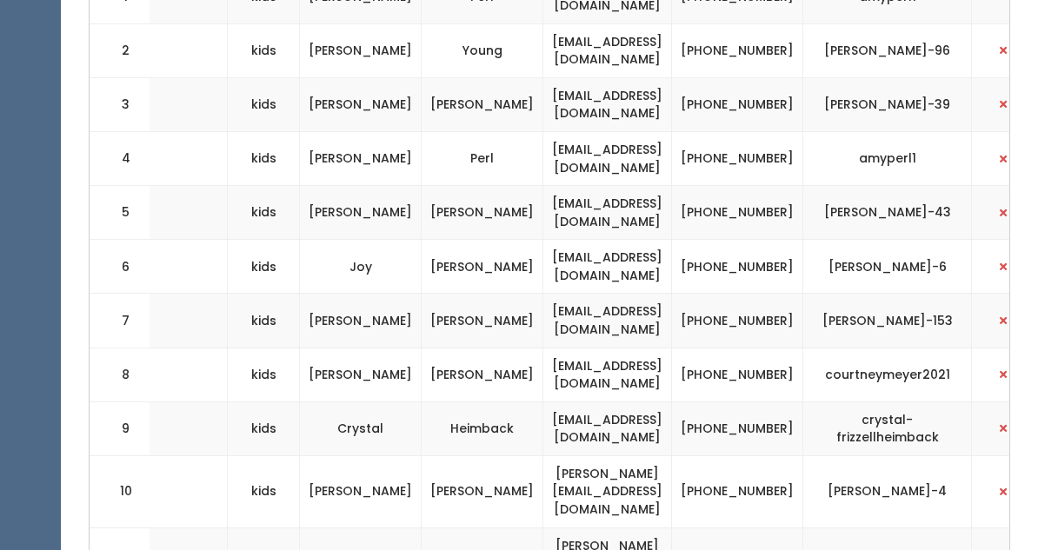
scroll to position [0, 435]
drag, startPoint x: 647, startPoint y: 264, endPoint x: 501, endPoint y: 256, distance: 147.1
click at [544, 256] on td "[EMAIL_ADDRESS][DOMAIN_NAME]" at bounding box center [608, 267] width 129 height 54
copy td "[EMAIL_ADDRESS][DOMAIN_NAME]"
drag, startPoint x: 906, startPoint y: 255, endPoint x: 807, endPoint y: 263, distance: 98.6
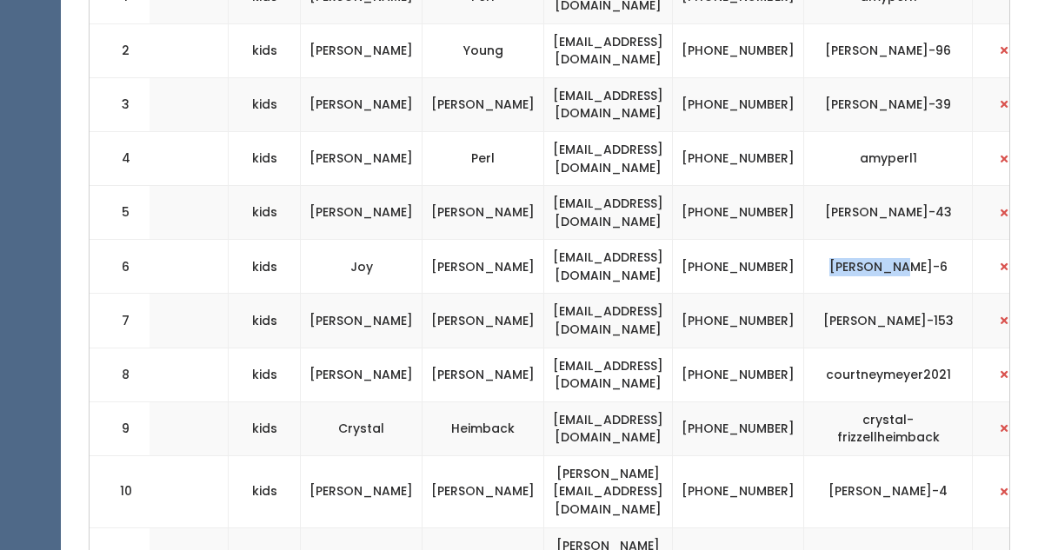
click at [807, 263] on td "[PERSON_NAME]-6" at bounding box center [888, 267] width 169 height 54
copy td "[PERSON_NAME]-6"
drag, startPoint x: 699, startPoint y: 249, endPoint x: 748, endPoint y: 270, distance: 53.8
click at [748, 270] on td "[PHONE_NUMBER]" at bounding box center [738, 267] width 131 height 54
copy td "[PHONE_NUMBER]"
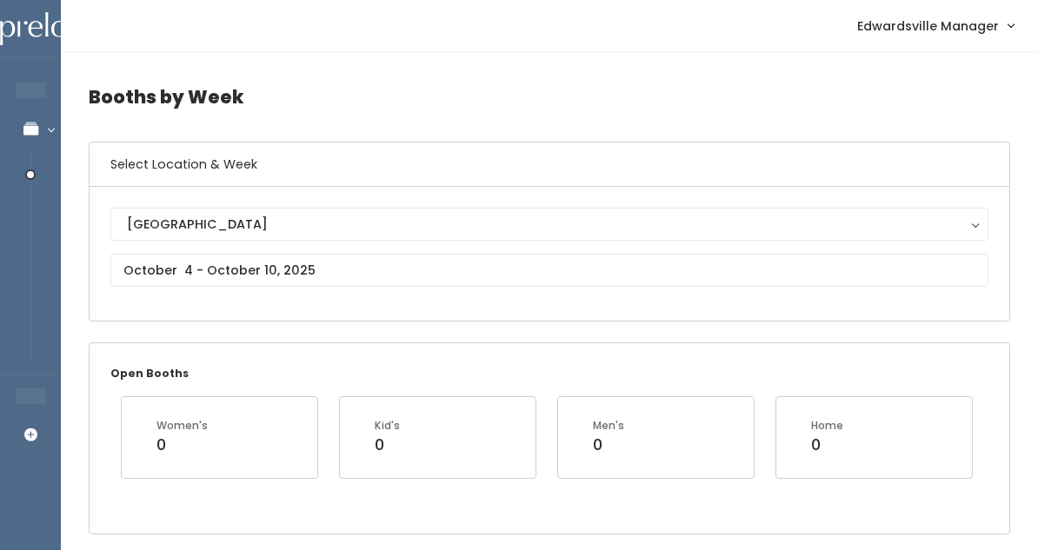
scroll to position [0, 0]
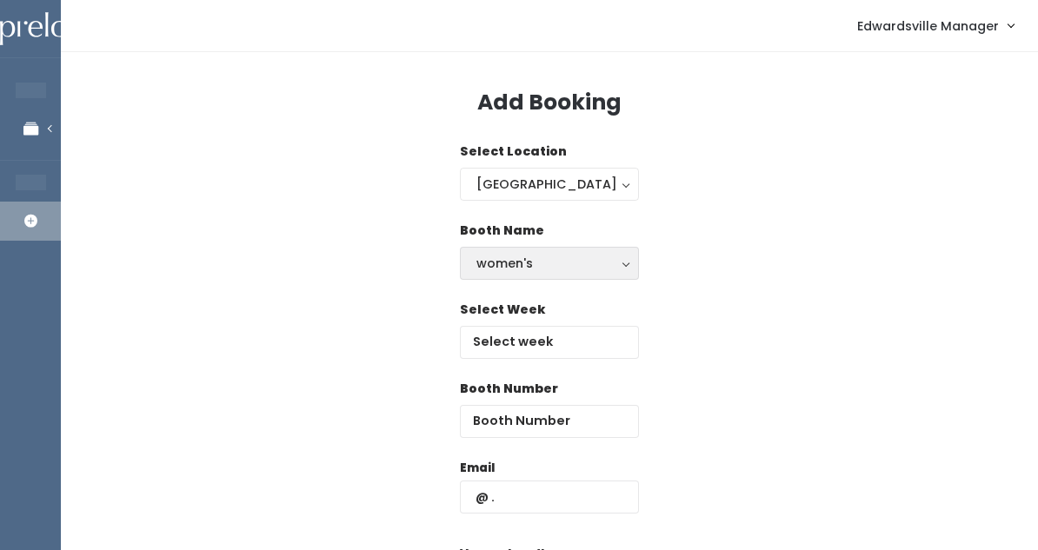
click at [503, 258] on div "women's" at bounding box center [549, 263] width 146 height 19
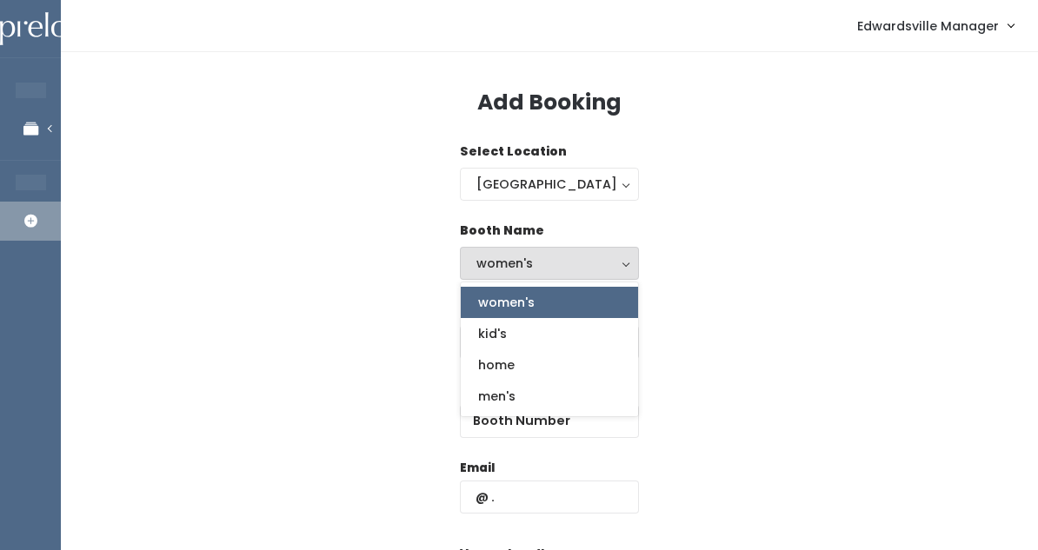
click at [497, 296] on span "women's" at bounding box center [506, 302] width 56 height 19
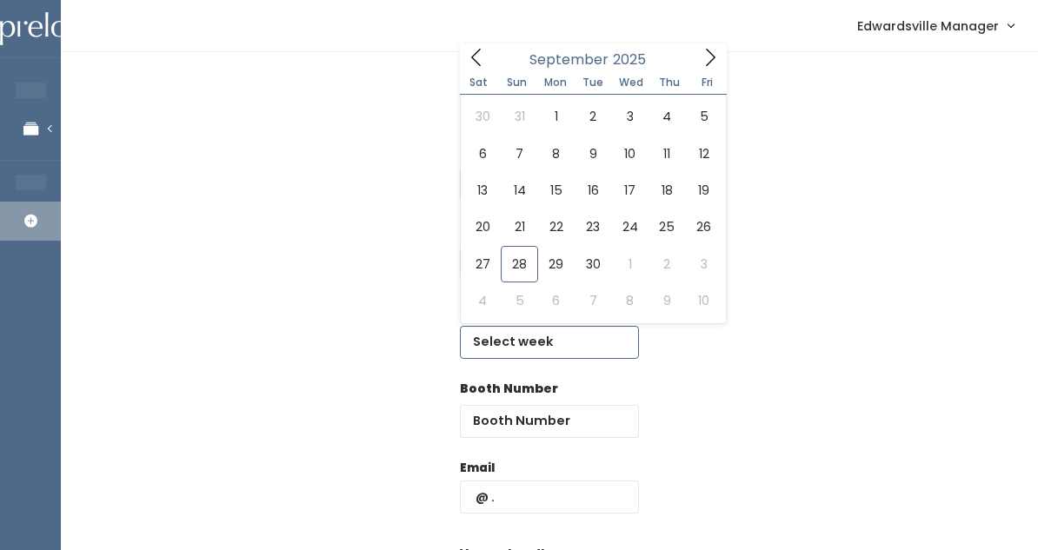
click at [500, 329] on input "text" at bounding box center [549, 342] width 179 height 33
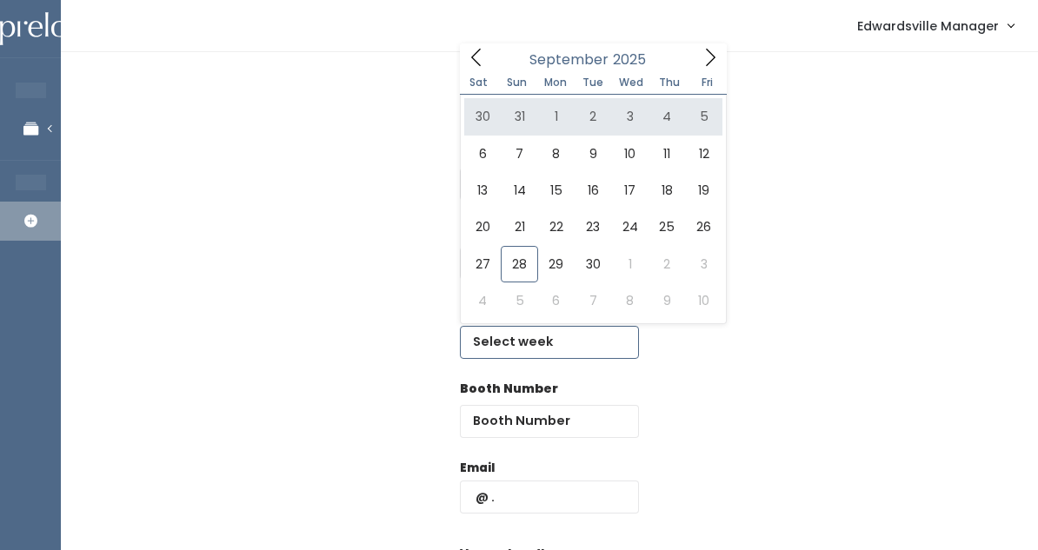
click at [704, 56] on icon at bounding box center [709, 57] width 19 height 19
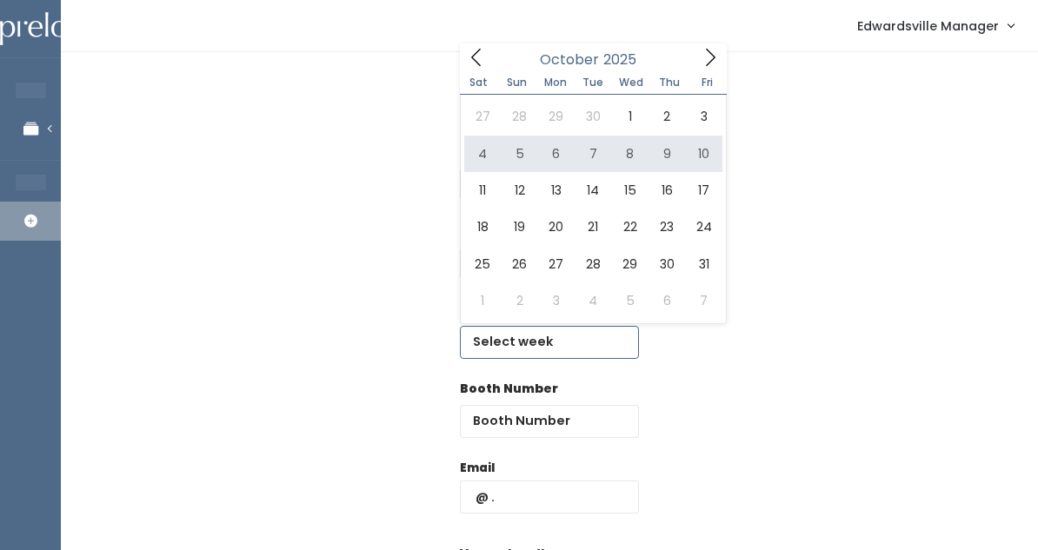
type input "[DATE] to [DATE]"
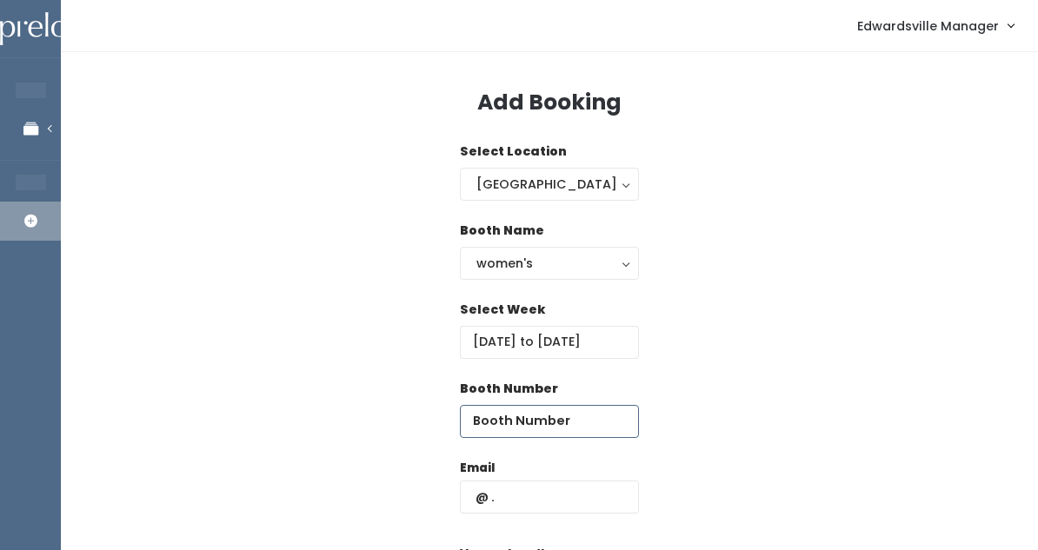
click at [509, 410] on input "number" at bounding box center [549, 421] width 179 height 33
type input "6"
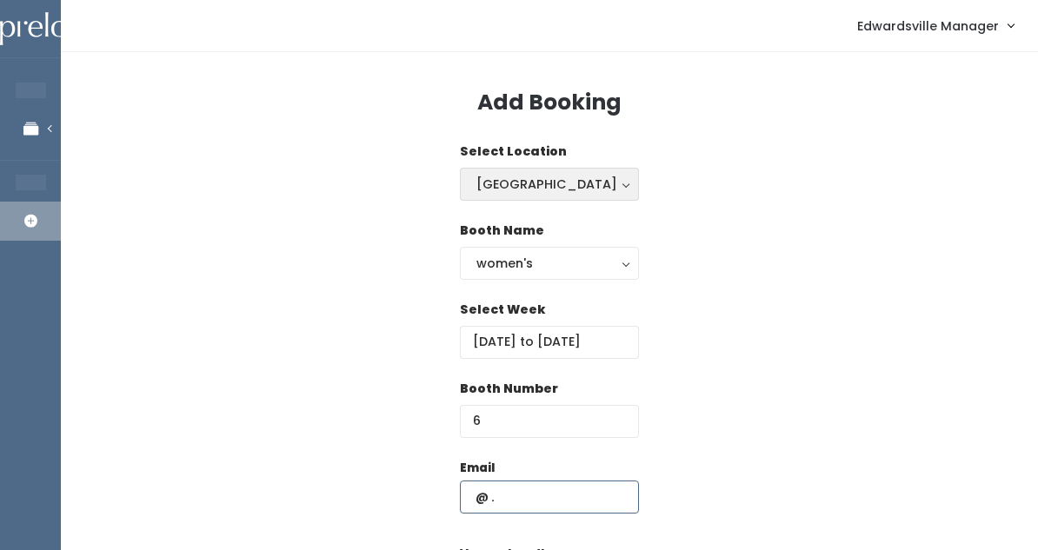
paste input "jrshaw63@gmail.com"
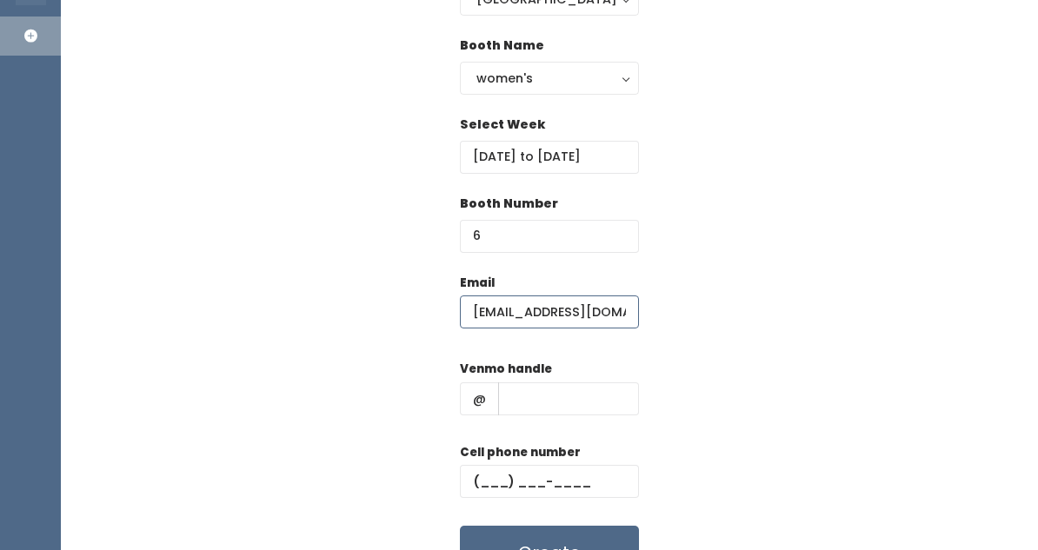
scroll to position [186, 0]
type input "jrshaw63@gmail.com"
click at [571, 409] on input "text" at bounding box center [568, 398] width 141 height 33
paste input "joy-shaw-6"
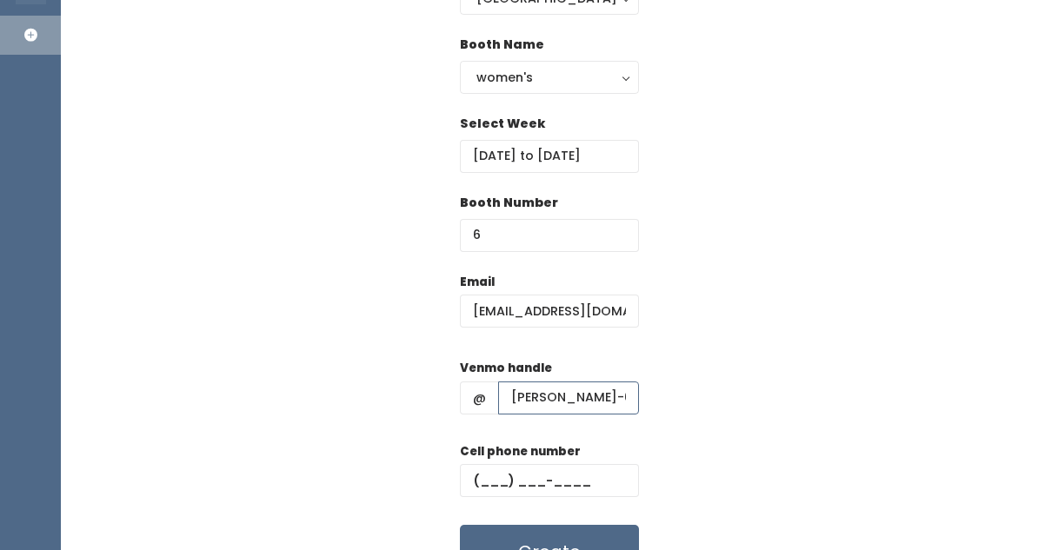
type input "joy-shaw-6"
paste input "(618) 978-2974"
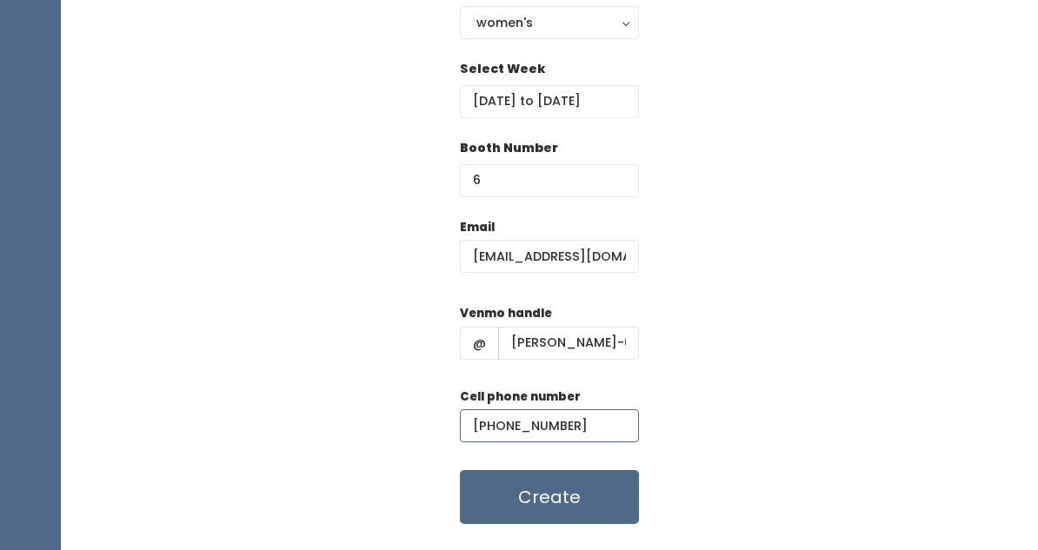
scroll to position [248, 0]
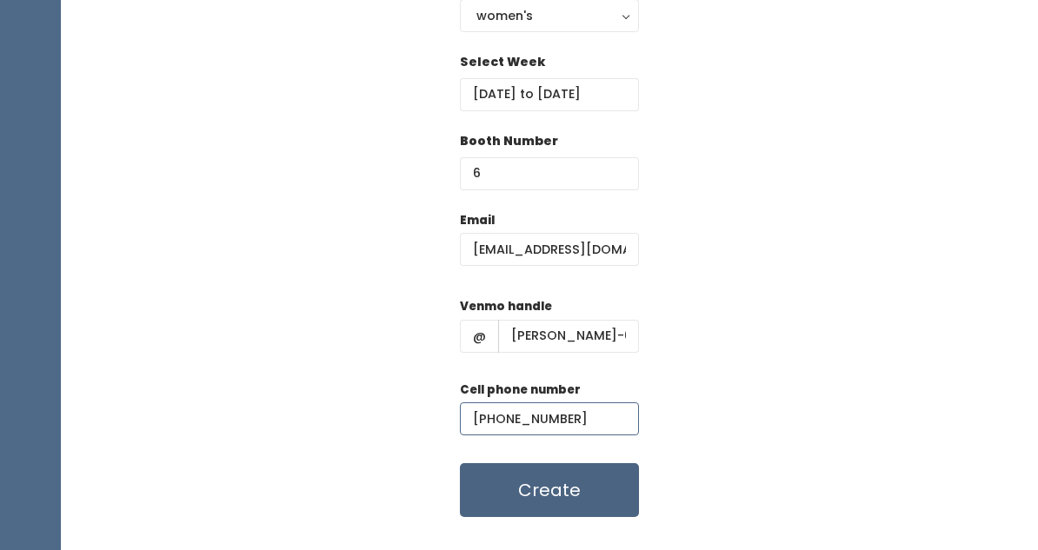
type input "(618) 978-2974"
click at [534, 477] on button "Create" at bounding box center [549, 490] width 179 height 54
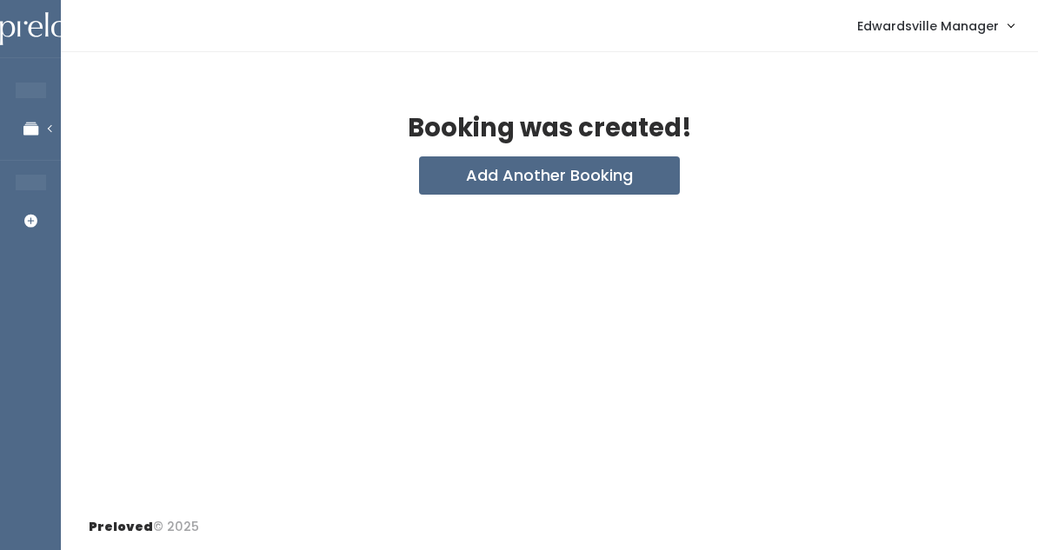
click at [974, 31] on span "Edwardsville Manager" at bounding box center [928, 26] width 142 height 19
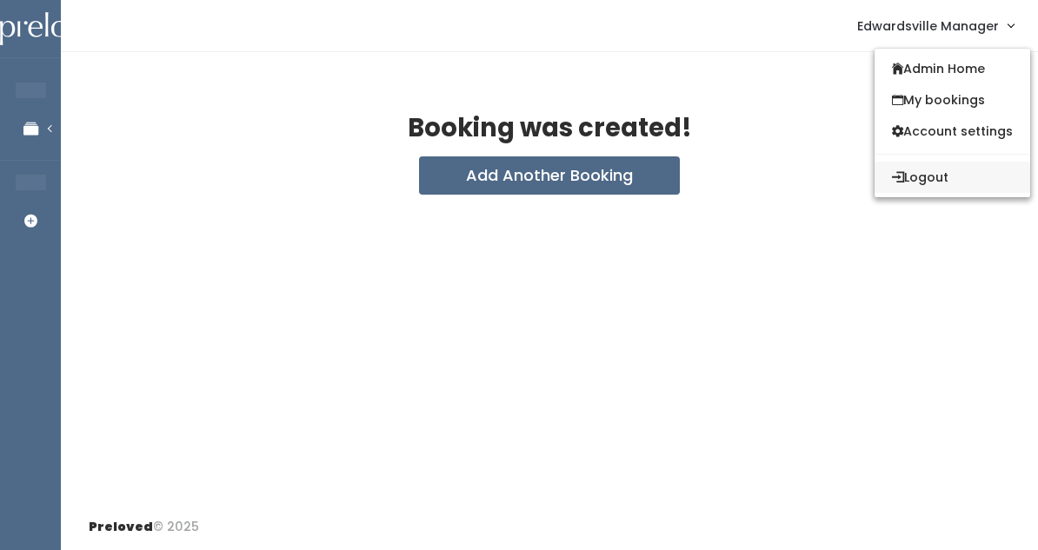
click at [923, 170] on button "Logout" at bounding box center [952, 177] width 156 height 31
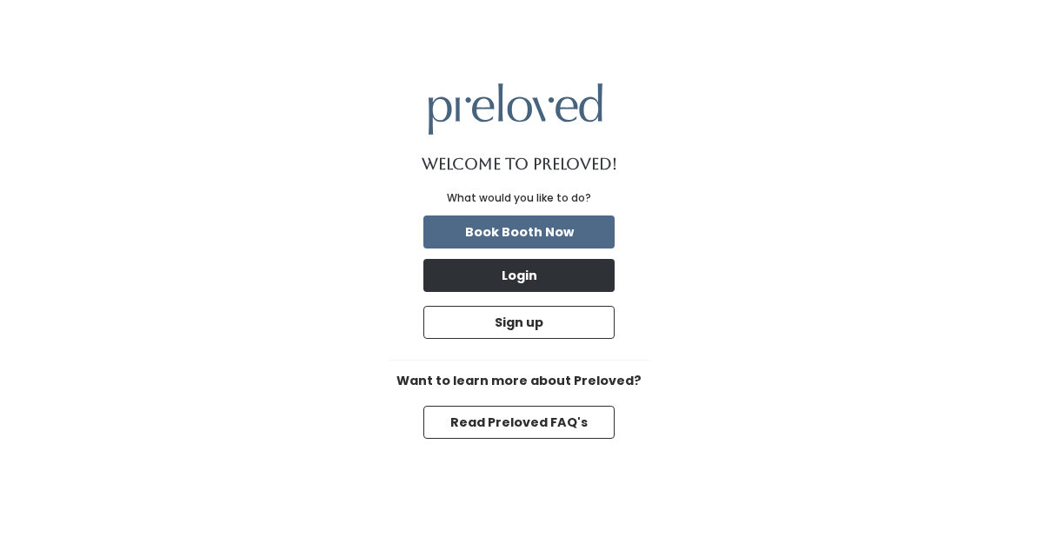
click at [568, 268] on button "Login" at bounding box center [518, 275] width 191 height 33
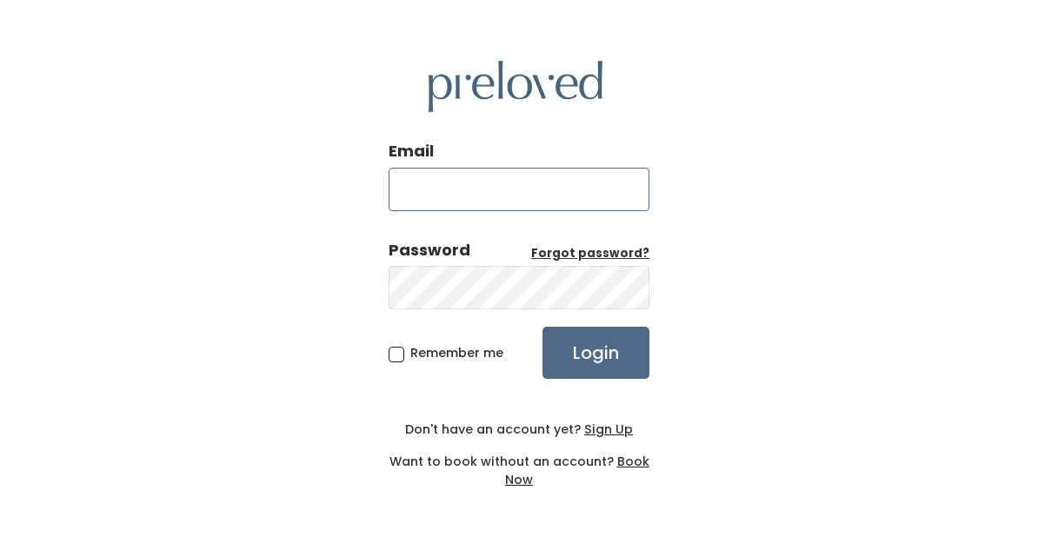
type input "[EMAIL_ADDRESS][DOMAIN_NAME]"
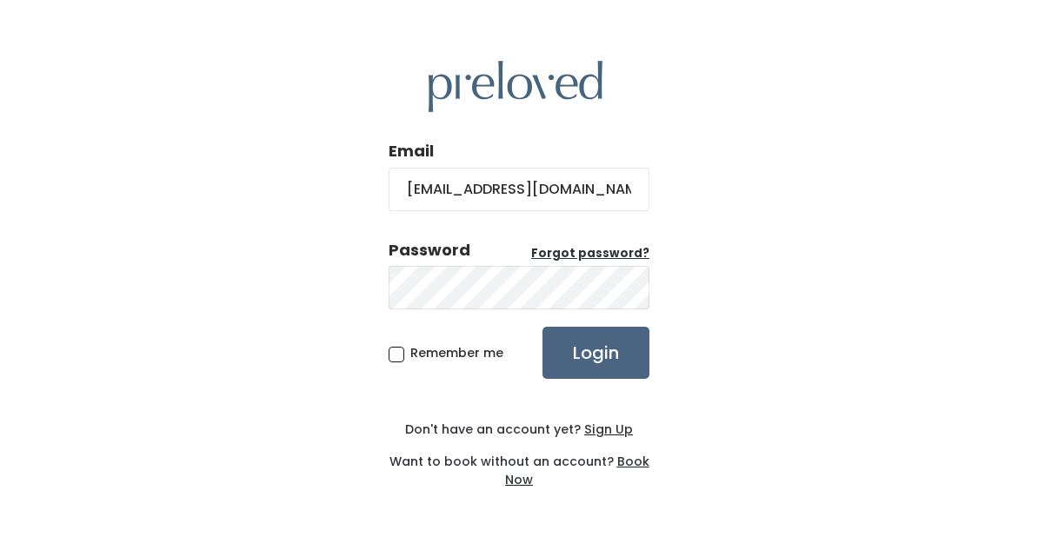
click at [554, 357] on input "Login" at bounding box center [595, 353] width 107 height 52
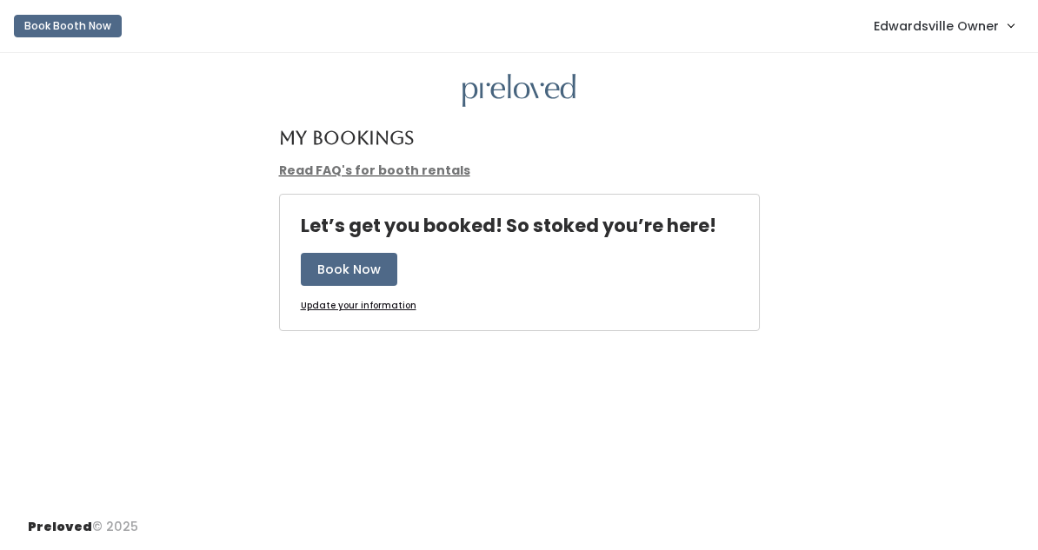
click at [910, 3] on nav "Book Booth Now Edwardsville Owner Admin Home My bookings Account settings Logout" at bounding box center [519, 26] width 1038 height 53
click at [909, 23] on span "Edwardsville Owner" at bounding box center [935, 26] width 125 height 19
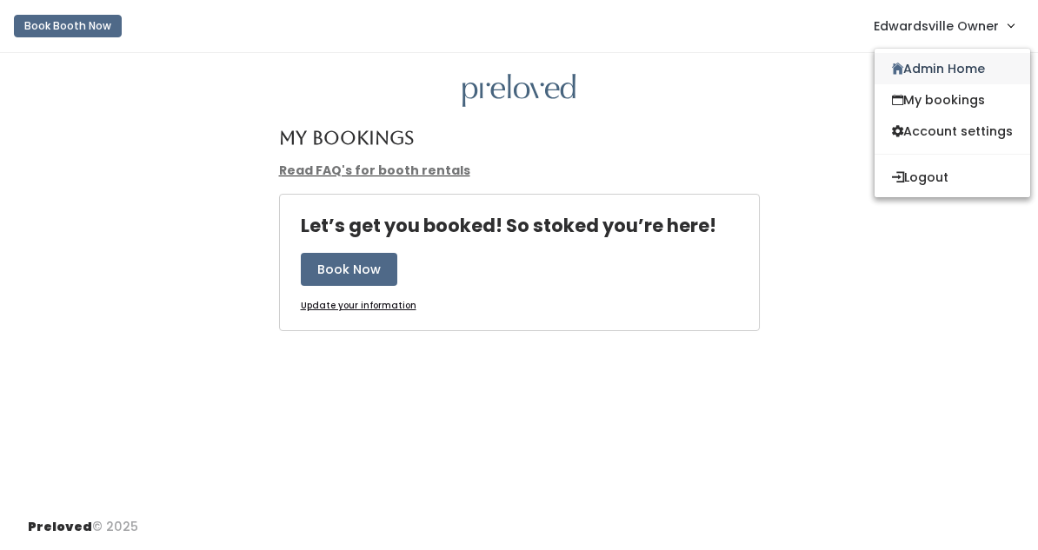
click at [915, 76] on link "Admin Home" at bounding box center [952, 68] width 156 height 31
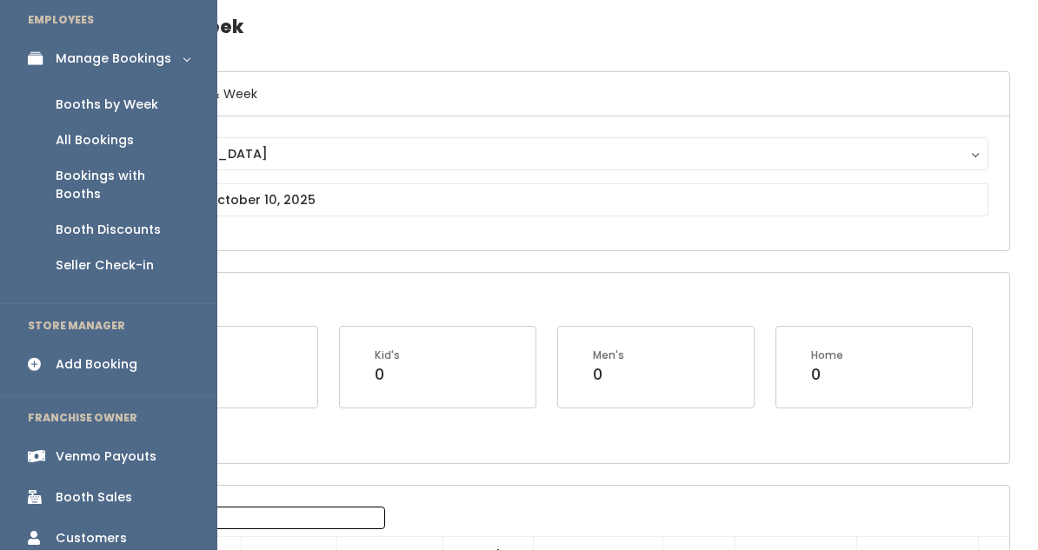
scroll to position [80, 0]
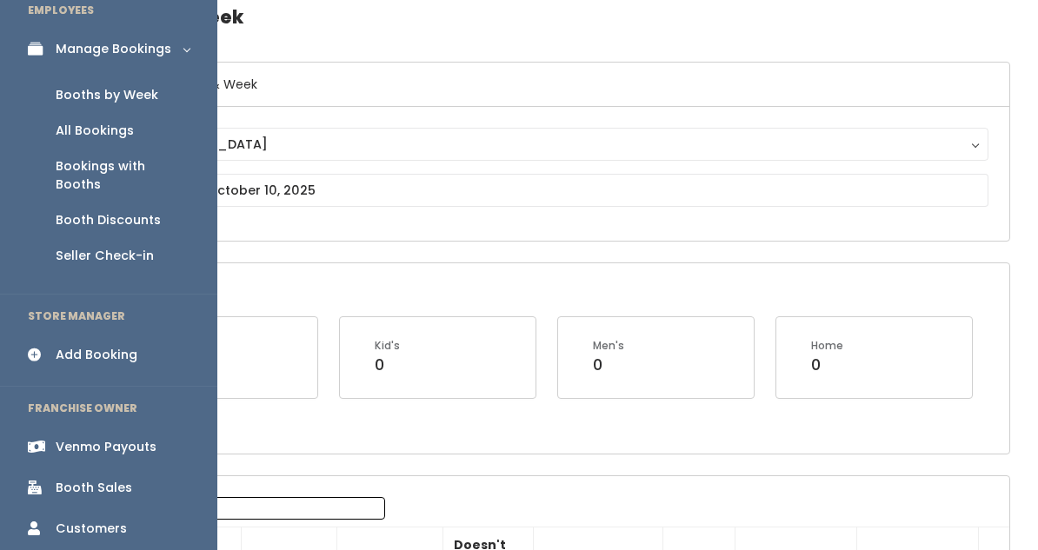
click at [108, 479] on div "Booth Sales" at bounding box center [94, 488] width 76 height 18
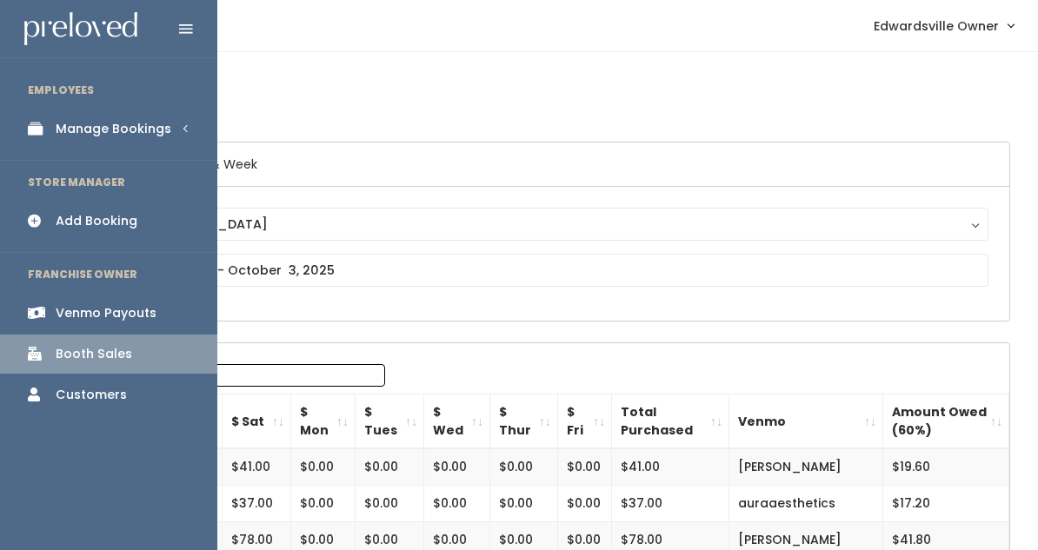
click at [112, 335] on link "Booth Sales" at bounding box center [108, 354] width 217 height 39
click at [109, 196] on li "STORE MANAGER" at bounding box center [108, 182] width 217 height 37
click at [84, 137] on link "Manage Bookings" at bounding box center [108, 129] width 217 height 39
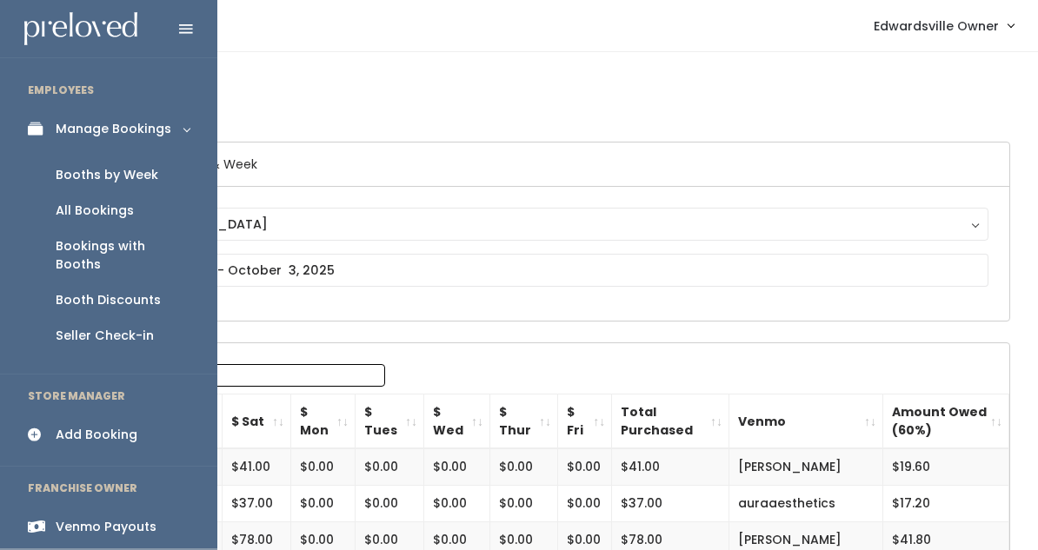
click at [95, 291] on div "Booth Discounts" at bounding box center [108, 300] width 105 height 18
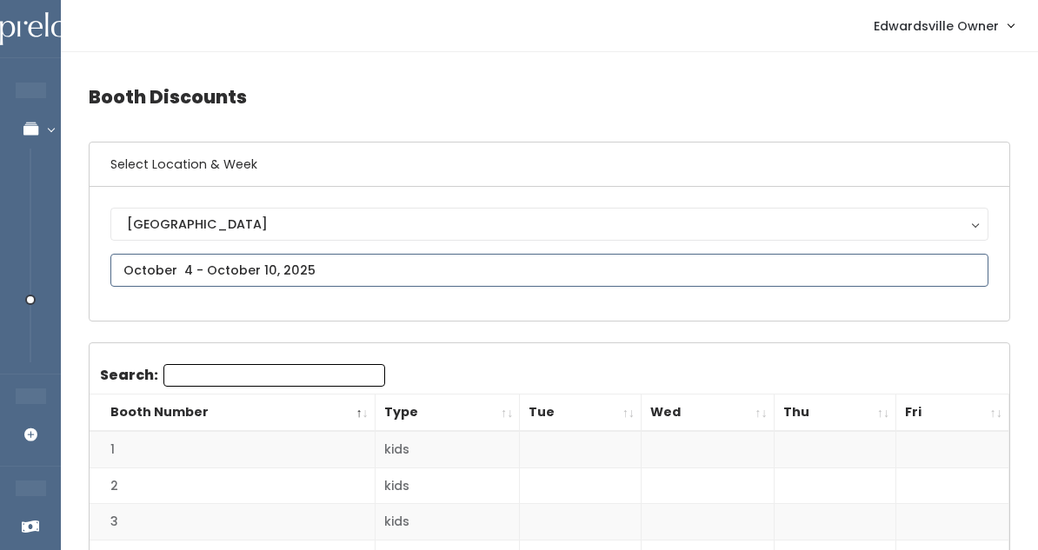
click at [169, 271] on input "text" at bounding box center [549, 270] width 878 height 33
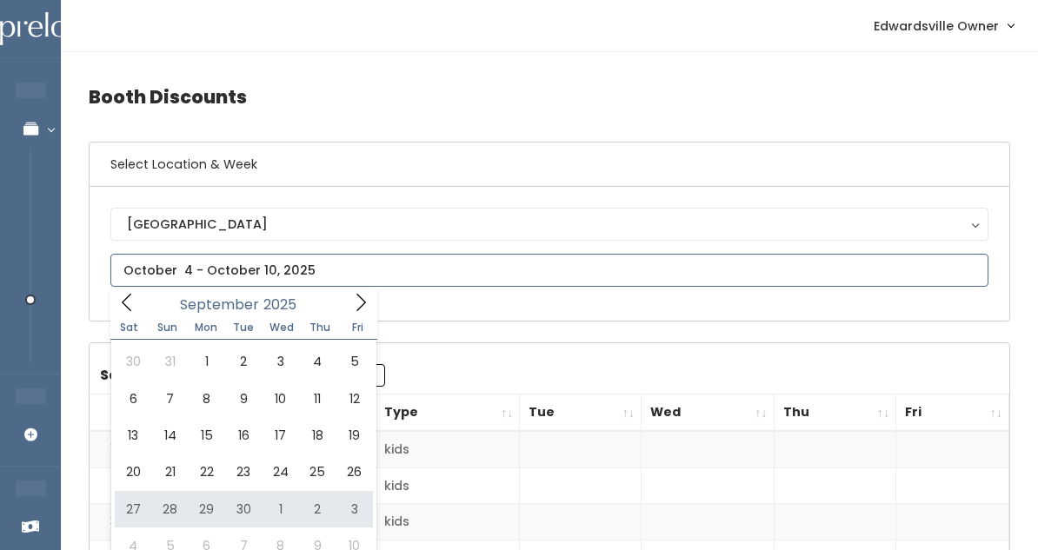
type input "[DATE] to [DATE]"
